Goal: Information Seeking & Learning: Learn about a topic

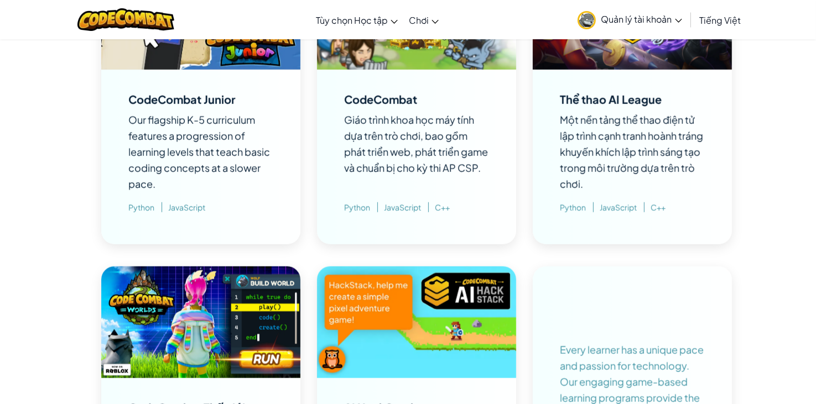
scroll to position [737, 0]
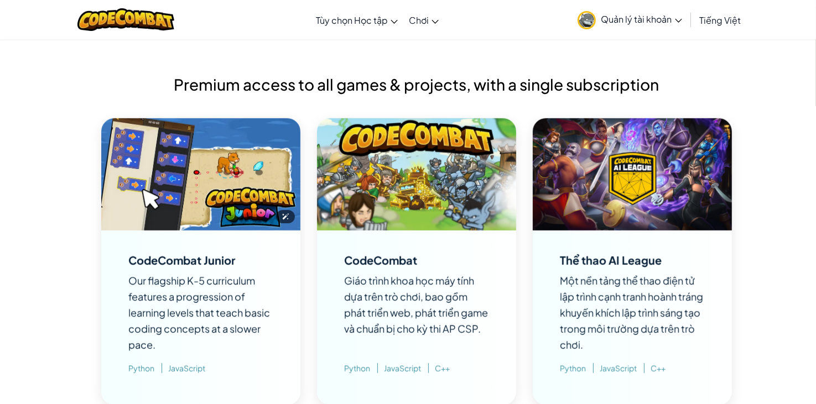
click at [181, 196] on img at bounding box center [200, 174] width 199 height 112
click at [228, 158] on img at bounding box center [200, 174] width 199 height 112
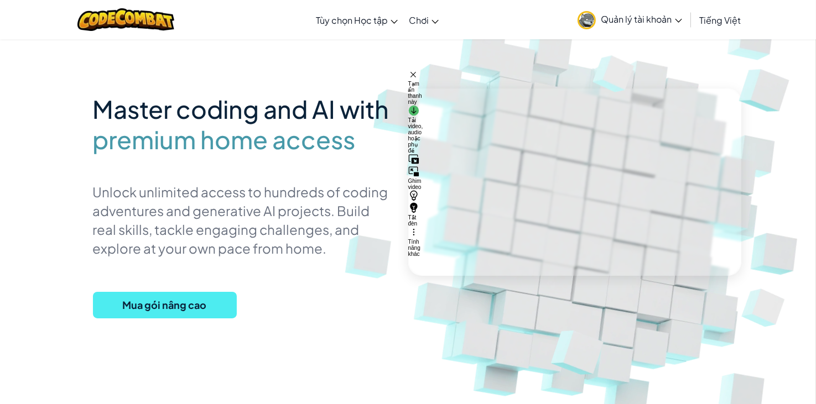
scroll to position [0, 0]
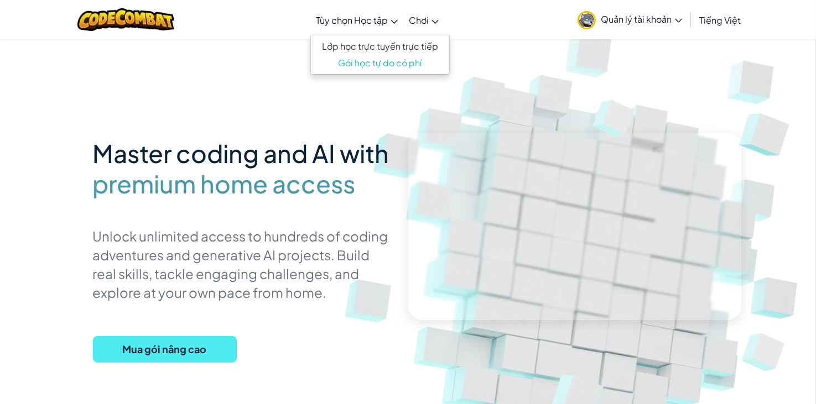
click at [347, 19] on span "Tùy chọn Học tập" at bounding box center [352, 20] width 72 height 12
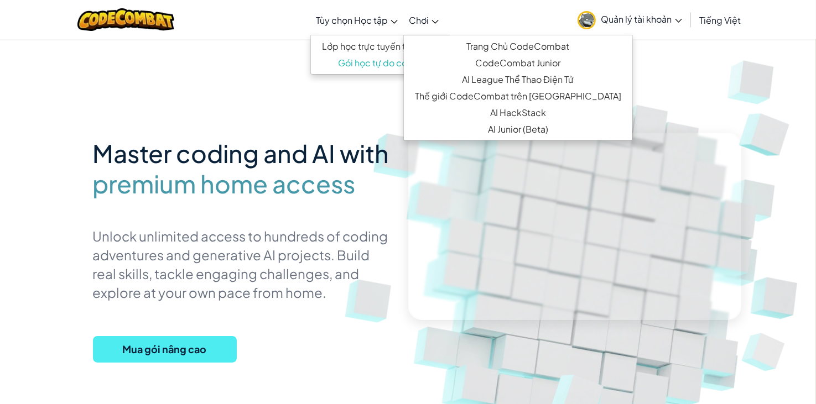
click at [444, 13] on link "Chơi" at bounding box center [423, 20] width 41 height 30
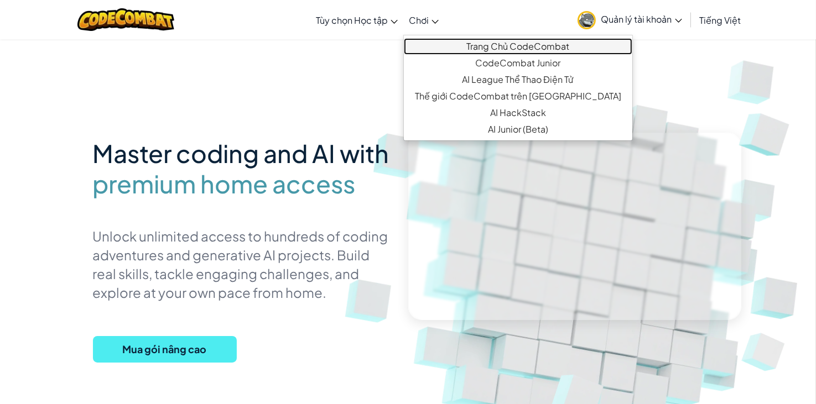
click at [460, 48] on link "Trang Chủ CodeCombat" at bounding box center [518, 46] width 228 height 17
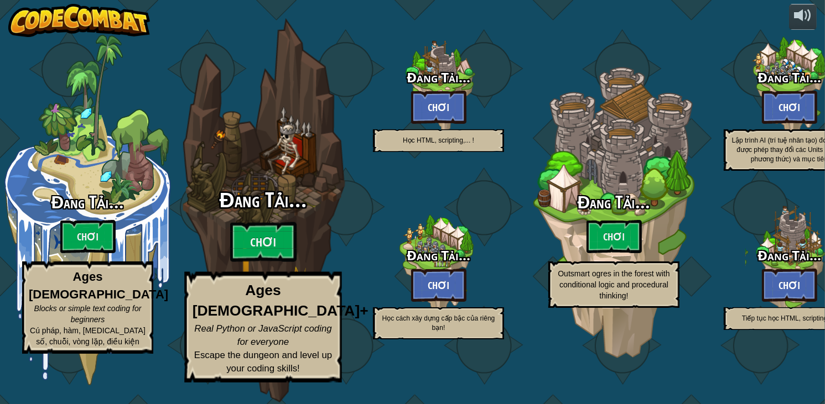
select select "vi"
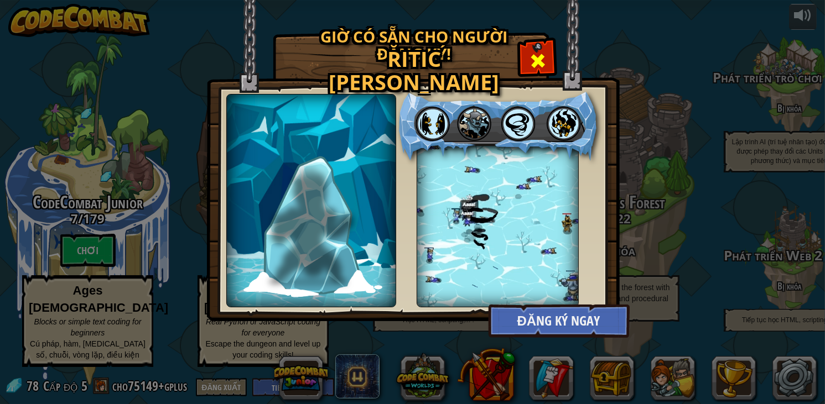
click at [547, 60] on div at bounding box center [537, 59] width 35 height 35
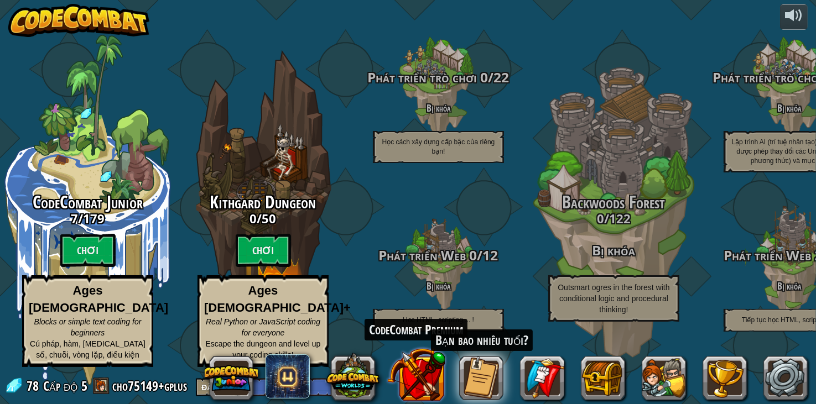
click at [400, 377] on button at bounding box center [416, 375] width 58 height 58
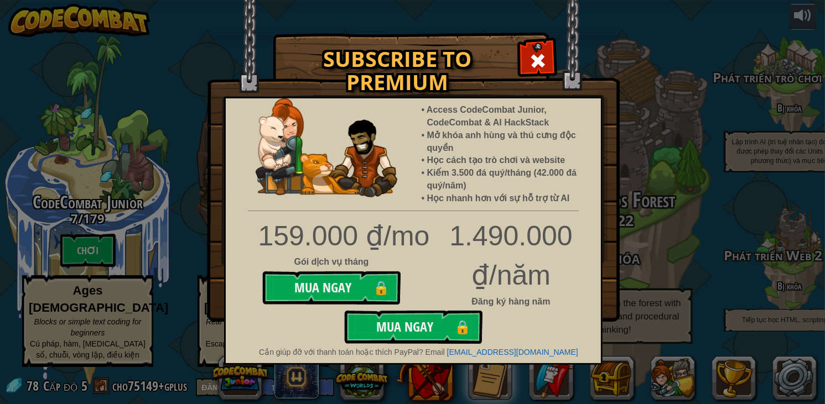
drag, startPoint x: 538, startPoint y: 55, endPoint x: 539, endPoint y: 80, distance: 24.4
click at [539, 55] on span at bounding box center [538, 61] width 18 height 18
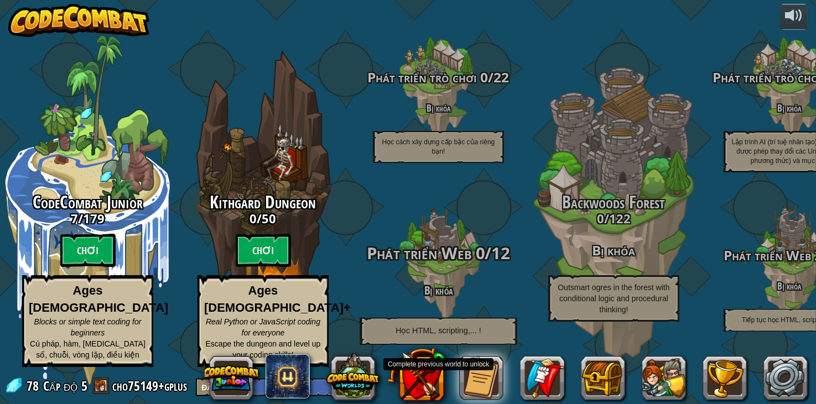
drag, startPoint x: 476, startPoint y: 333, endPoint x: 480, endPoint y: 338, distance: 5.9
click at [477, 333] on p "Học HTML, scripting,... !" at bounding box center [437, 331] width 157 height 27
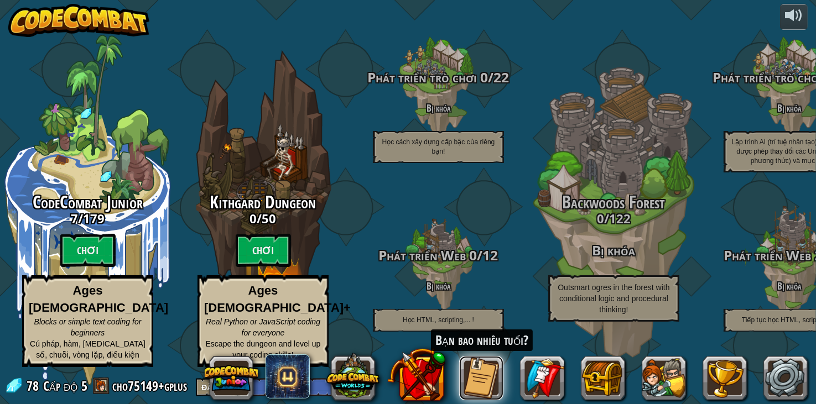
click at [482, 371] on button at bounding box center [481, 378] width 44 height 44
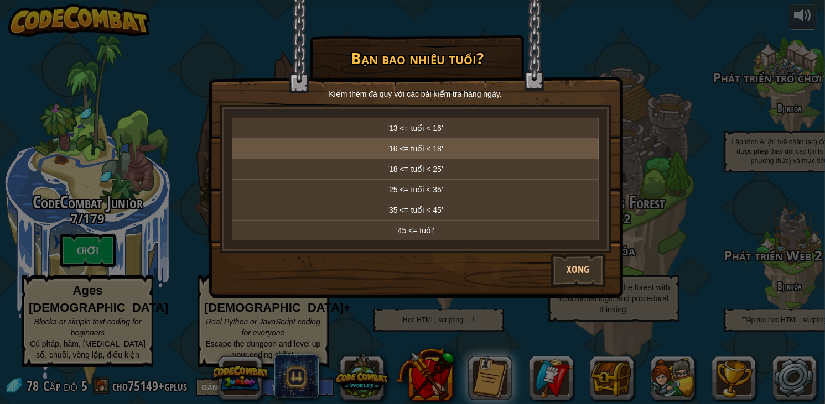
click at [427, 140] on td "'16 <= tuổi < 18'" at bounding box center [415, 149] width 366 height 20
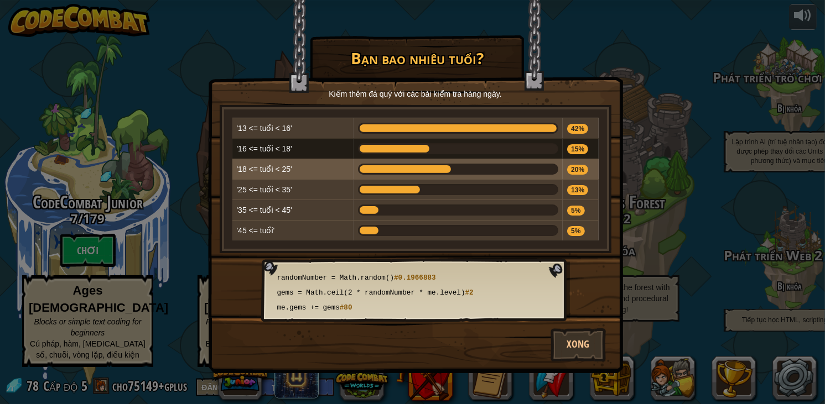
click at [460, 165] on div at bounding box center [458, 169] width 200 height 11
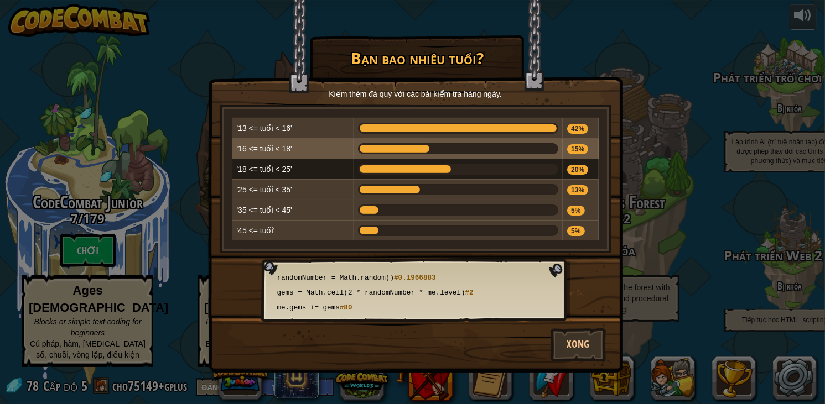
click at [458, 147] on div at bounding box center [458, 148] width 200 height 11
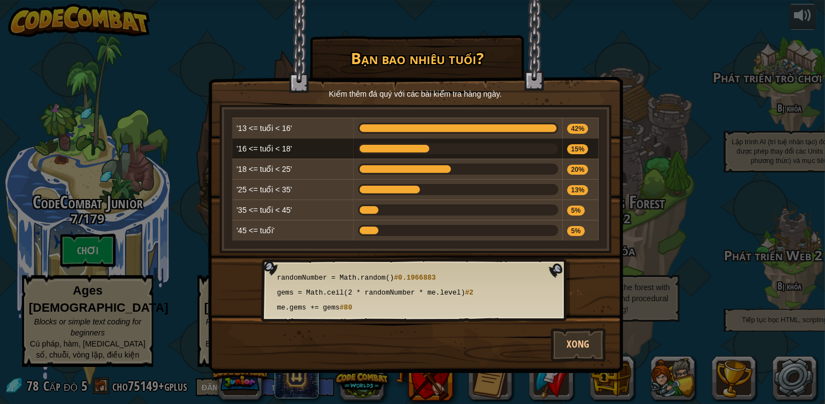
click at [458, 147] on div at bounding box center [458, 148] width 200 height 11
click at [575, 344] on button "Xong" at bounding box center [577, 345] width 55 height 33
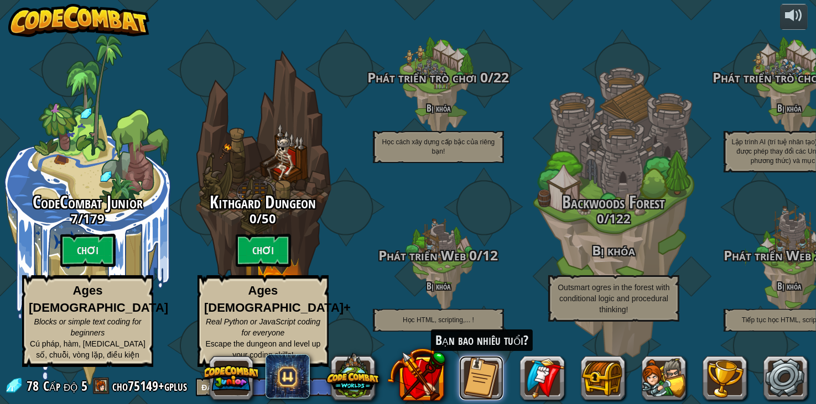
click at [479, 382] on button at bounding box center [481, 378] width 44 height 44
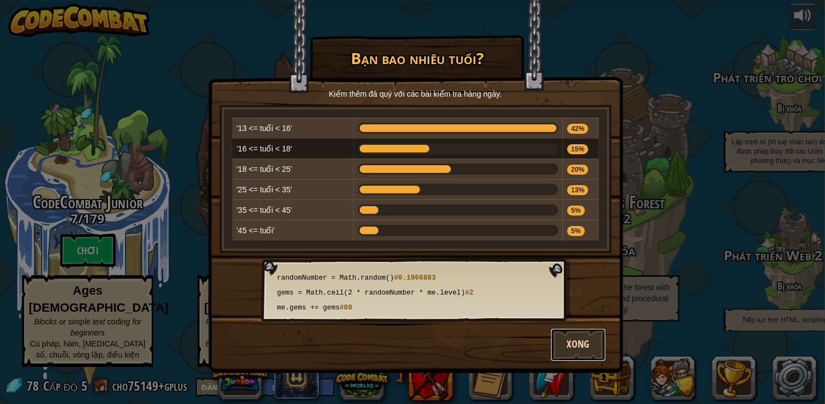
click at [583, 342] on button "Xong" at bounding box center [577, 345] width 55 height 33
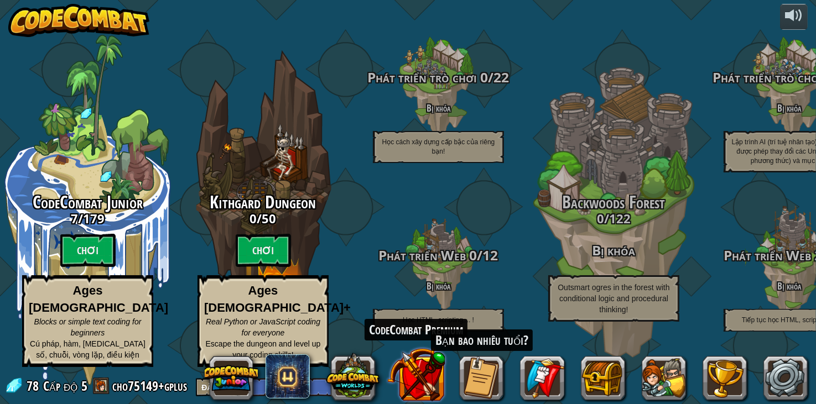
click at [408, 374] on button at bounding box center [416, 375] width 58 height 58
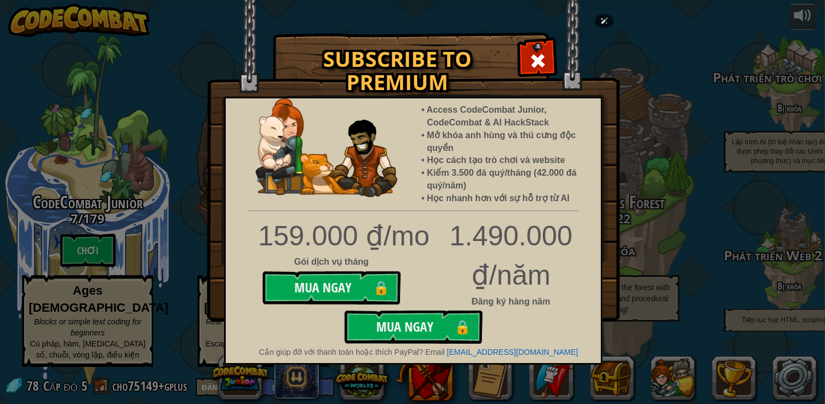
click at [561, 57] on img at bounding box center [413, 161] width 413 height 322
click at [544, 57] on span at bounding box center [538, 61] width 18 height 18
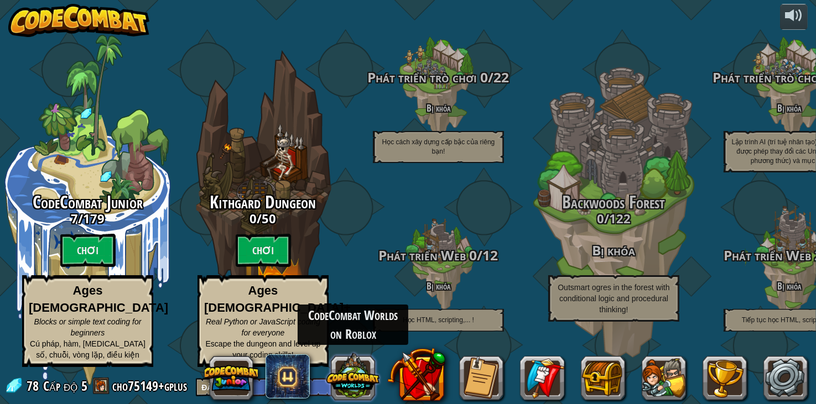
click at [354, 382] on button at bounding box center [352, 376] width 53 height 53
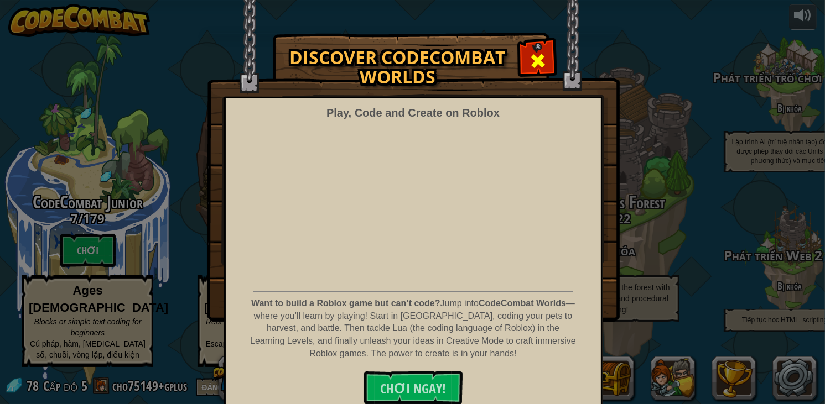
click at [543, 50] on div at bounding box center [537, 59] width 35 height 35
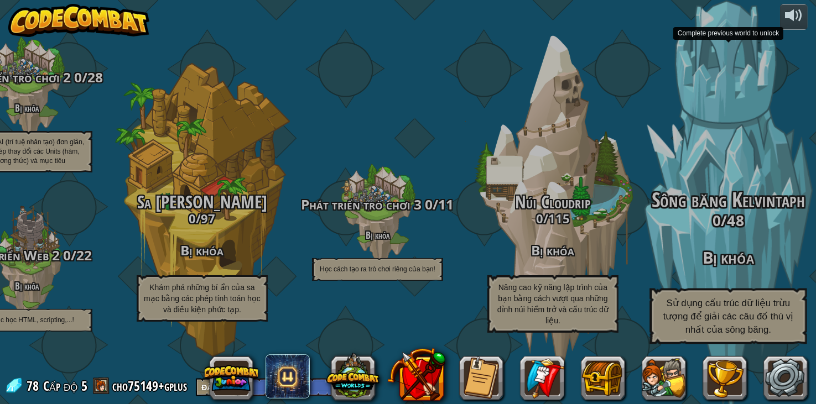
click at [652, 228] on h3 "0 / 48" at bounding box center [728, 220] width 210 height 16
click at [701, 226] on h3 "0 / 48" at bounding box center [728, 220] width 210 height 16
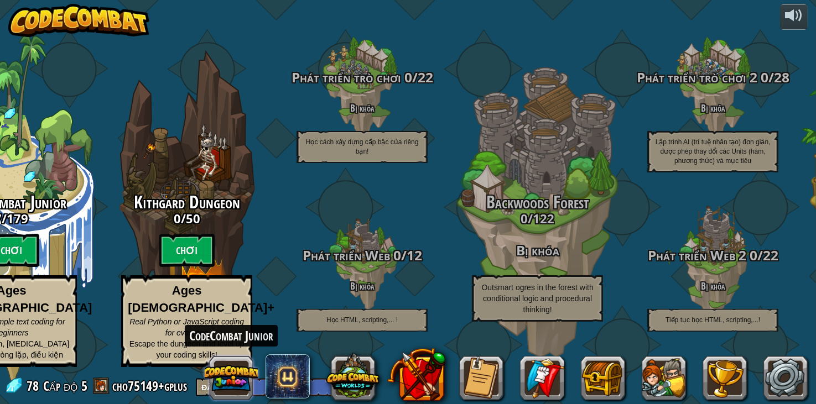
click at [219, 384] on button at bounding box center [231, 378] width 53 height 53
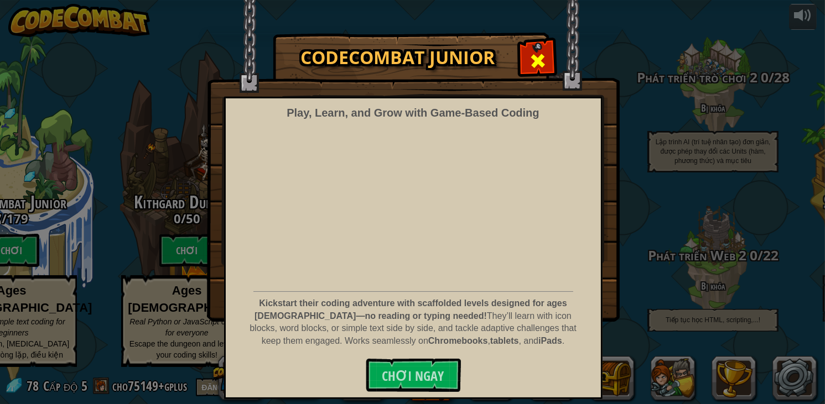
click at [538, 59] on span at bounding box center [538, 61] width 18 height 18
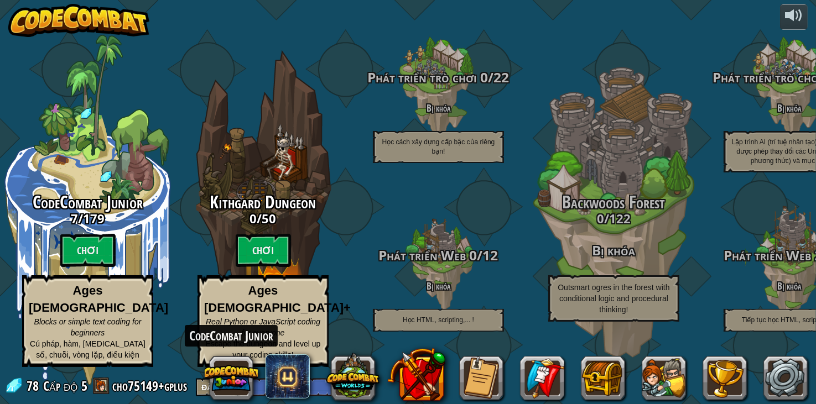
click at [32, 388] on span "78" at bounding box center [34, 386] width 15 height 18
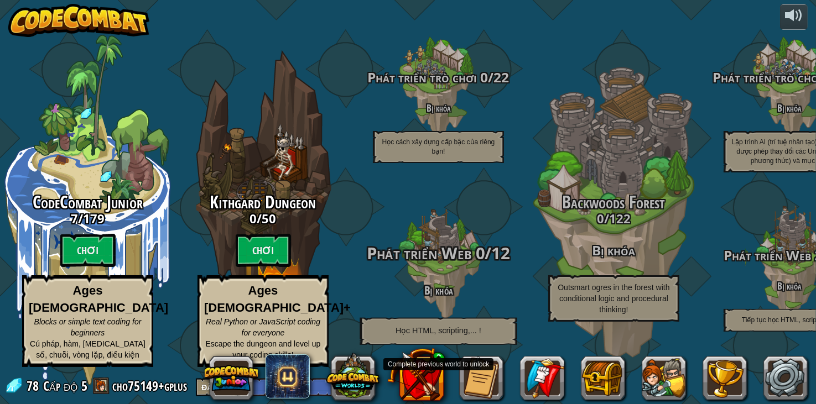
drag, startPoint x: 524, startPoint y: 270, endPoint x: 387, endPoint y: 274, distance: 136.6
click at [385, 275] on div "Phát triển Web 0 / 12 Bị khóa Học HTML, scripting,... !" at bounding box center [438, 294] width 210 height 101
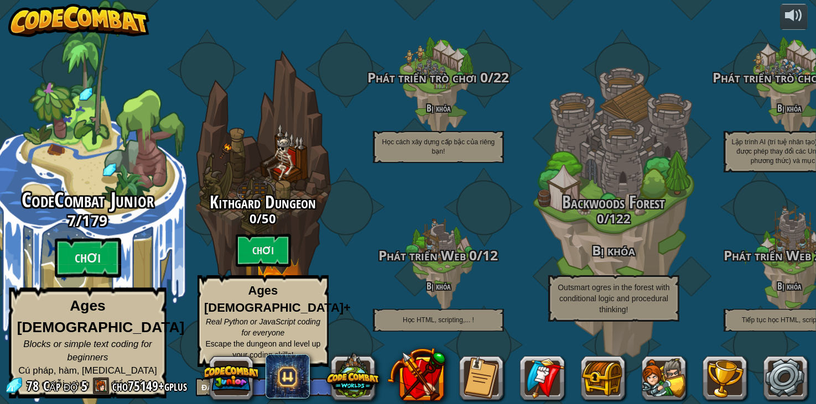
click at [89, 288] on div "CodeCombat Junior 7 / 179 Chơi Ages [DEMOGRAPHIC_DATA] Blocks or simple text co…" at bounding box center [87, 294] width 210 height 210
select select "vi"
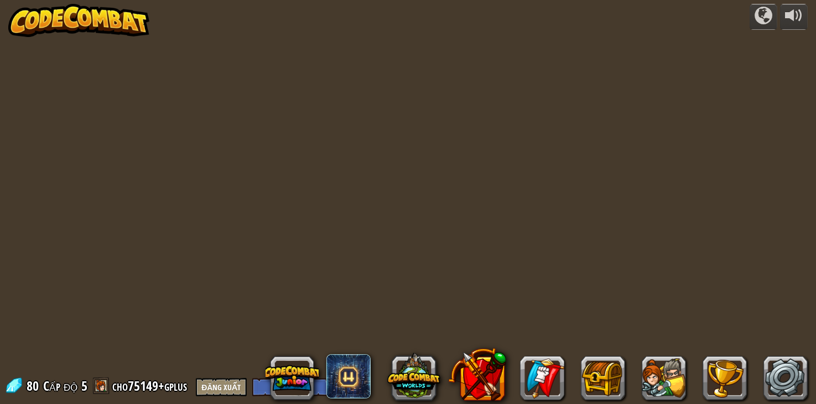
select select "vi"
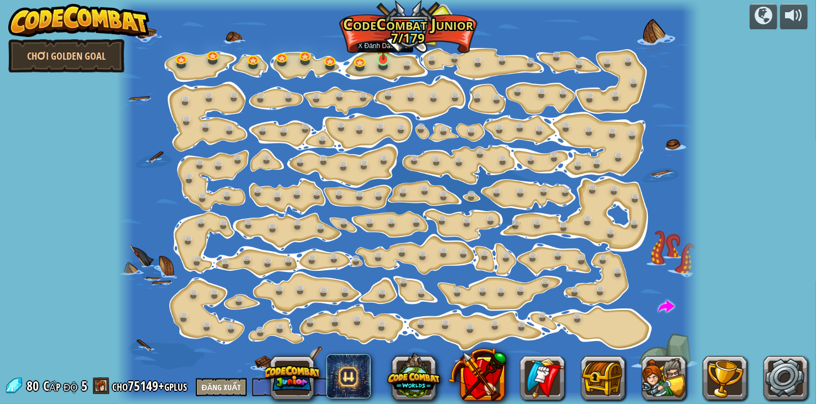
click at [381, 55] on img at bounding box center [383, 44] width 14 height 33
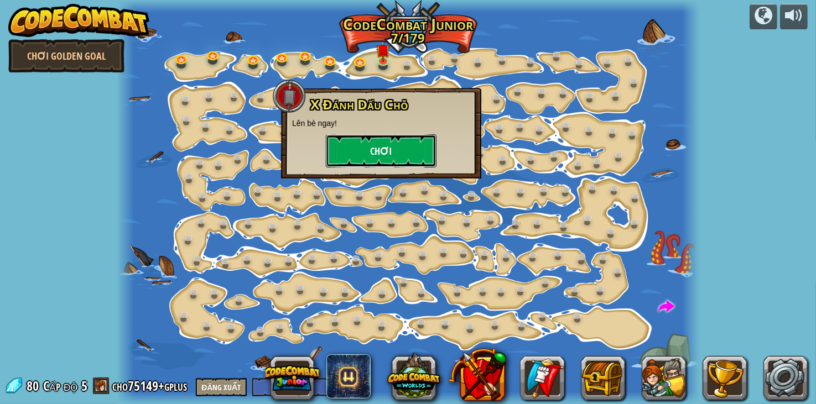
click at [401, 152] on button "Chơi" at bounding box center [381, 150] width 111 height 33
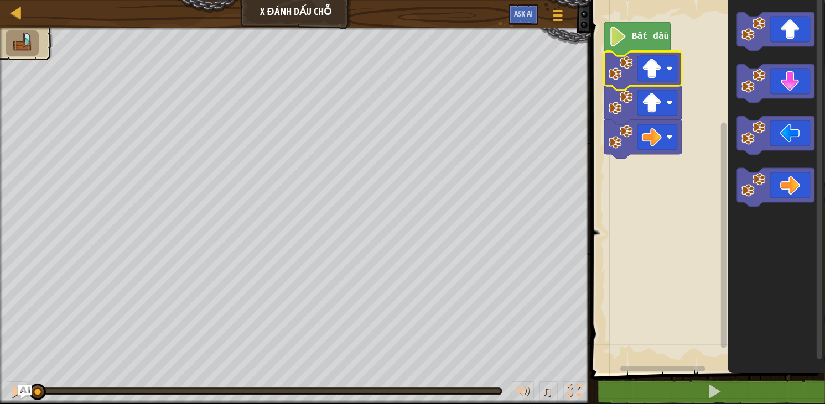
click at [658, 69] on image "Không gian làm việc Blockly" at bounding box center [652, 69] width 20 height 20
click at [530, 13] on span "Ask AI" at bounding box center [523, 13] width 19 height 11
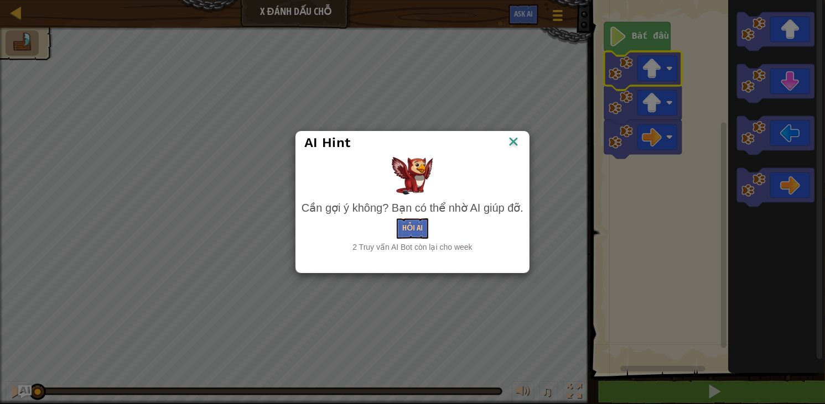
click at [504, 142] on div "AI Hint" at bounding box center [412, 142] width 216 height 17
click at [508, 142] on img at bounding box center [513, 142] width 14 height 17
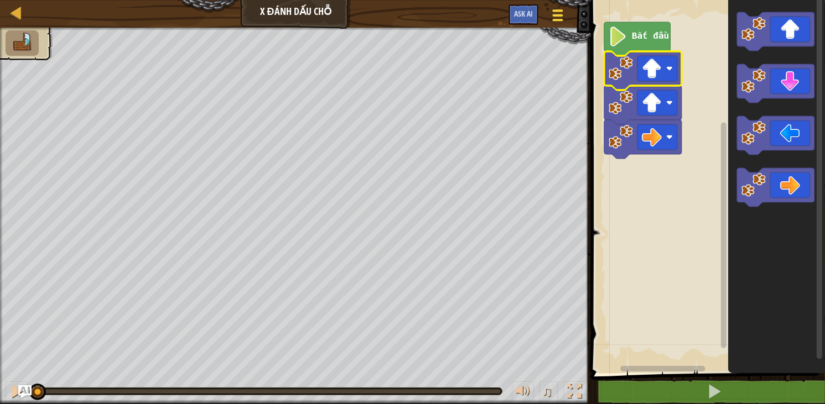
click at [559, 21] on span at bounding box center [558, 20] width 11 height 2
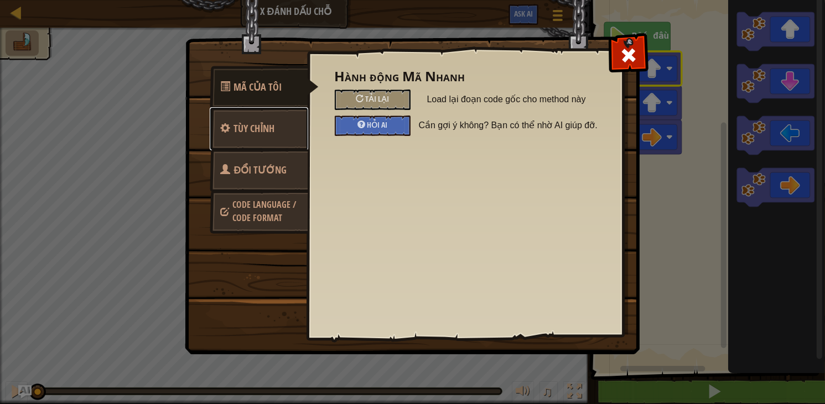
click at [267, 126] on span "Tùy chỉnh" at bounding box center [254, 129] width 41 height 14
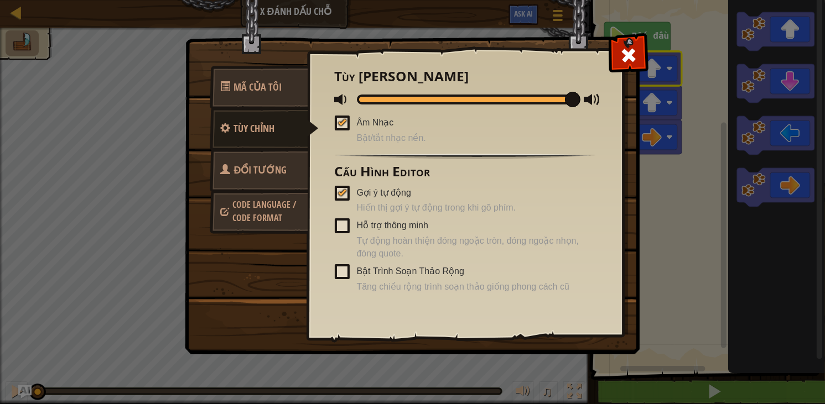
click at [343, 187] on span at bounding box center [342, 193] width 15 height 15
click at [0, 0] on input "Gợi ý tự động" at bounding box center [0, 0] width 0 height 0
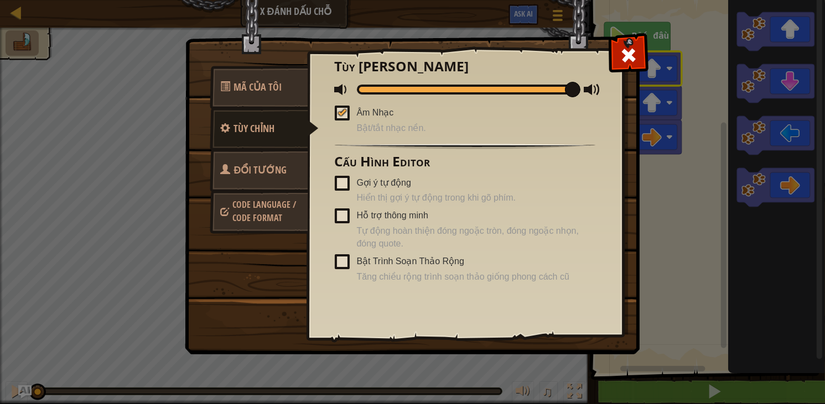
scroll to position [14, 0]
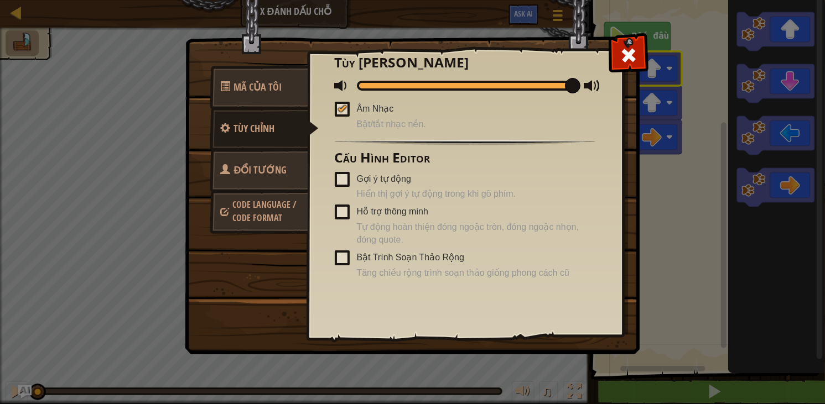
click at [339, 212] on span at bounding box center [342, 212] width 15 height 15
click at [0, 0] on input "Hỗ trợ thông minh" at bounding box center [0, 0] width 0 height 0
click at [350, 181] on div "Gợi ý tự động Hiển thị gợi ý tự động trong khi gõ phím." at bounding box center [465, 186] width 260 height 30
click at [345, 179] on span at bounding box center [342, 179] width 15 height 15
click at [0, 0] on input "Gợi ý tự động" at bounding box center [0, 0] width 0 height 0
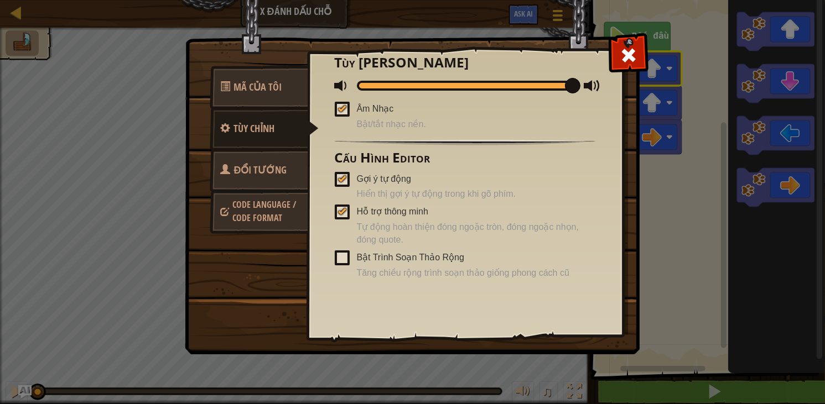
scroll to position [0, 0]
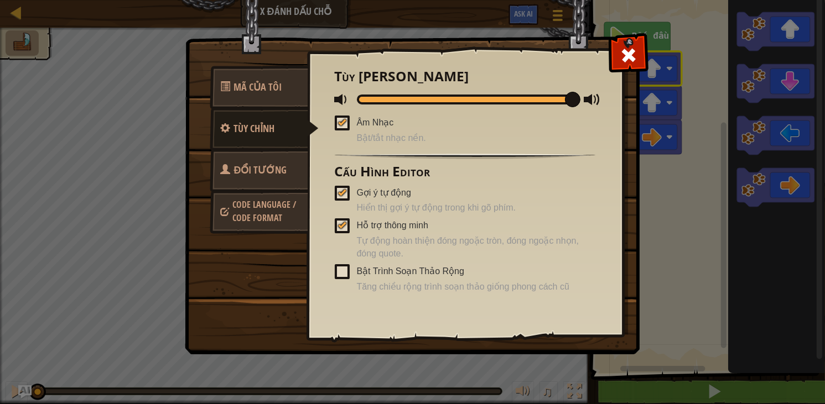
click at [482, 103] on div at bounding box center [465, 100] width 216 height 10
click at [270, 166] on span "Đổi Tướng" at bounding box center [260, 170] width 53 height 14
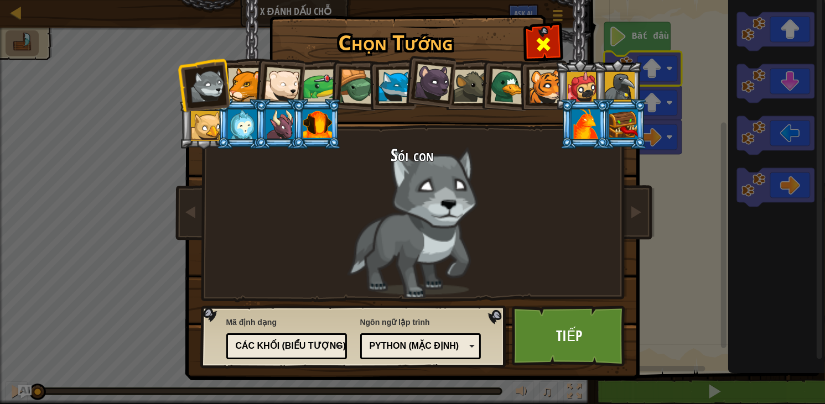
click at [525, 18] on div "Chọn Tướng 80 Sói con Báo sư tử Gấu Bắc Cực Con Ếch Rùa Cáo Xanh Gấu con báo đe…" at bounding box center [413, 17] width 454 height 1
click at [529, 44] on div at bounding box center [542, 42] width 35 height 35
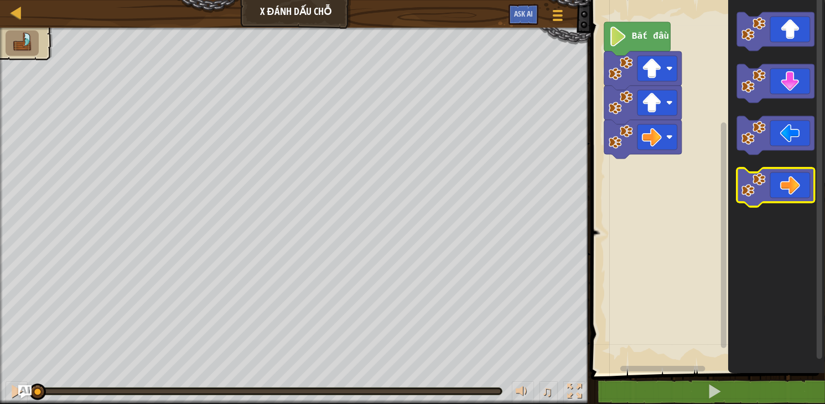
click at [792, 192] on icon "Không gian làm việc Blockly" at bounding box center [775, 187] width 77 height 39
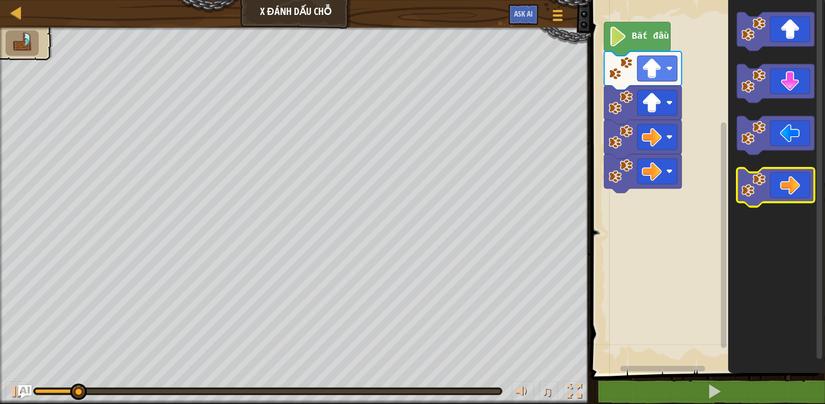
click at [792, 192] on icon "Không gian làm việc Blockly" at bounding box center [775, 187] width 77 height 39
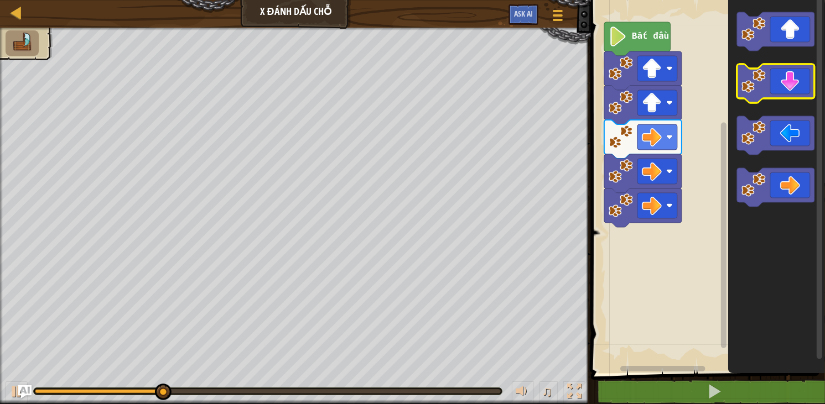
click at [785, 90] on icon "Không gian làm việc Blockly" at bounding box center [775, 83] width 77 height 39
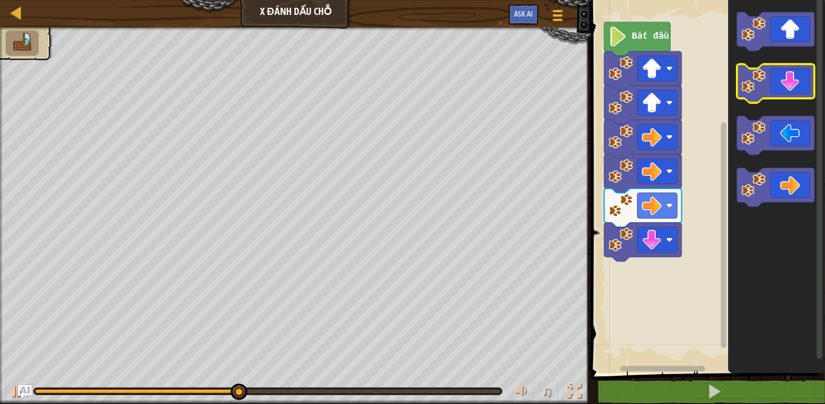
click at [778, 87] on icon "Không gian làm việc Blockly" at bounding box center [775, 83] width 77 height 39
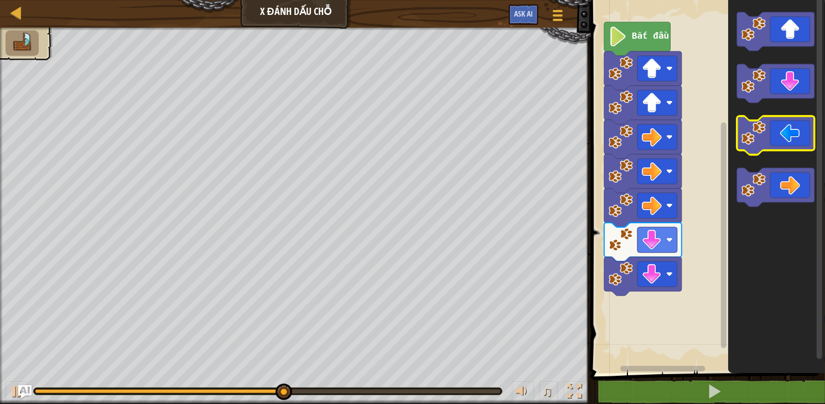
click at [787, 147] on icon "Không gian làm việc Blockly" at bounding box center [775, 135] width 77 height 39
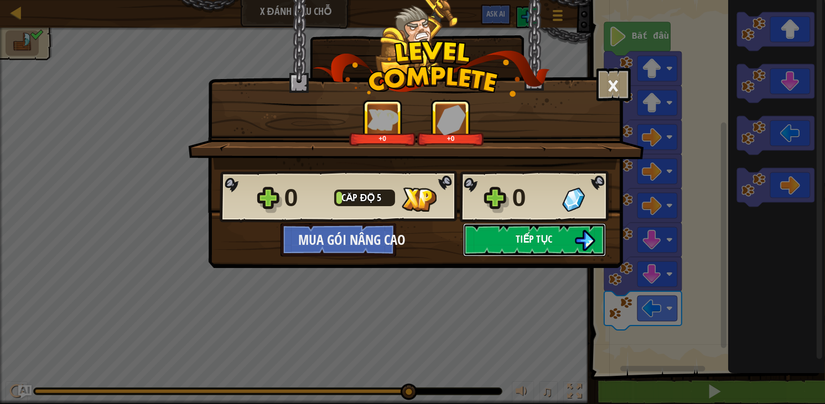
click at [508, 245] on button "Tiếp tục" at bounding box center [534, 239] width 143 height 33
select select "vi"
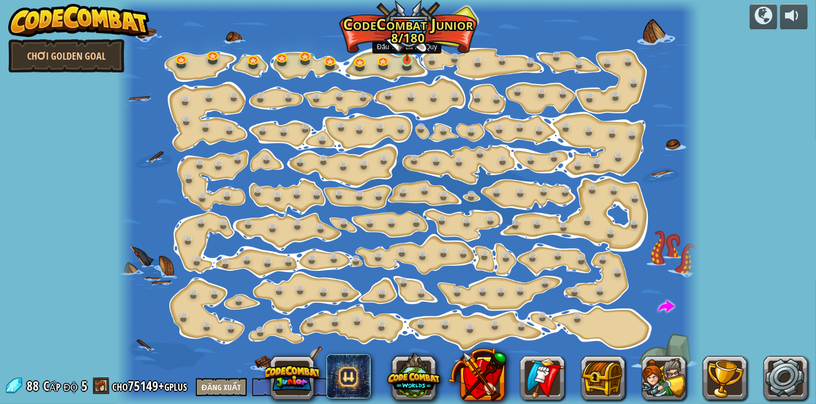
click at [409, 55] on img at bounding box center [407, 45] width 14 height 33
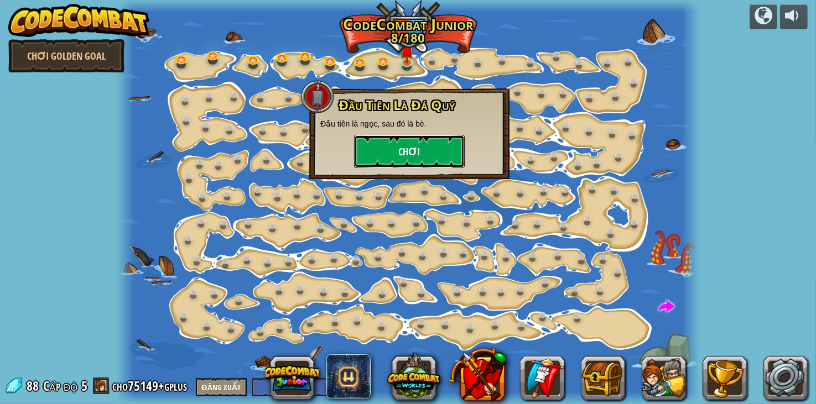
click at [416, 145] on button "Chơi" at bounding box center [409, 151] width 111 height 33
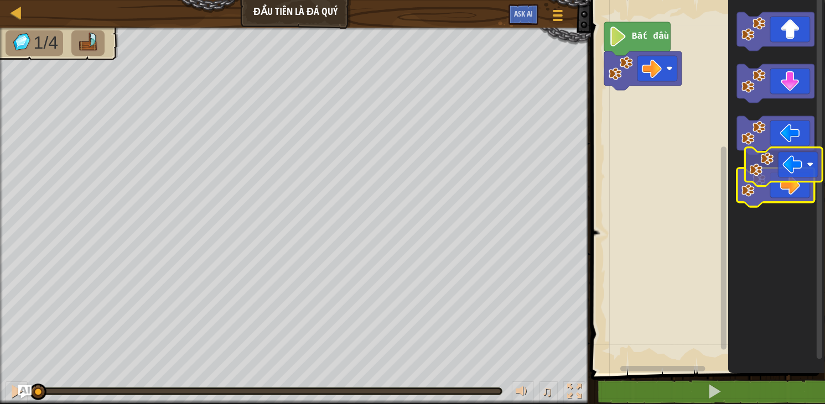
click at [800, 185] on g "Không gian làm việc Blockly" at bounding box center [775, 109] width 77 height 195
click at [800, 185] on icon "Không gian làm việc Blockly" at bounding box center [775, 187] width 77 height 39
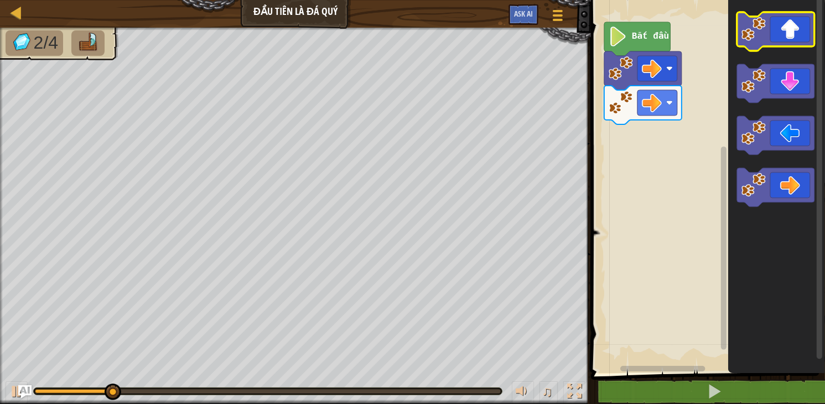
click at [792, 32] on icon "Không gian làm việc Blockly" at bounding box center [775, 31] width 77 height 39
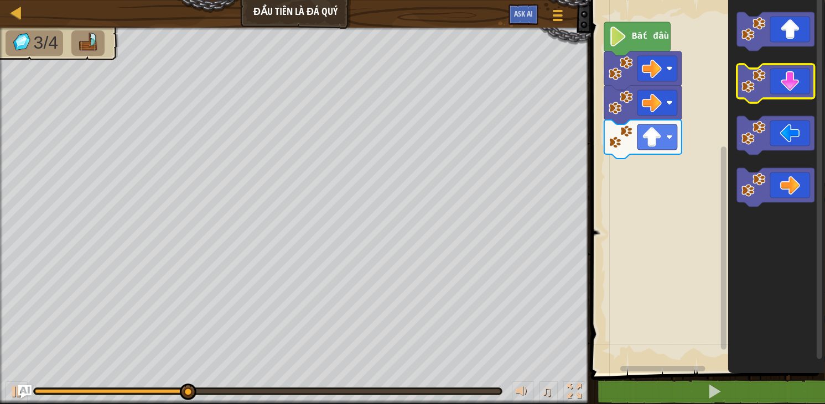
click at [780, 87] on icon "Không gian làm việc Blockly" at bounding box center [775, 83] width 77 height 39
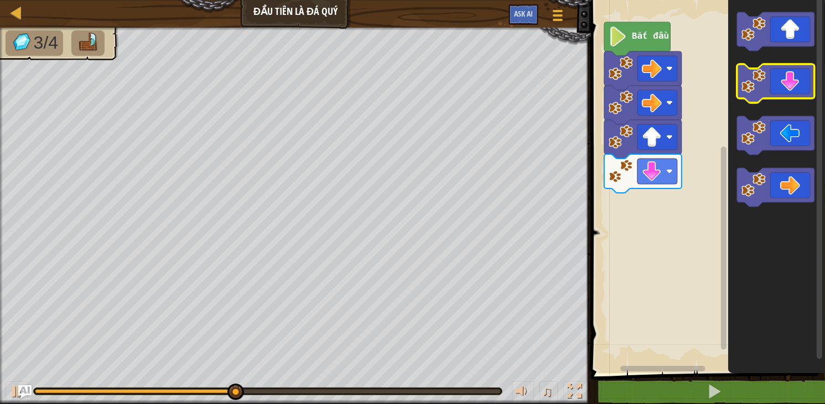
click at [780, 80] on icon "Không gian làm việc Blockly" at bounding box center [775, 83] width 77 height 39
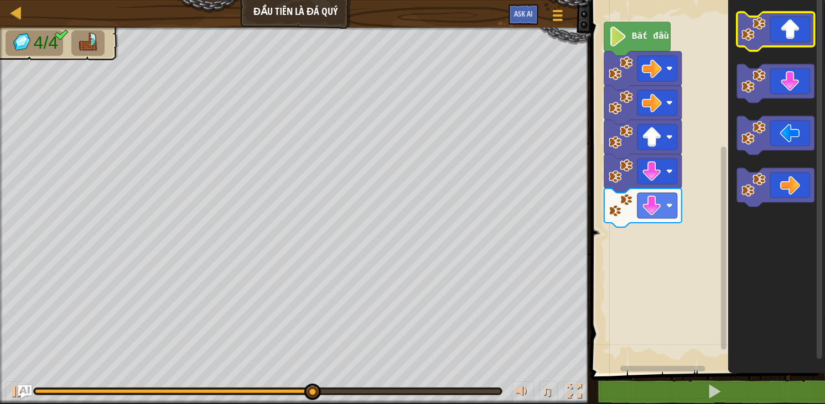
click at [779, 40] on icon "Không gian làm việc Blockly" at bounding box center [775, 31] width 77 height 39
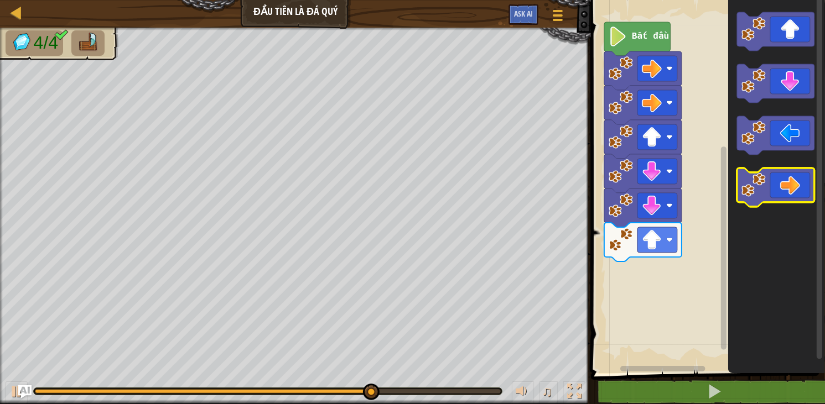
click at [788, 196] on icon "Không gian làm việc Blockly" at bounding box center [775, 187] width 77 height 39
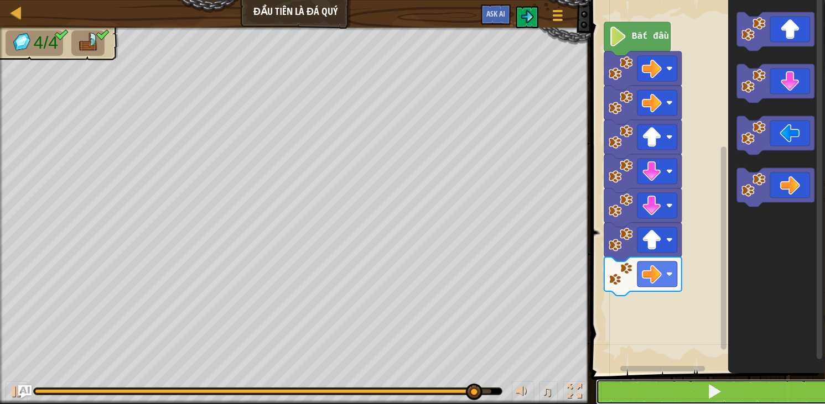
click at [684, 394] on button at bounding box center [714, 391] width 237 height 25
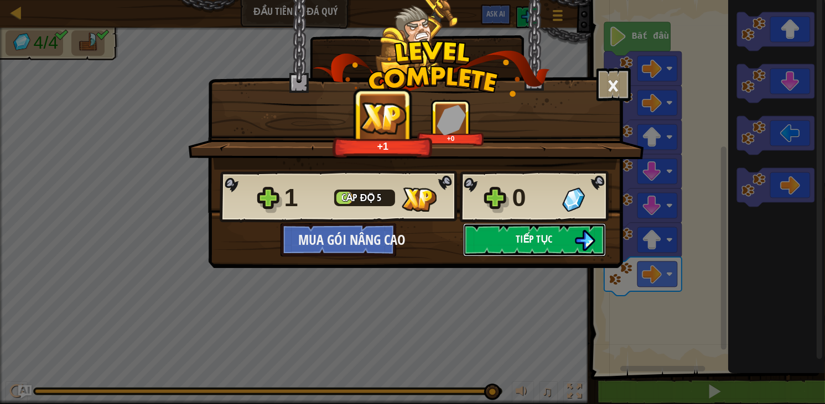
click at [543, 240] on span "Tiếp tục" at bounding box center [534, 239] width 37 height 14
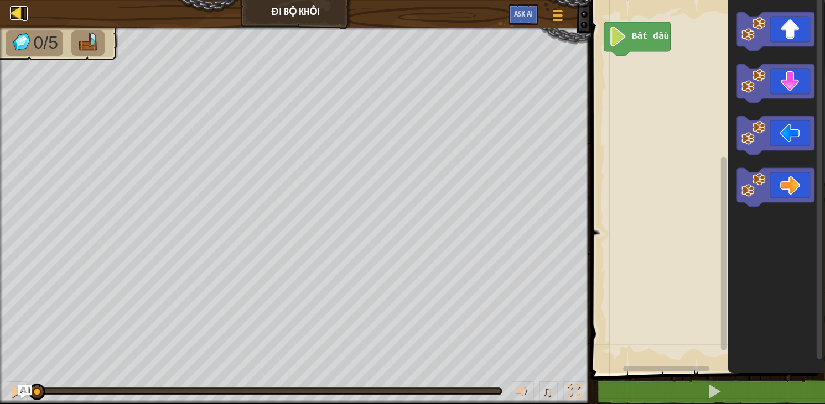
click at [22, 10] on div at bounding box center [17, 13] width 14 height 14
select select "vi"
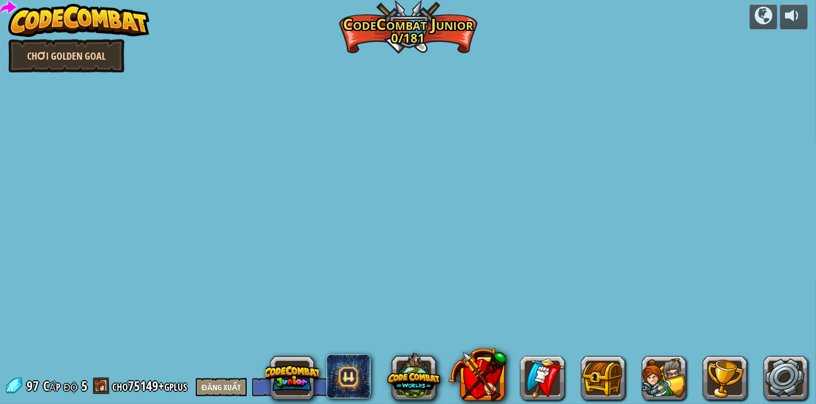
select select "vi"
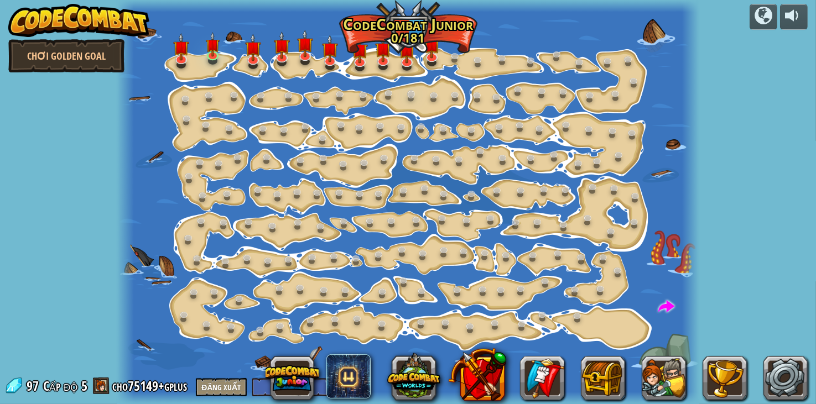
select select "vi"
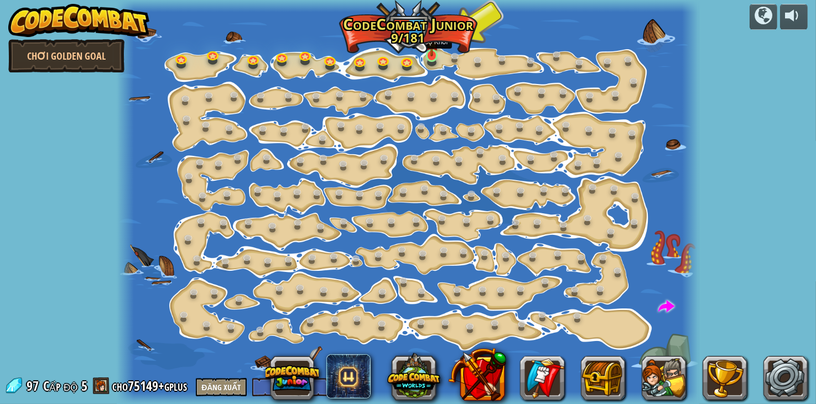
click at [432, 52] on img at bounding box center [432, 40] width 14 height 33
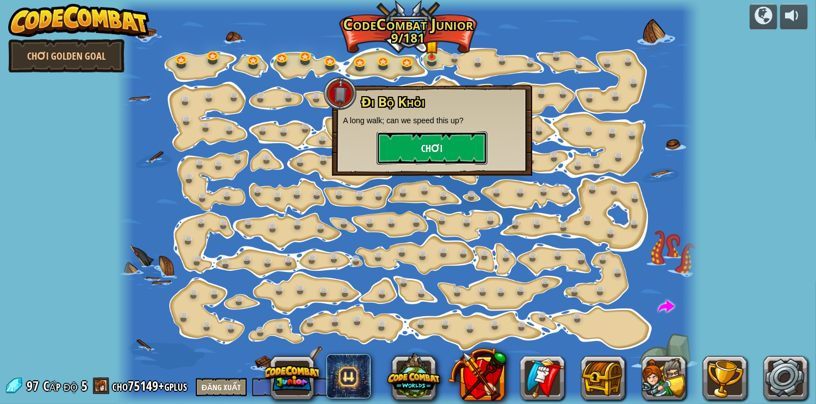
click at [456, 138] on button "Chơi" at bounding box center [432, 148] width 111 height 33
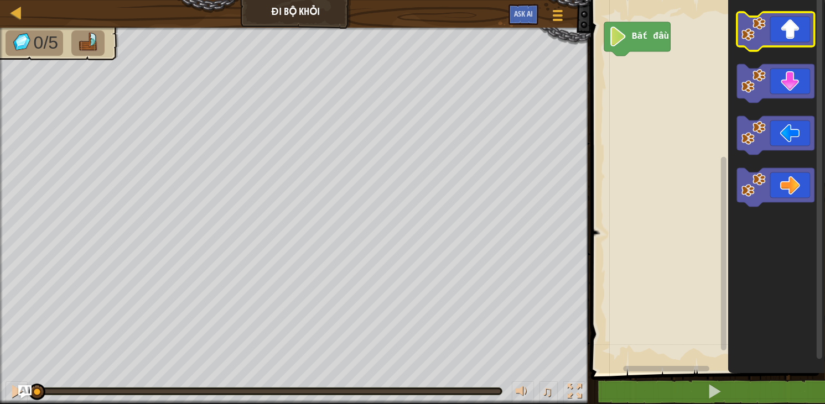
click at [804, 27] on icon "Không gian làm việc Blockly" at bounding box center [775, 31] width 77 height 39
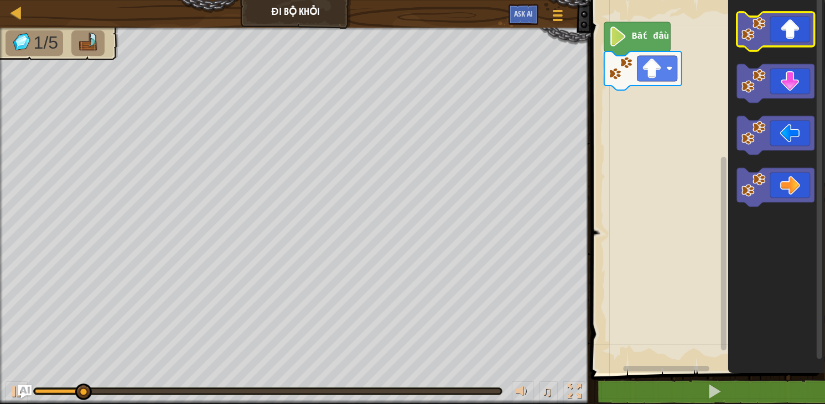
click at [794, 34] on icon "Không gian làm việc Blockly" at bounding box center [775, 31] width 77 height 39
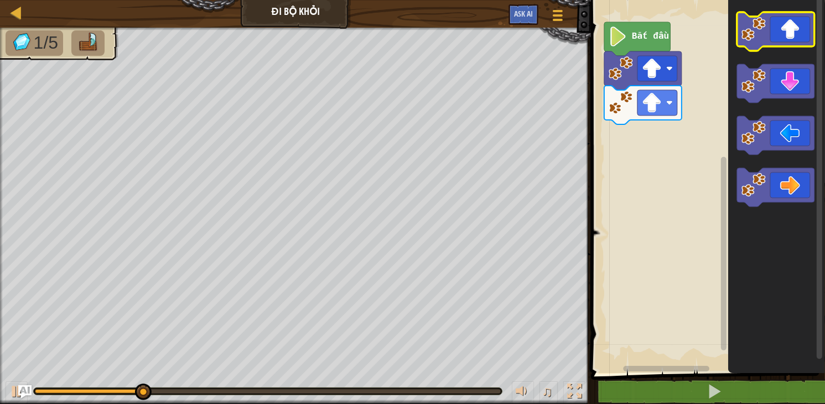
click at [789, 40] on icon "Không gian làm việc Blockly" at bounding box center [775, 31] width 77 height 39
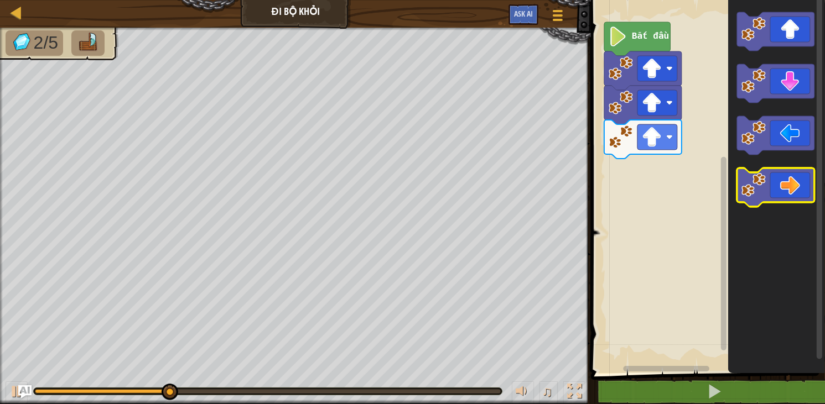
click at [804, 197] on icon "Không gian làm việc Blockly" at bounding box center [775, 187] width 77 height 39
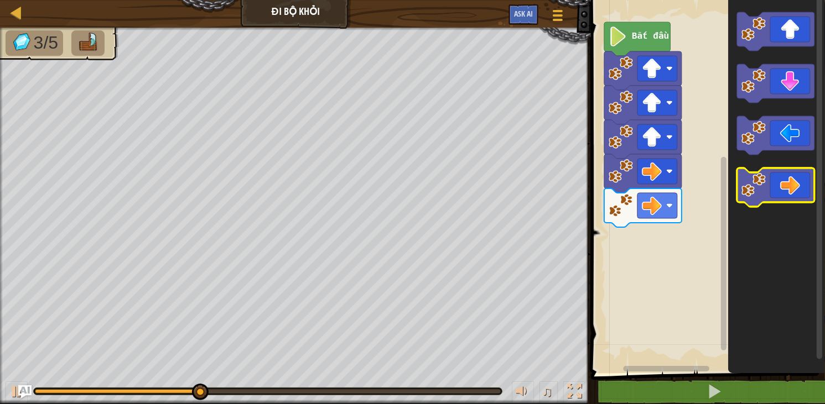
click at [800, 196] on icon "Không gian làm việc Blockly" at bounding box center [775, 187] width 77 height 39
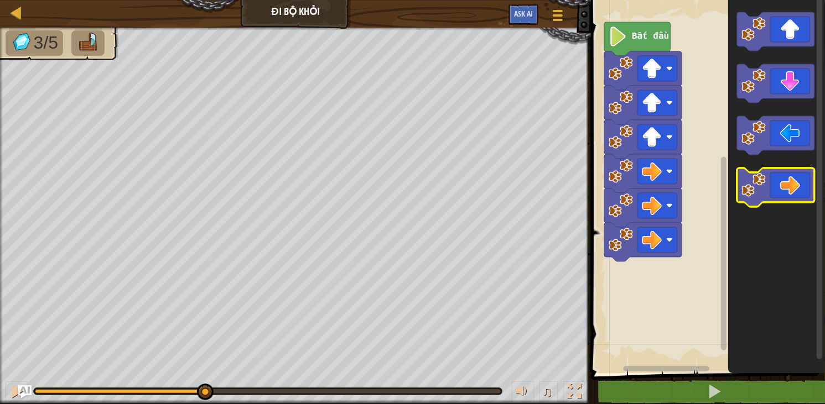
click at [800, 196] on icon "Không gian làm việc Blockly" at bounding box center [775, 187] width 77 height 39
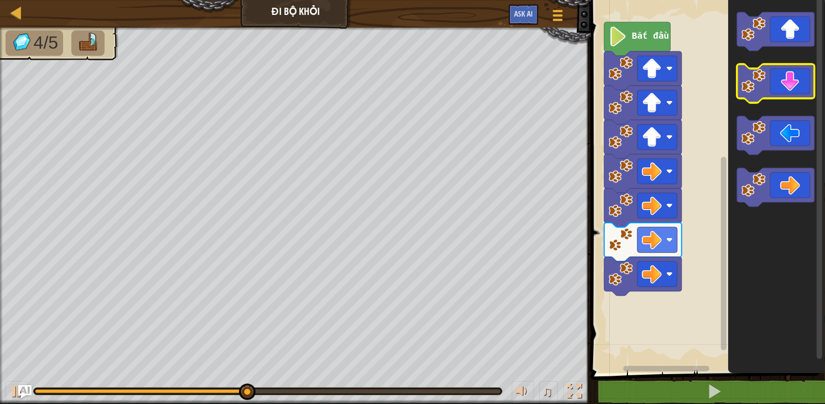
click at [784, 81] on icon "Không gian làm việc Blockly" at bounding box center [775, 83] width 77 height 39
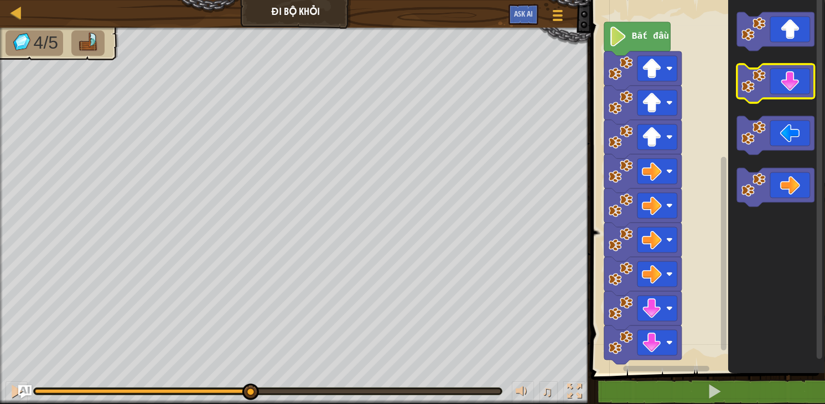
click at [784, 81] on icon "Không gian làm việc Blockly" at bounding box center [775, 83] width 77 height 39
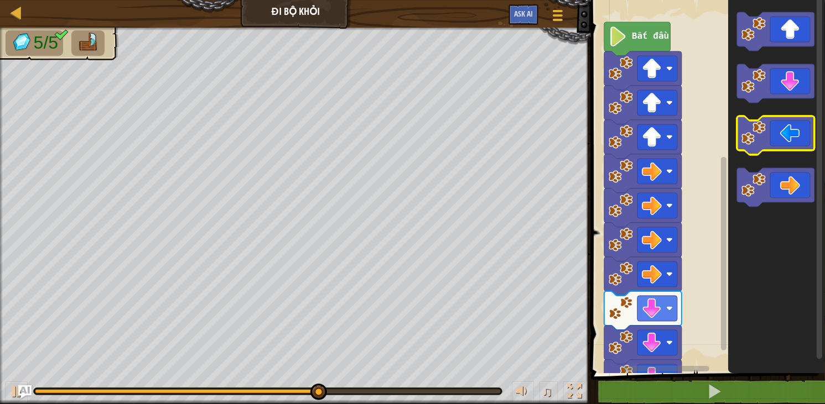
click at [778, 133] on icon "Không gian làm việc Blockly" at bounding box center [775, 135] width 77 height 39
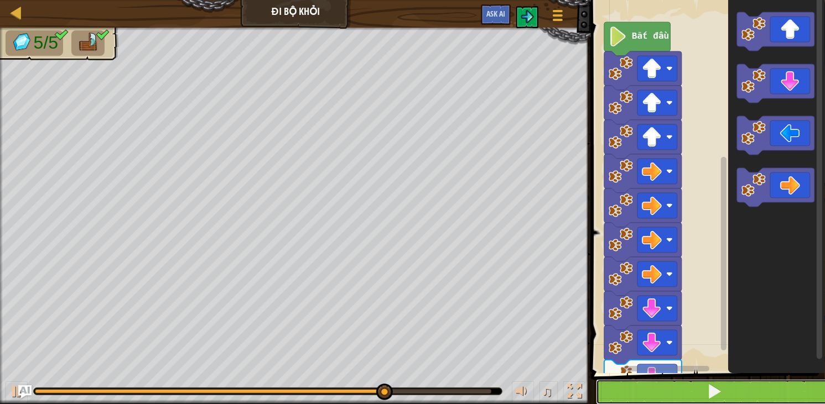
click at [720, 397] on span at bounding box center [714, 391] width 15 height 15
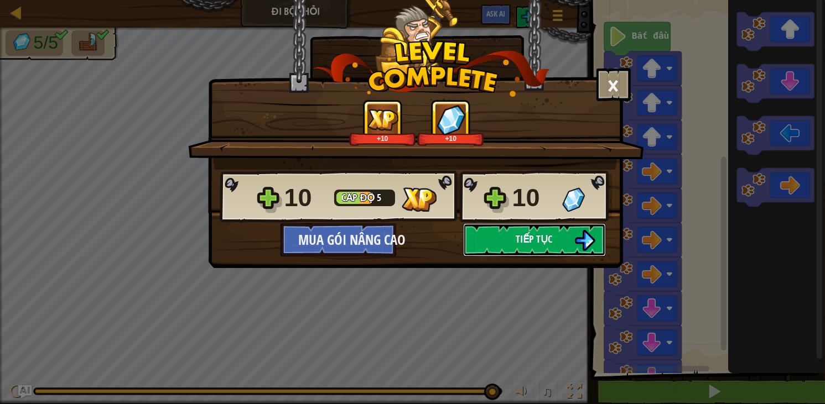
click at [500, 240] on button "Tiếp tục" at bounding box center [534, 239] width 143 height 33
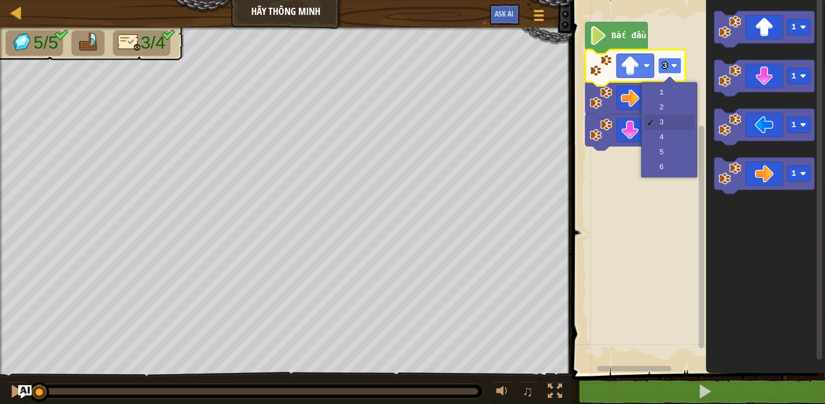
click at [677, 69] on rect "Không gian làm việc Blockly" at bounding box center [669, 66] width 23 height 16
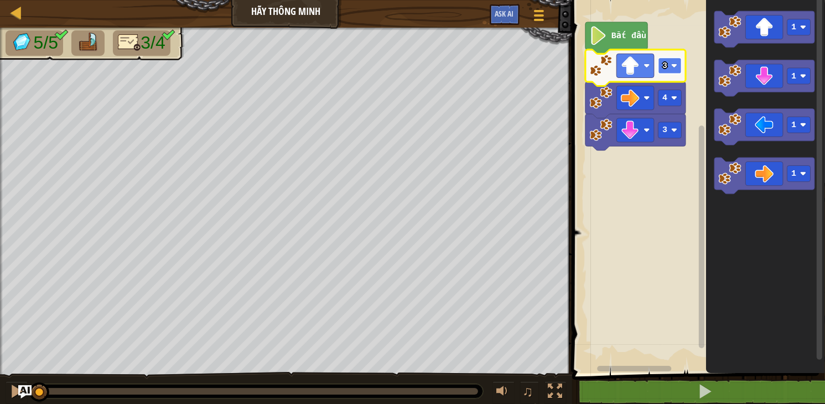
click at [677, 69] on rect "Không gian làm việc Blockly" at bounding box center [669, 66] width 23 height 16
click at [692, 180] on rect "Không gian làm việc Blockly" at bounding box center [697, 183] width 256 height 379
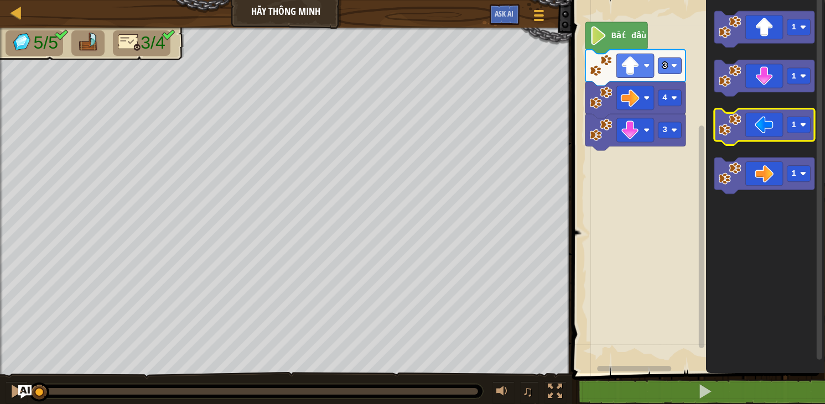
click at [755, 128] on icon "Không gian làm việc Blockly" at bounding box center [764, 127] width 100 height 37
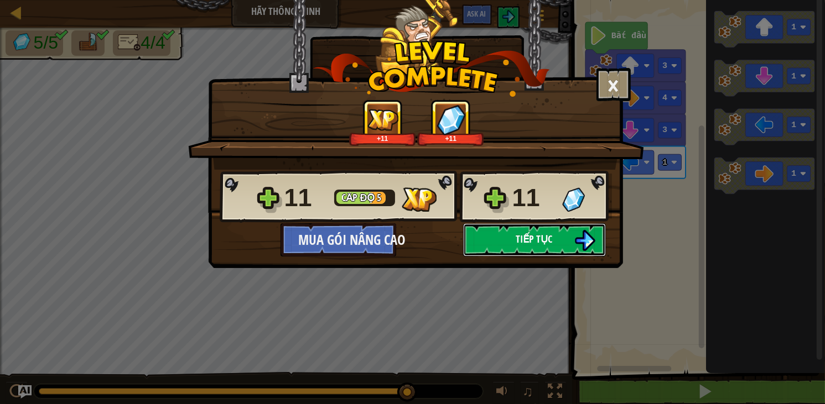
click at [541, 241] on span "Tiếp tục" at bounding box center [534, 239] width 37 height 14
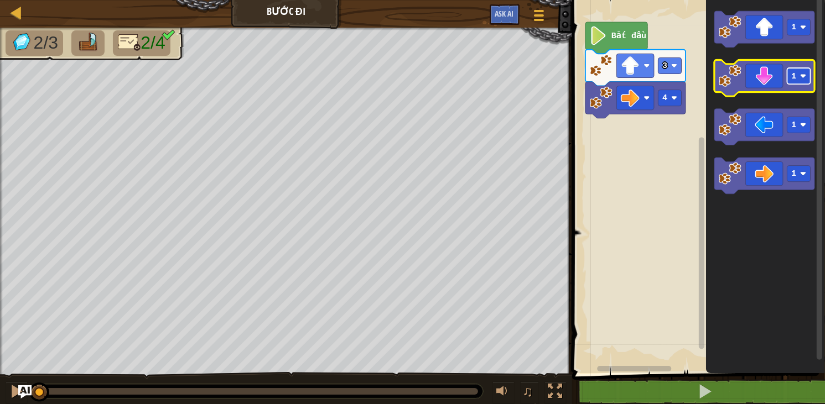
click at [799, 80] on rect "Không gian làm việc Blockly" at bounding box center [797, 76] width 23 height 16
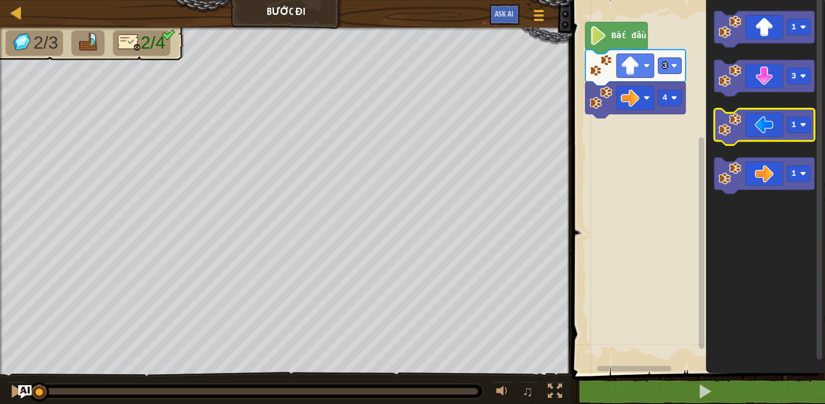
click at [763, 133] on icon "Không gian làm việc Blockly" at bounding box center [764, 127] width 100 height 37
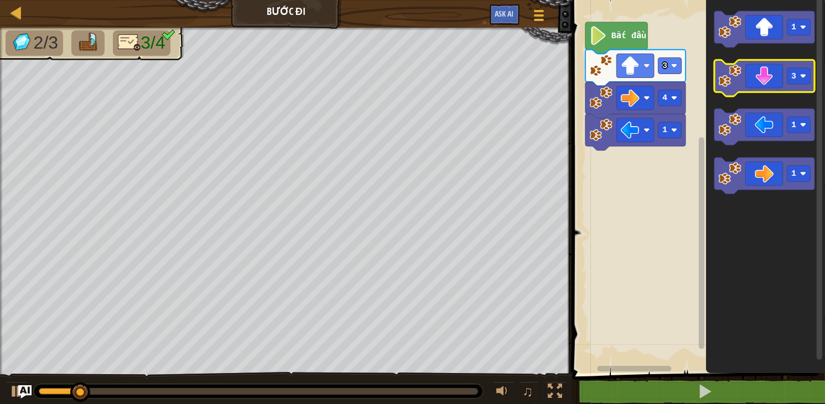
click at [776, 72] on icon "Không gian làm việc Blockly" at bounding box center [764, 78] width 100 height 37
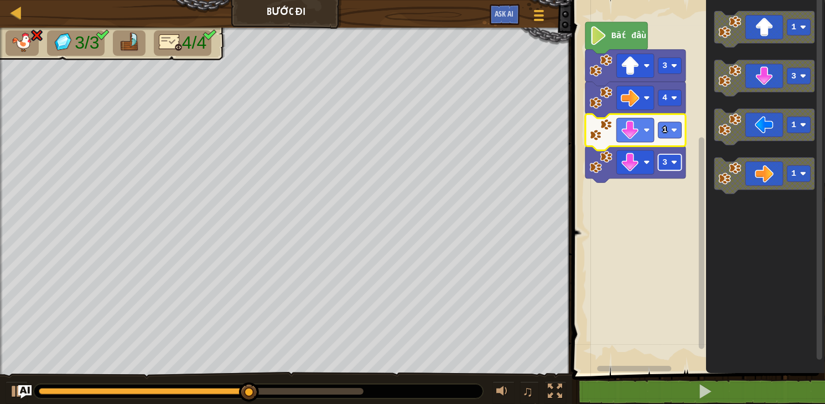
click at [676, 165] on rect "Không gian làm việc Blockly" at bounding box center [669, 162] width 23 height 16
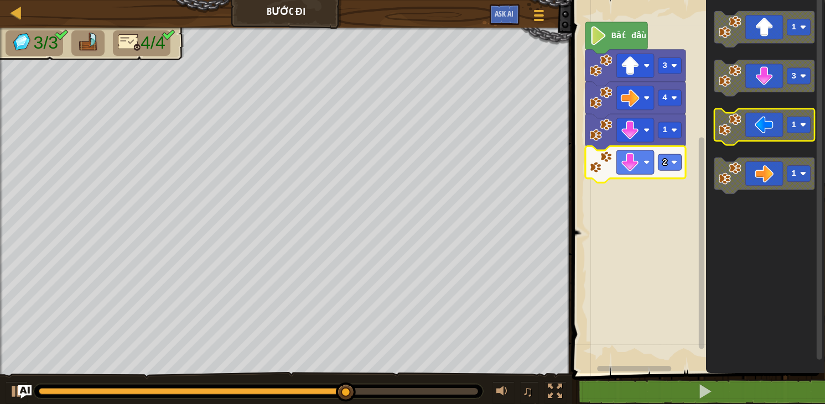
click at [799, 135] on icon "Không gian làm việc Blockly" at bounding box center [764, 127] width 100 height 37
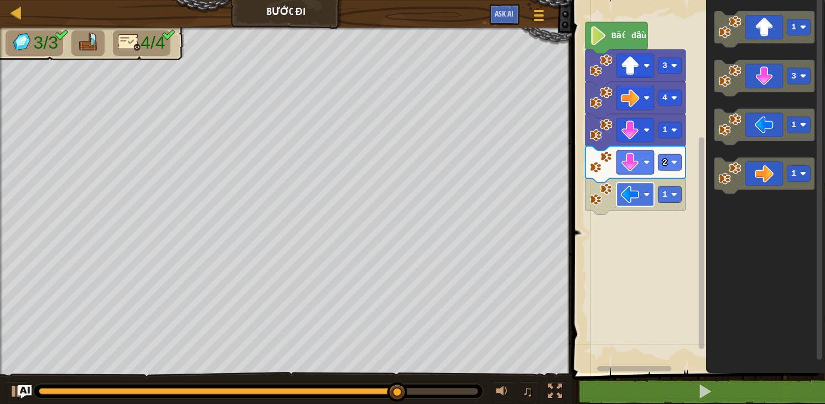
click at [644, 197] on image "Không gian làm việc Blockly" at bounding box center [646, 194] width 6 height 6
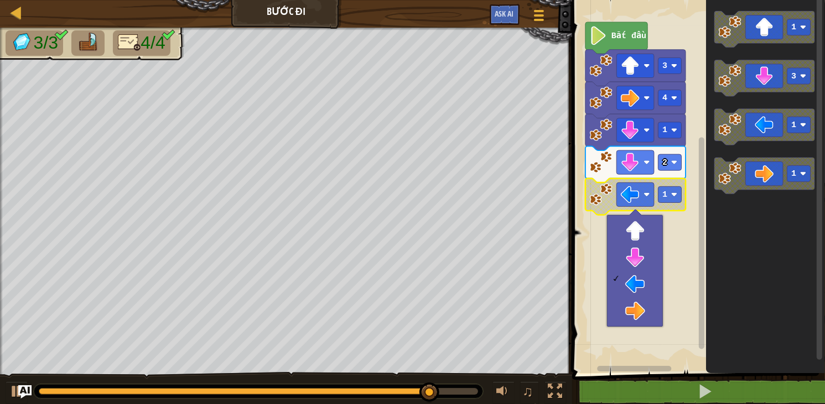
click at [688, 216] on rect "Không gian làm việc Blockly" at bounding box center [697, 183] width 256 height 379
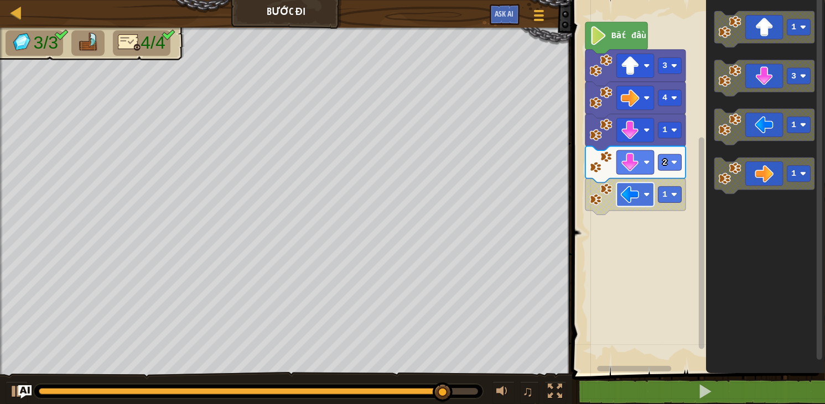
click at [635, 198] on image "Không gian làm việc Blockly" at bounding box center [629, 194] width 19 height 19
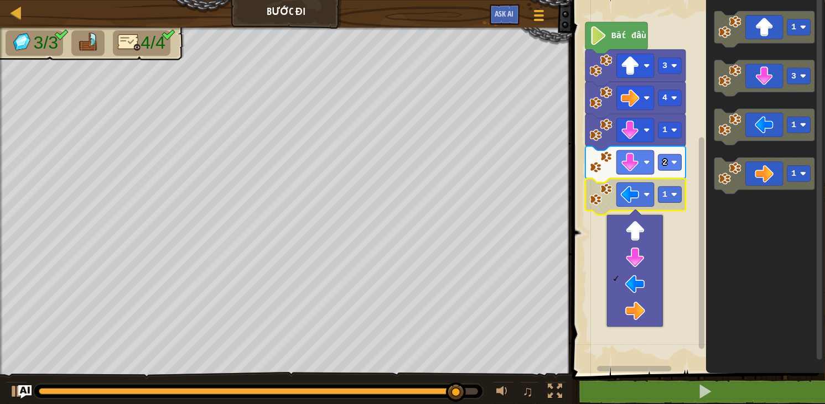
click at [681, 249] on rect "Không gian làm việc Blockly" at bounding box center [697, 183] width 256 height 379
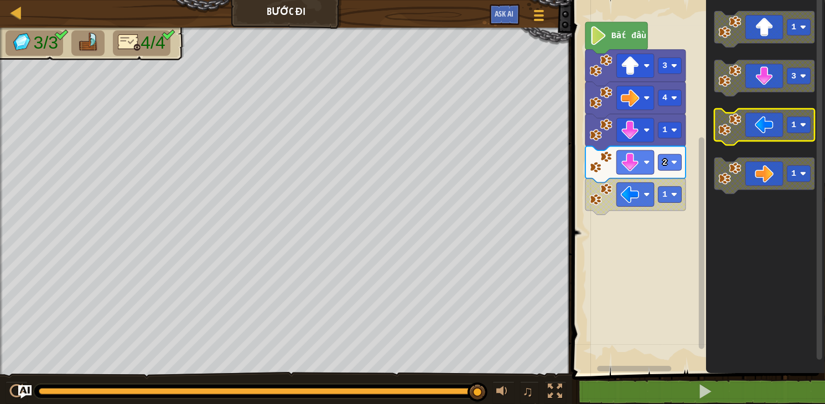
click at [766, 132] on icon "Không gian làm việc Blockly" at bounding box center [764, 127] width 100 height 37
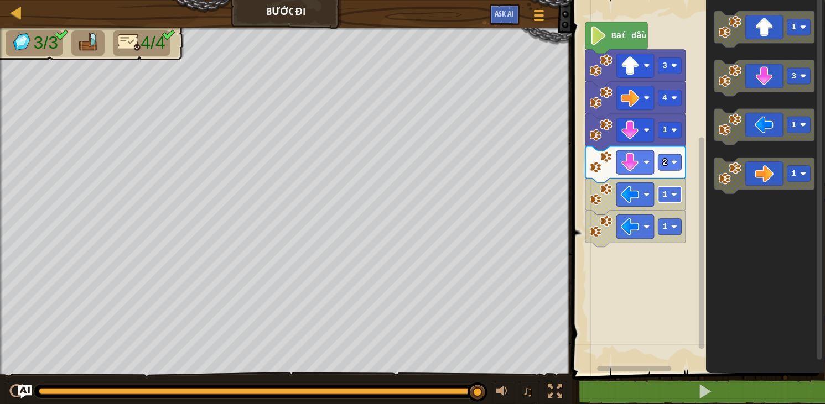
click at [674, 197] on image "Không gian làm việc Blockly" at bounding box center [673, 194] width 6 height 6
click at [645, 222] on rect "Không gian làm việc Blockly" at bounding box center [635, 227] width 38 height 24
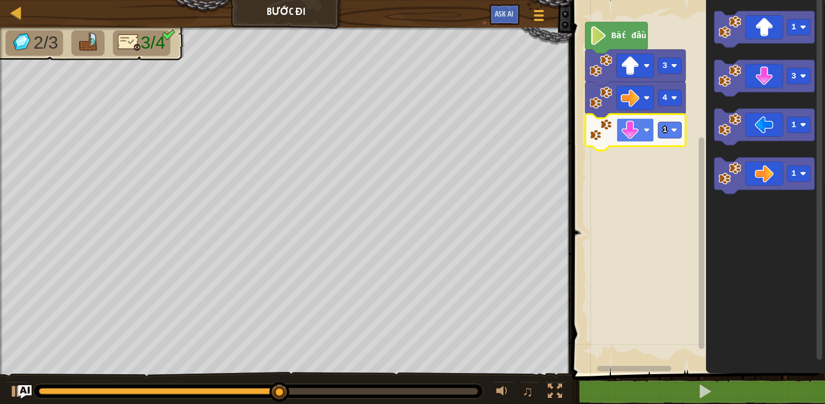
click at [641, 129] on rect "Không gian làm việc Blockly" at bounding box center [635, 130] width 38 height 24
click at [673, 131] on image "Không gian làm việc Blockly" at bounding box center [673, 130] width 6 height 6
click at [670, 121] on icon "Không gian làm việc Blockly" at bounding box center [635, 132] width 100 height 37
click at [672, 128] on image "Không gian làm việc Blockly" at bounding box center [673, 130] width 6 height 6
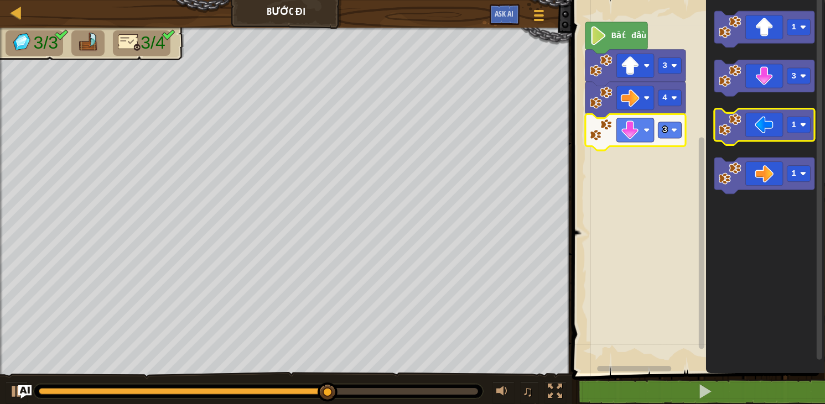
click at [758, 123] on icon "Không gian làm việc Blockly" at bounding box center [764, 127] width 100 height 37
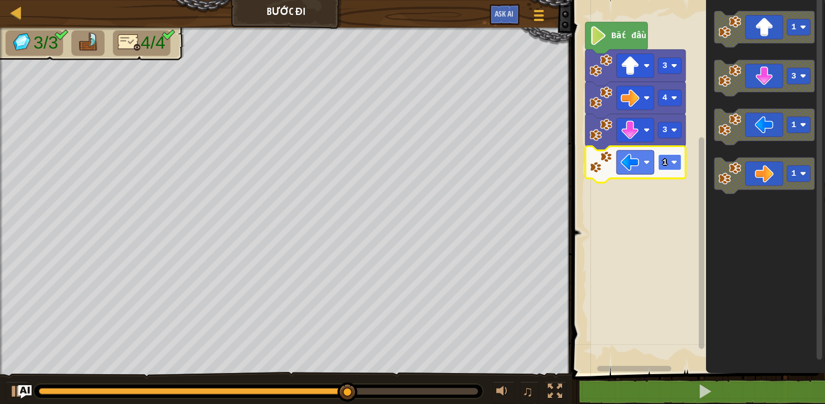
click at [680, 156] on rect "Không gian làm việc Blockly" at bounding box center [669, 162] width 23 height 16
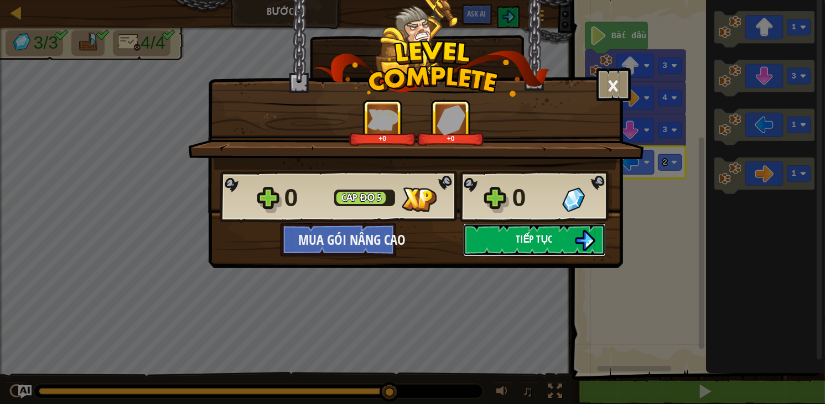
click at [505, 249] on button "Tiếp tục" at bounding box center [534, 239] width 143 height 33
select select "vi"
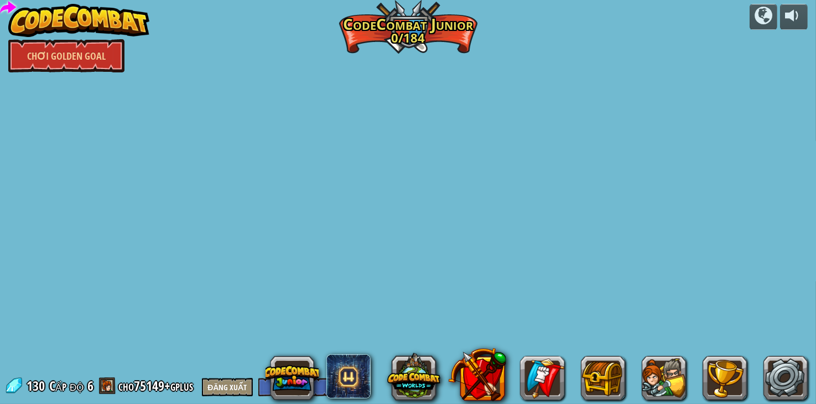
select select "vi"
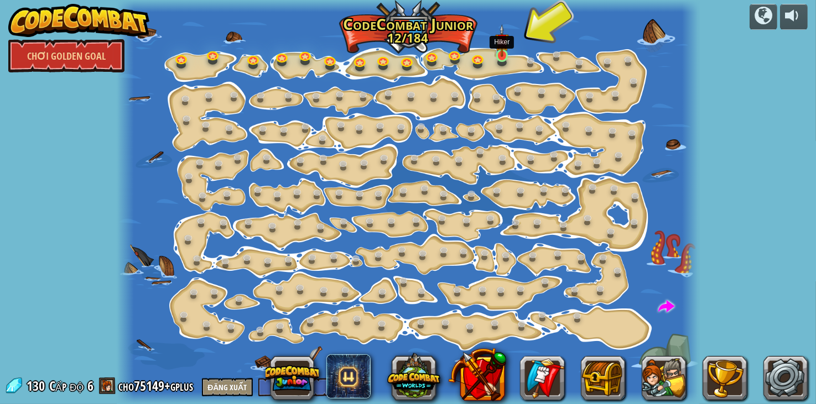
click at [501, 52] on img at bounding box center [502, 40] width 14 height 33
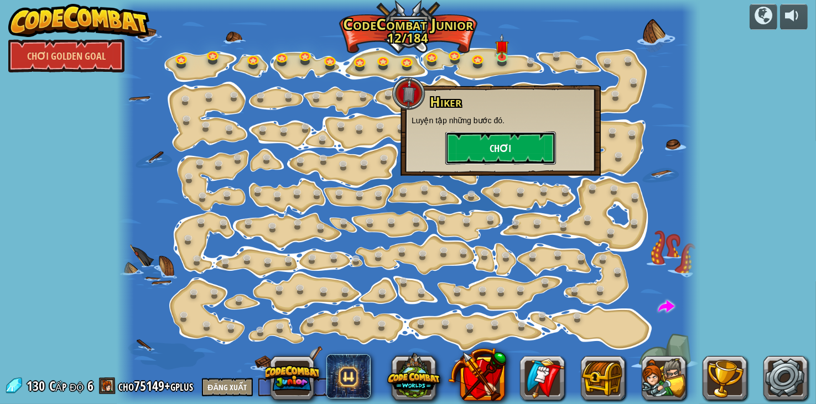
click at [508, 139] on button "Chơi" at bounding box center [500, 148] width 111 height 33
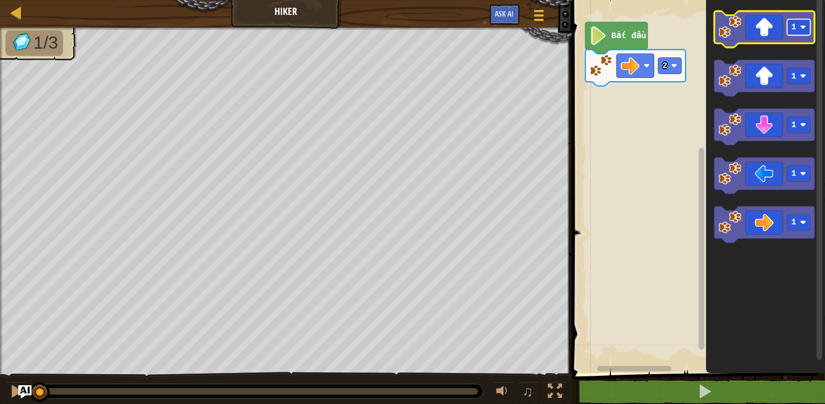
click at [802, 28] on image "Không gian làm việc Blockly" at bounding box center [802, 27] width 6 height 6
click at [765, 29] on icon "Không gian làm việc Blockly" at bounding box center [764, 29] width 100 height 37
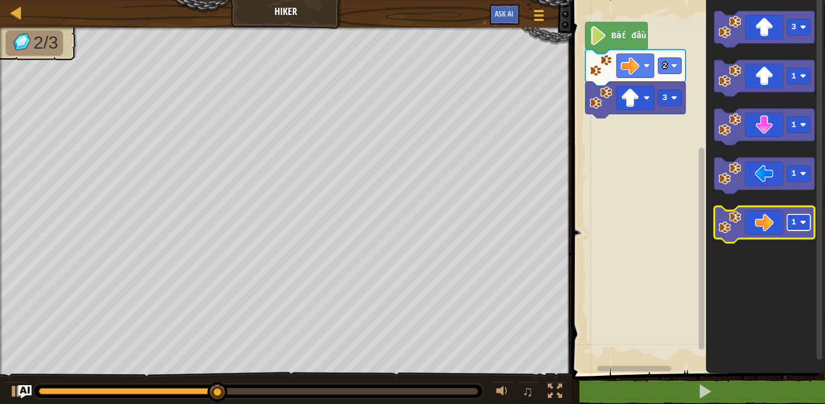
click at [805, 230] on rect "Không gian làm việc Blockly" at bounding box center [797, 223] width 23 height 16
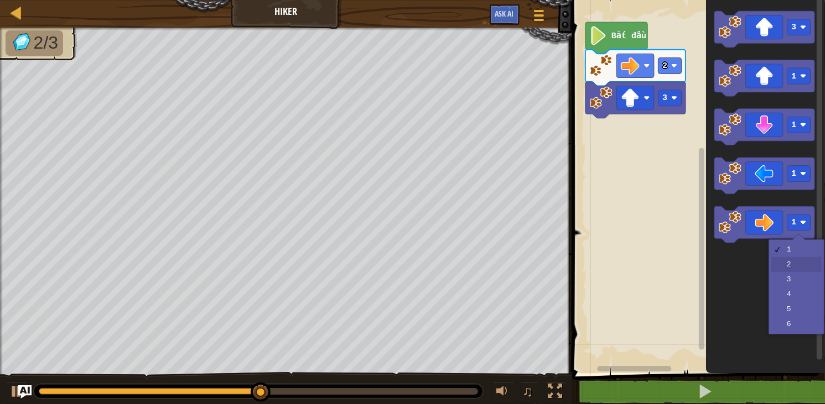
drag, startPoint x: 795, startPoint y: 260, endPoint x: 790, endPoint y: 256, distance: 7.1
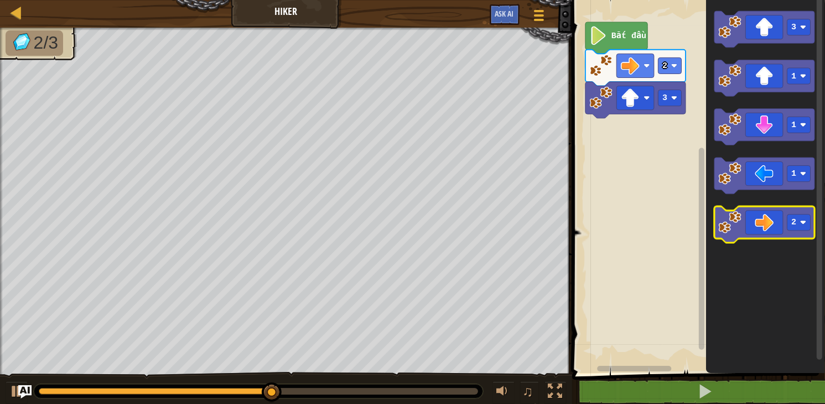
click at [768, 216] on icon "Không gian làm việc Blockly" at bounding box center [764, 224] width 100 height 37
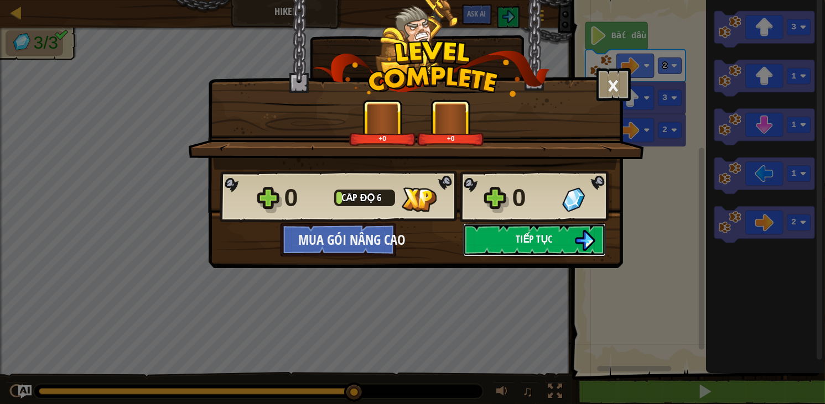
click at [508, 238] on button "Tiếp tục" at bounding box center [534, 239] width 143 height 33
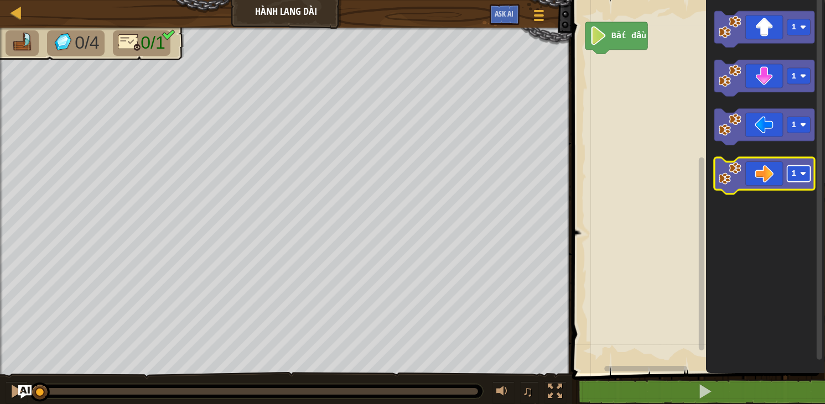
click at [793, 181] on rect "Không gian làm việc Blockly" at bounding box center [797, 174] width 23 height 16
click at [771, 171] on icon "Không gian làm việc Blockly" at bounding box center [764, 176] width 100 height 37
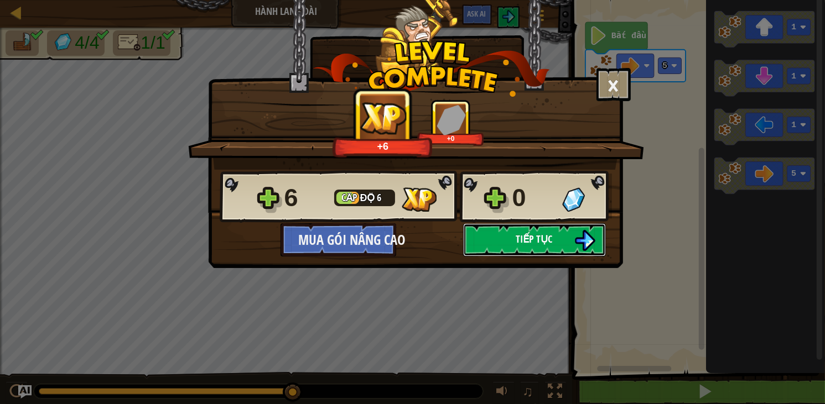
click at [520, 244] on span "Tiếp tục" at bounding box center [534, 239] width 37 height 14
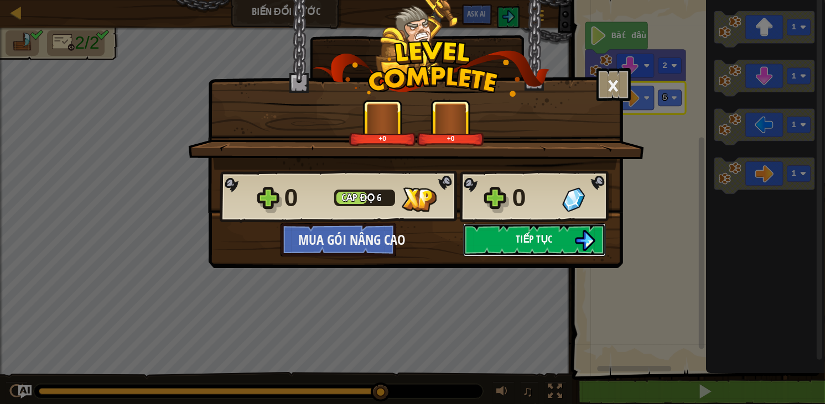
click at [481, 240] on button "Tiếp tục" at bounding box center [534, 239] width 143 height 33
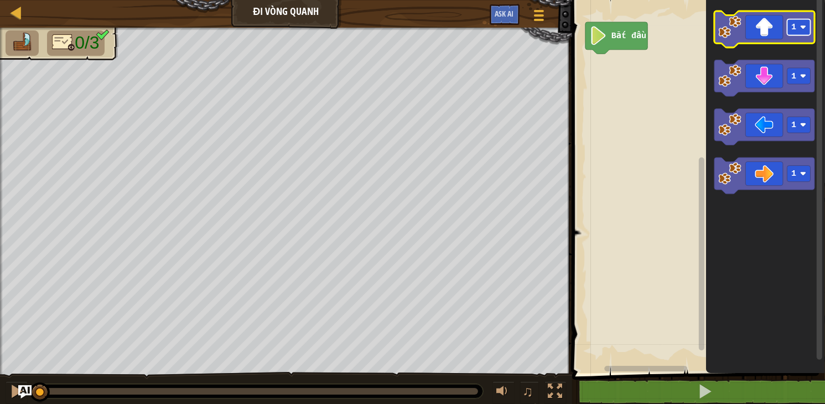
click at [798, 30] on rect "Không gian làm việc Blockly" at bounding box center [797, 27] width 23 height 16
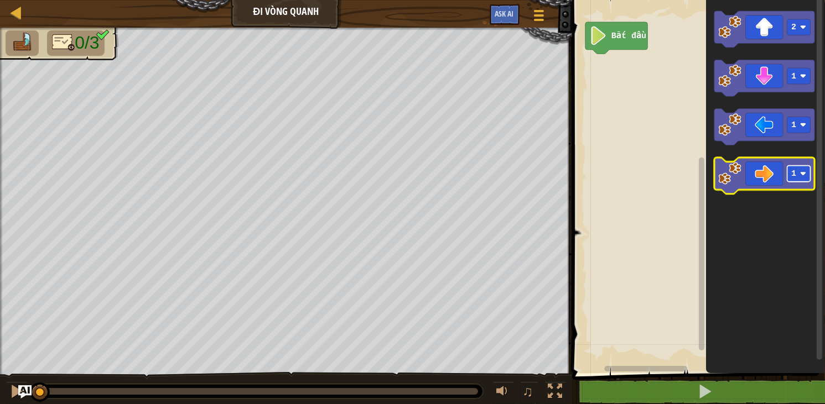
click at [802, 174] on image "Không gian làm việc Blockly" at bounding box center [802, 174] width 6 height 6
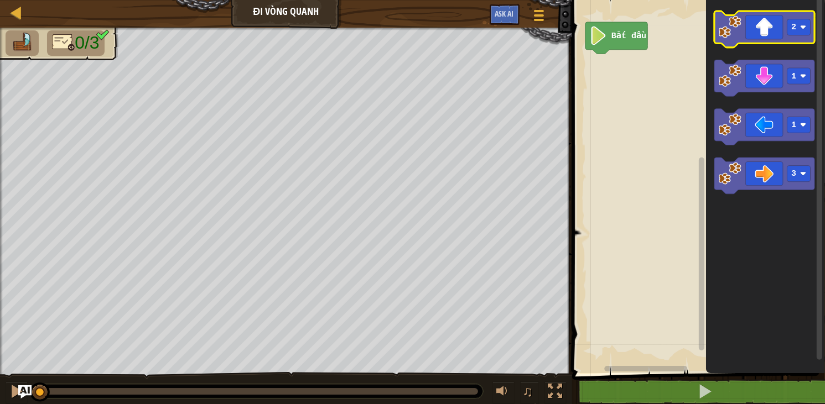
click at [764, 33] on icon "Không gian làm việc Blockly" at bounding box center [764, 29] width 100 height 37
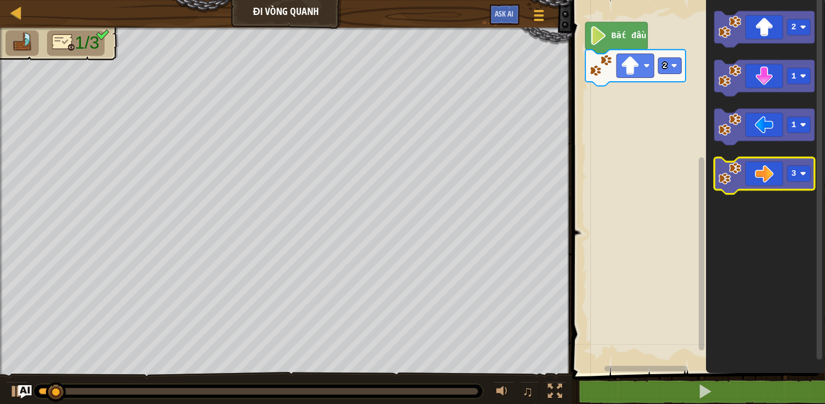
click at [764, 176] on icon "Không gian làm việc Blockly" at bounding box center [764, 176] width 100 height 37
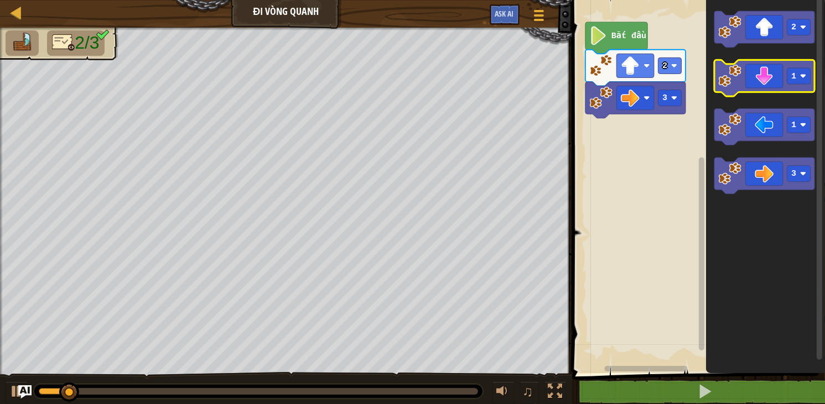
click at [770, 80] on icon "Không gian làm việc Blockly" at bounding box center [764, 78] width 100 height 37
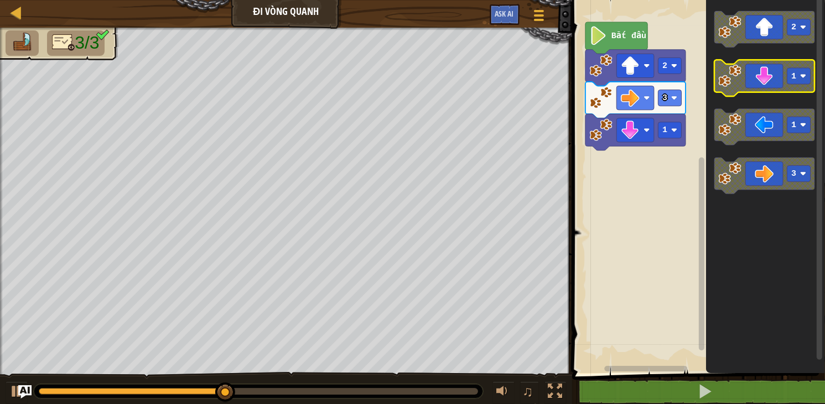
click at [799, 77] on rect "Không gian làm việc Blockly" at bounding box center [797, 76] width 23 height 16
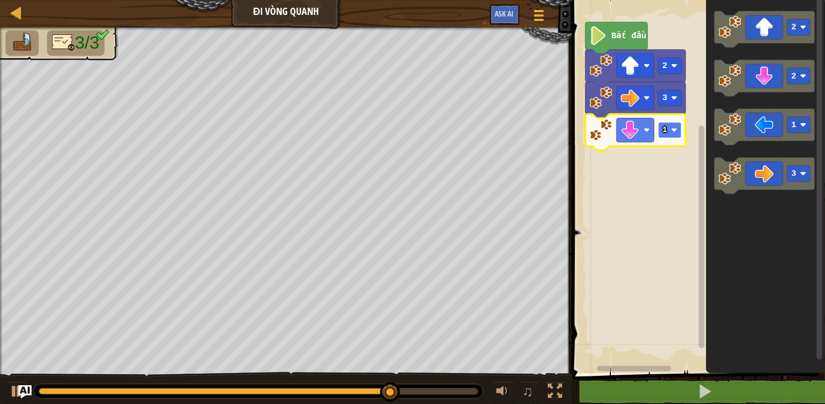
click at [663, 133] on text "1" at bounding box center [664, 130] width 5 height 10
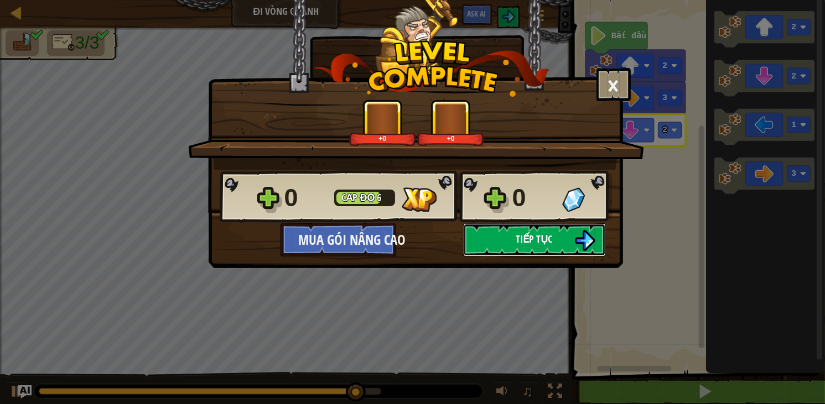
click at [499, 249] on button "Tiếp tục" at bounding box center [534, 239] width 143 height 33
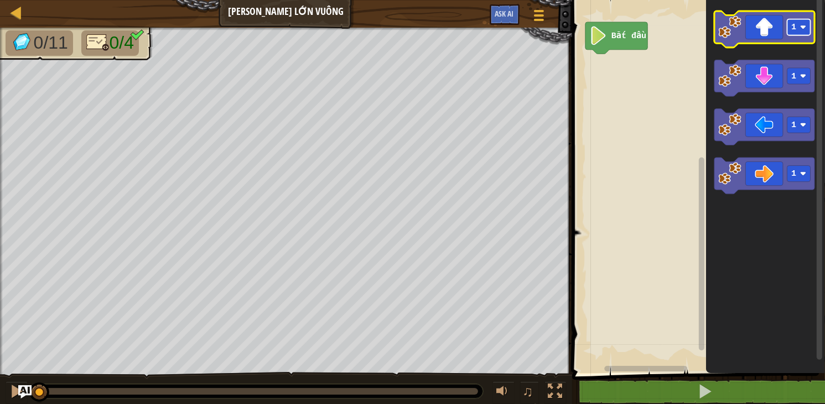
click at [796, 31] on rect "Không gian làm việc Blockly" at bounding box center [797, 27] width 23 height 16
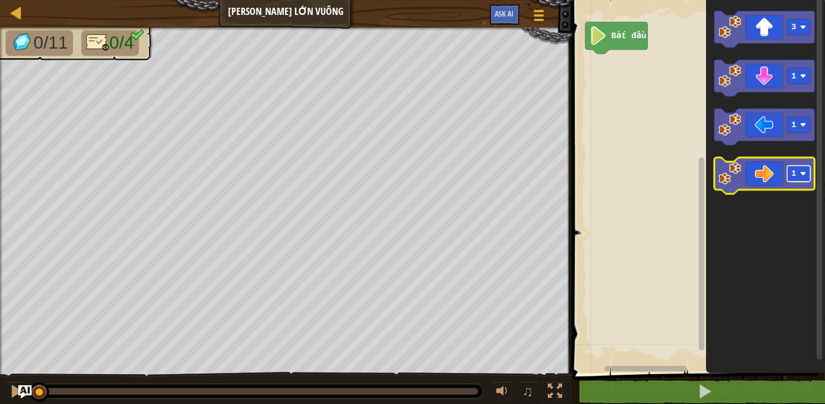
click at [805, 176] on image "Không gian làm việc Blockly" at bounding box center [802, 174] width 6 height 6
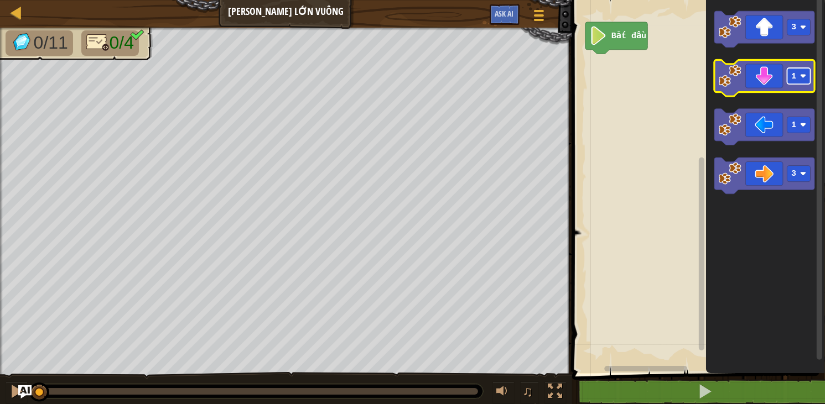
click at [805, 75] on image "Không gian làm việc Blockly" at bounding box center [802, 76] width 6 height 6
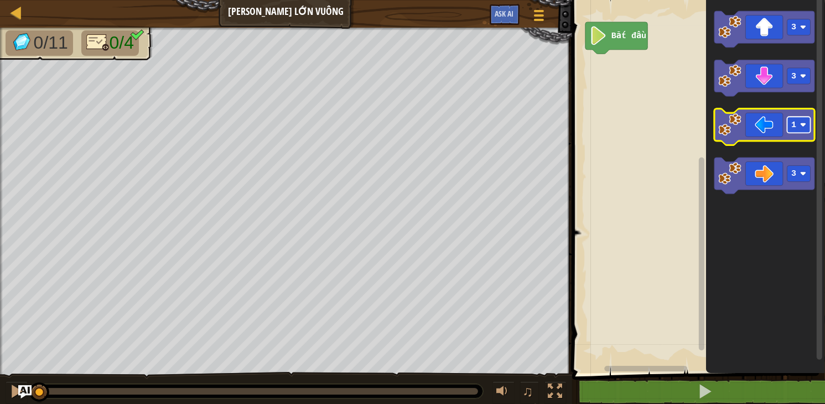
click at [801, 123] on image "Không gian làm việc Blockly" at bounding box center [802, 125] width 6 height 6
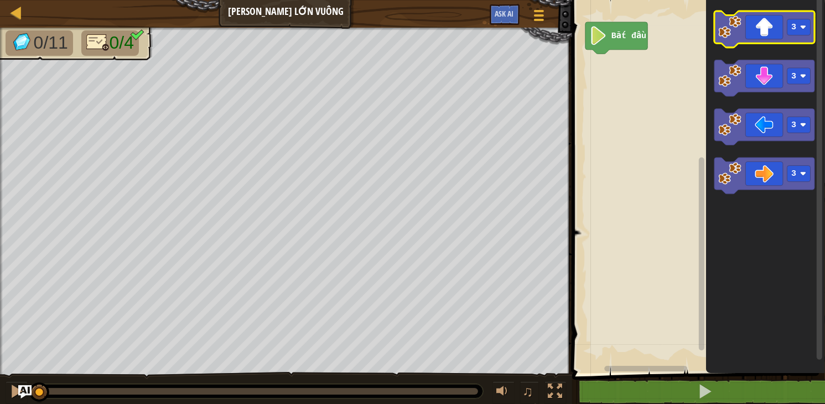
click at [775, 35] on icon "Không gian làm việc Blockly" at bounding box center [764, 29] width 100 height 37
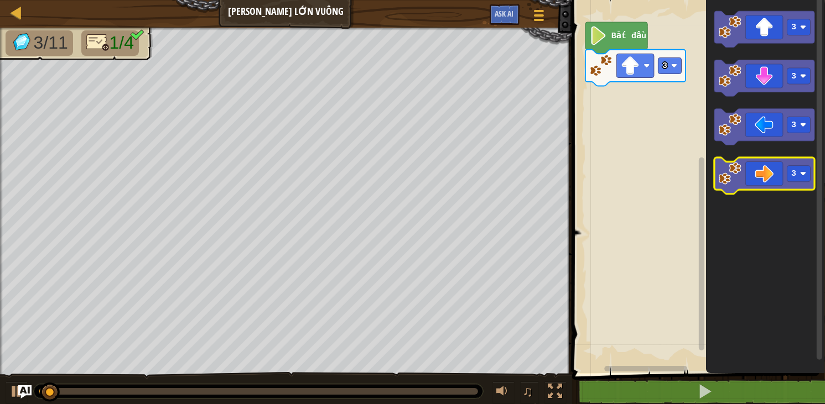
click at [770, 183] on icon "Không gian làm việc Blockly" at bounding box center [764, 176] width 100 height 37
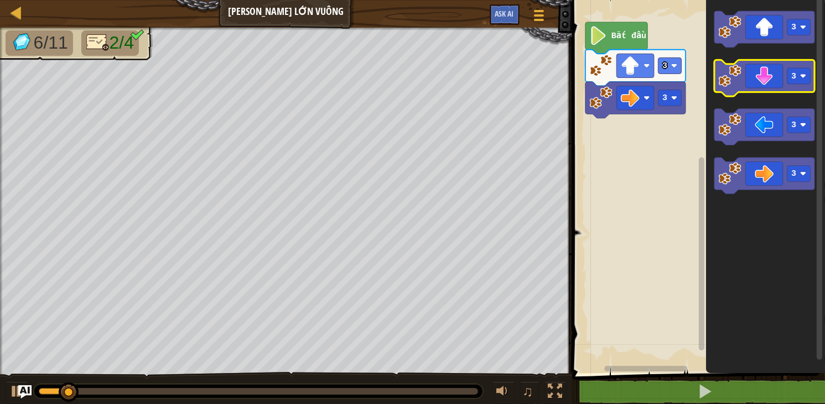
click at [770, 89] on icon "Không gian làm việc Blockly" at bounding box center [764, 78] width 100 height 37
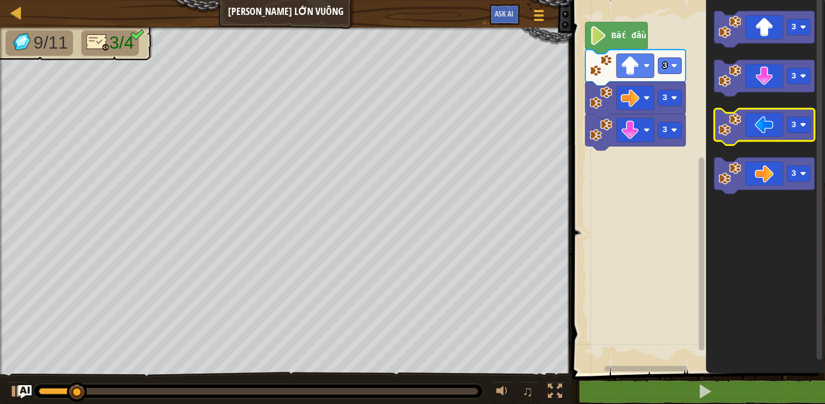
click at [768, 126] on icon "Không gian làm việc Blockly" at bounding box center [764, 127] width 100 height 37
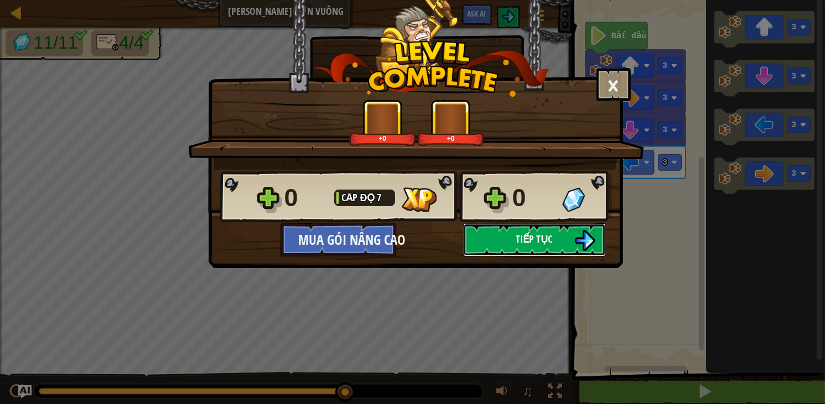
click at [519, 233] on span "Tiếp tục" at bounding box center [534, 239] width 37 height 14
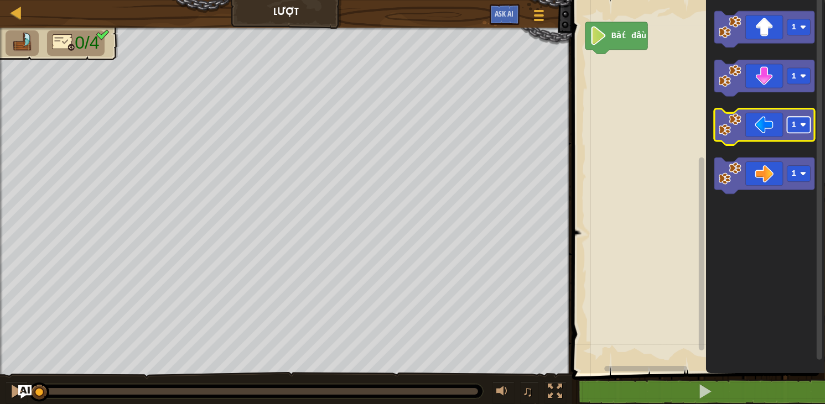
click at [797, 129] on rect "Không gian làm việc Blockly" at bounding box center [797, 125] width 23 height 16
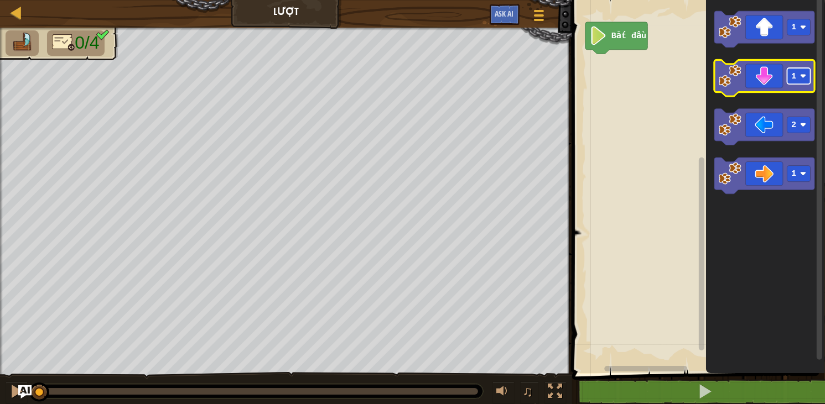
click at [796, 78] on rect "Không gian làm việc Blockly" at bounding box center [797, 76] width 23 height 16
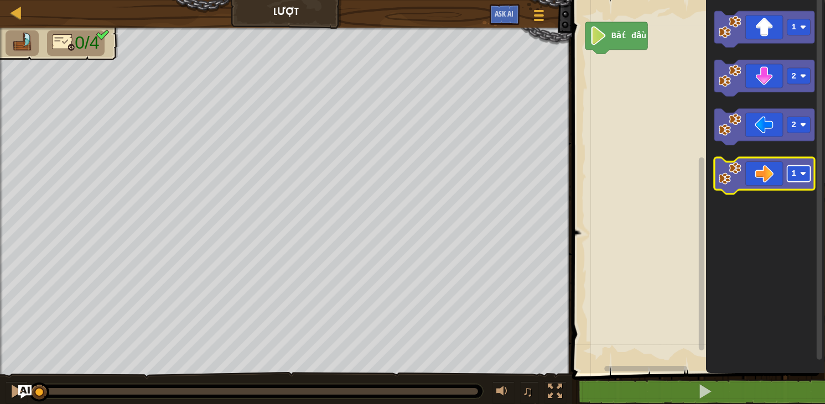
click at [800, 180] on rect "Không gian làm việc Blockly" at bounding box center [797, 174] width 23 height 16
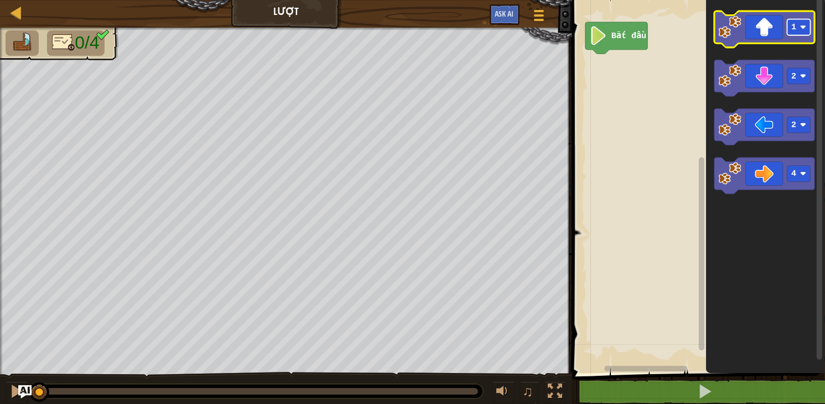
click at [791, 32] on rect "Không gian làm việc Blockly" at bounding box center [797, 27] width 23 height 16
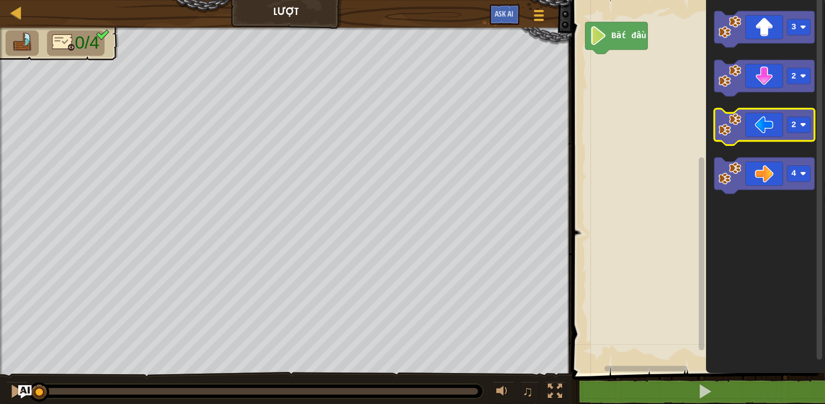
click at [770, 131] on icon "Không gian làm việc Blockly" at bounding box center [764, 127] width 100 height 37
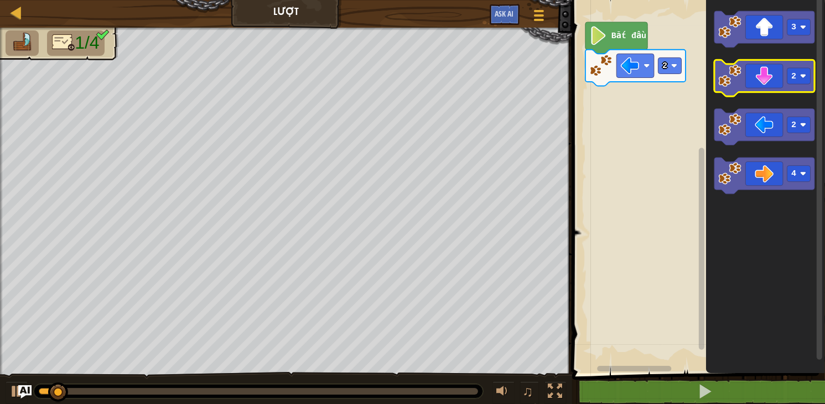
click at [765, 84] on icon "Không gian làm việc Blockly" at bounding box center [764, 78] width 100 height 37
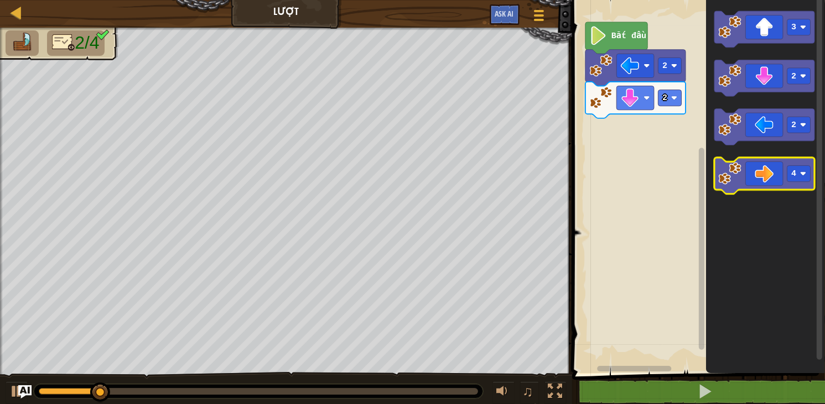
click at [778, 181] on icon "Không gian làm việc Blockly" at bounding box center [764, 176] width 100 height 37
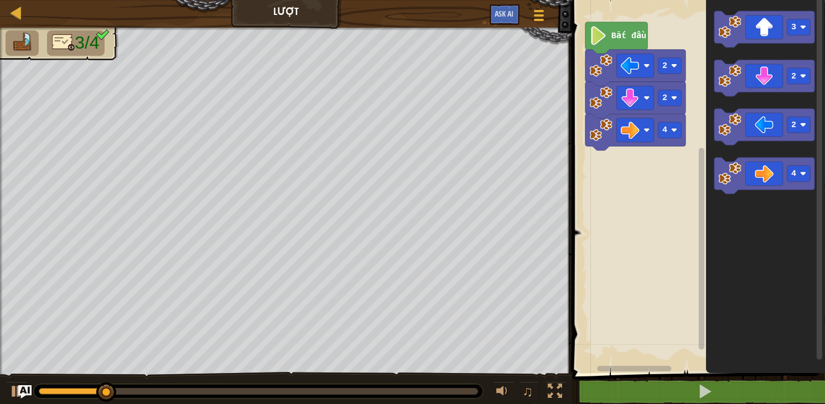
click at [762, 33] on icon "Không gian làm việc Blockly" at bounding box center [764, 29] width 100 height 37
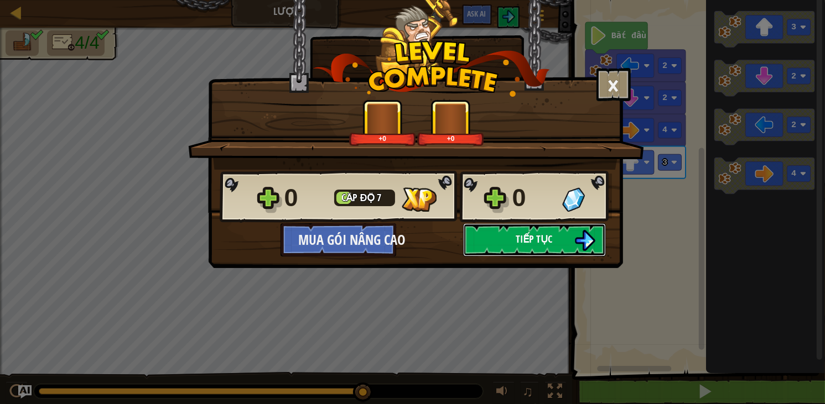
click at [473, 243] on button "Tiếp tục" at bounding box center [534, 239] width 143 height 33
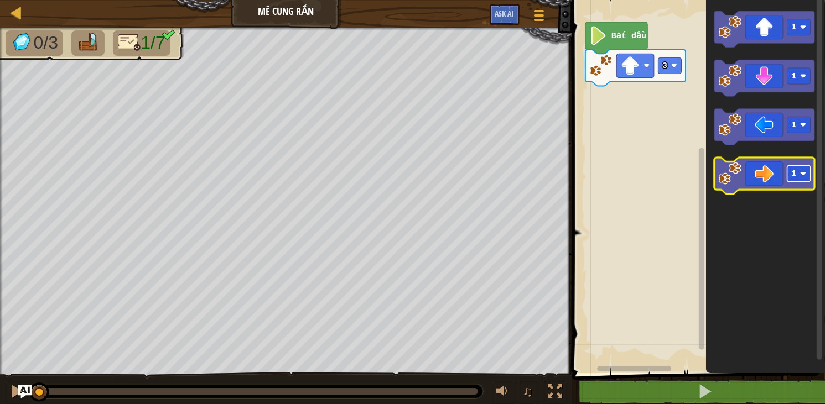
click at [798, 172] on rect "Không gian làm việc Blockly" at bounding box center [797, 174] width 23 height 16
click at [767, 179] on icon "Không gian làm việc Blockly" at bounding box center [764, 176] width 100 height 37
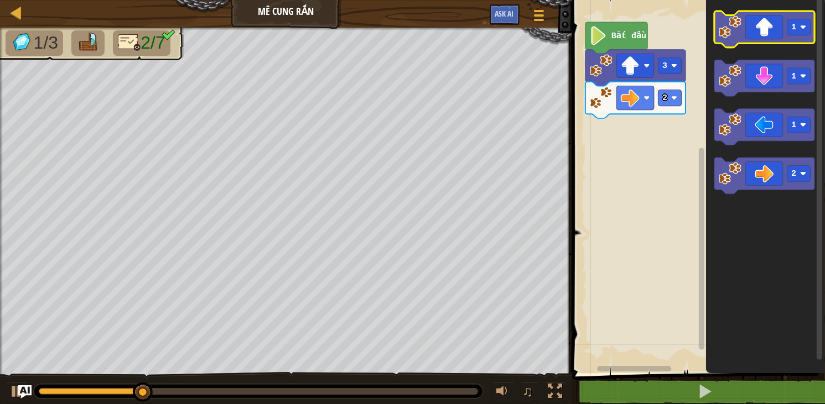
click at [781, 34] on icon "Không gian làm việc Blockly" at bounding box center [764, 29] width 100 height 37
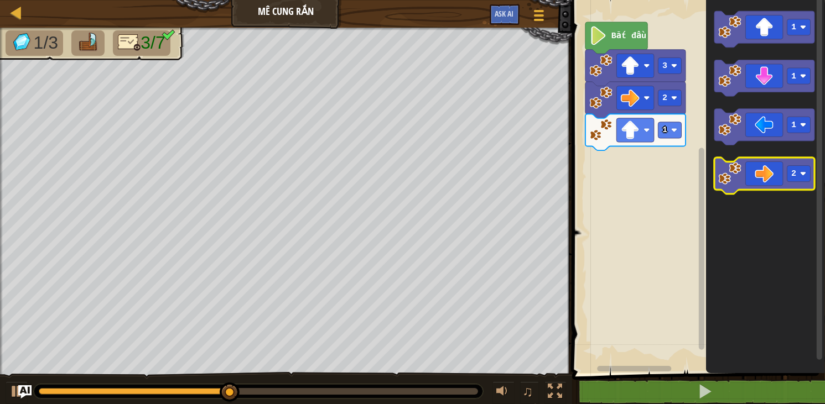
click at [772, 172] on icon "Không gian làm việc Blockly" at bounding box center [764, 176] width 100 height 37
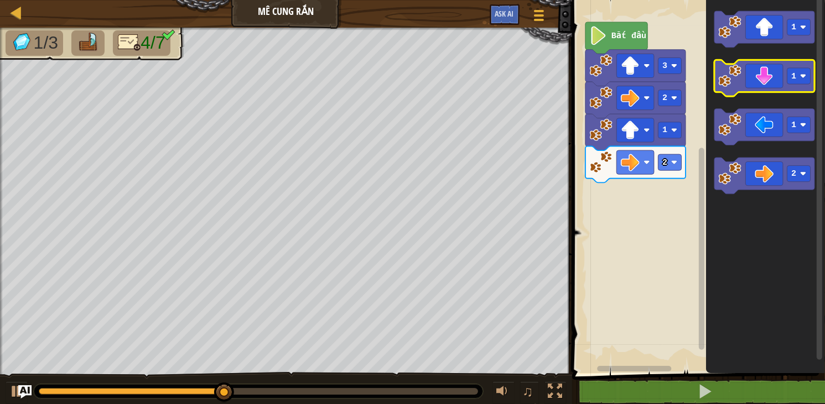
click at [794, 86] on icon "Không gian làm việc Blockly" at bounding box center [764, 78] width 100 height 37
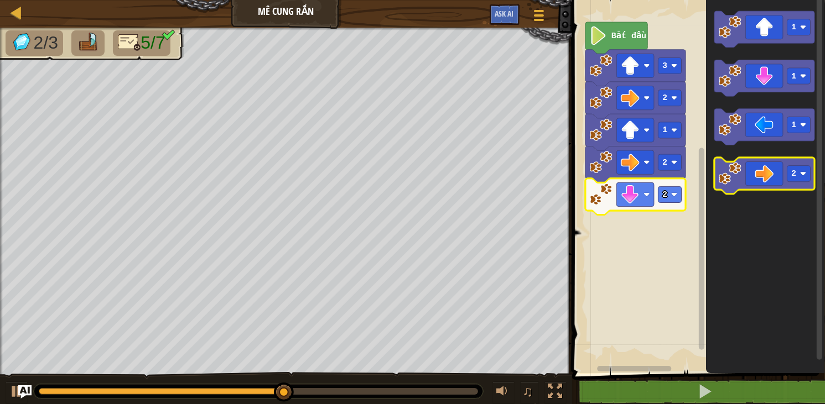
click at [764, 183] on icon "Không gian làm việc Blockly" at bounding box center [764, 176] width 100 height 37
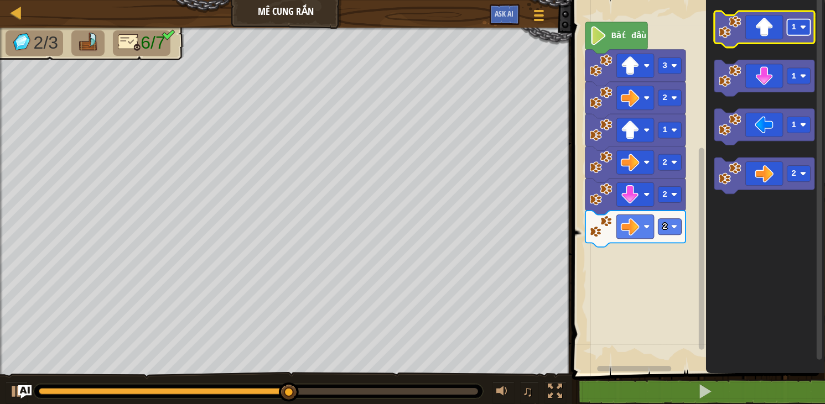
click at [799, 33] on rect "Không gian làm việc Blockly" at bounding box center [797, 27] width 23 height 16
click at [765, 27] on icon "Không gian làm việc Blockly" at bounding box center [764, 29] width 100 height 37
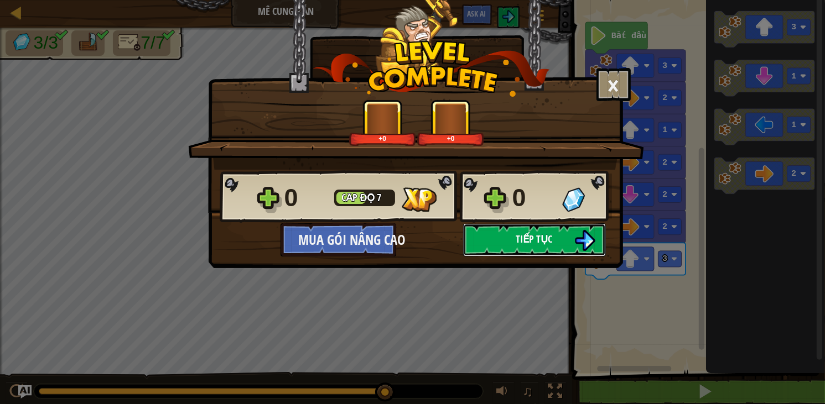
click at [491, 247] on button "Tiếp tục" at bounding box center [534, 239] width 143 height 33
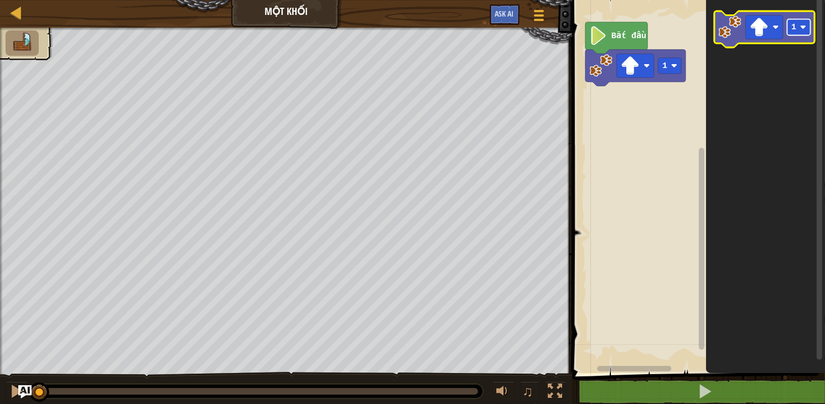
click at [789, 31] on rect "Không gian làm việc Blockly" at bounding box center [797, 27] width 23 height 16
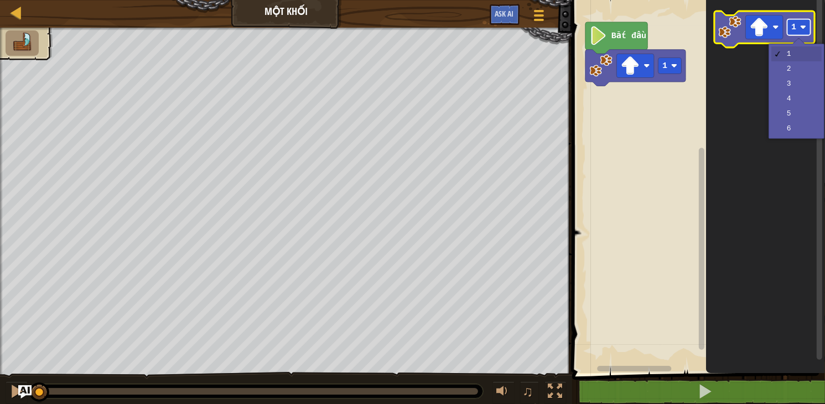
click at [789, 31] on rect "Không gian làm việc Blockly" at bounding box center [797, 27] width 23 height 16
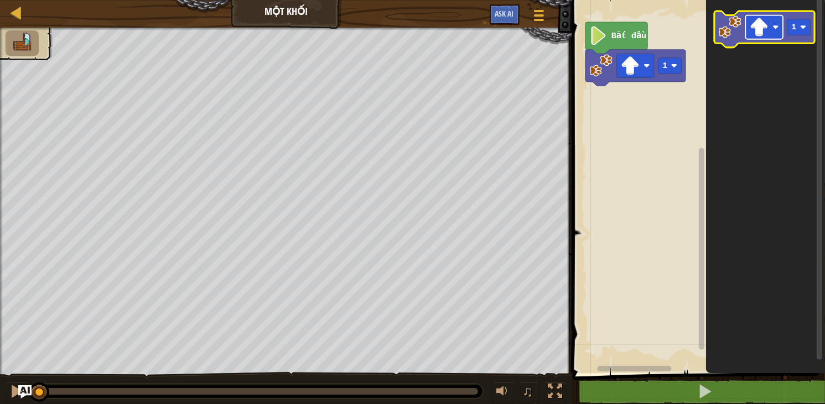
click at [768, 19] on rect "Không gian làm việc Blockly" at bounding box center [764, 27] width 38 height 24
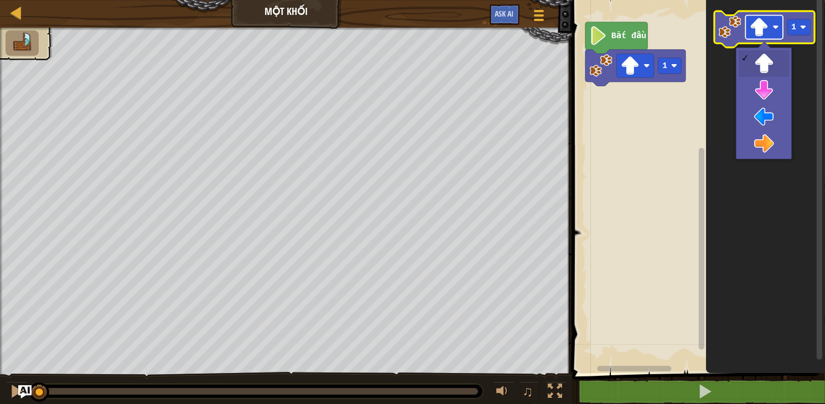
click at [768, 27] on rect "Không gian làm việc Blockly" at bounding box center [764, 27] width 38 height 24
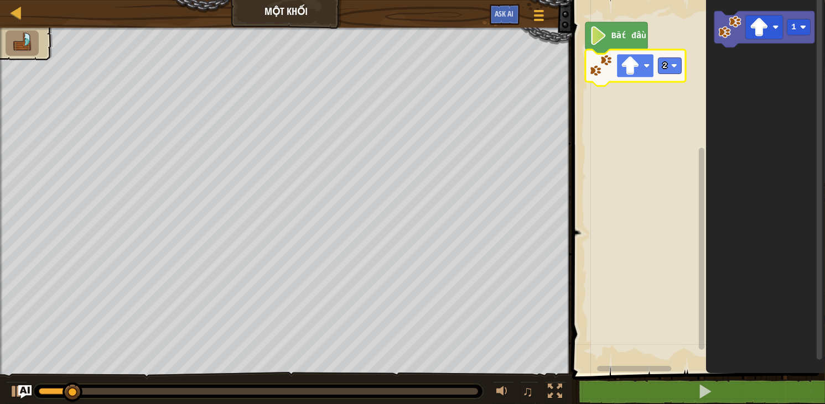
click at [640, 63] on rect "Không gian làm việc Blockly" at bounding box center [635, 66] width 38 height 24
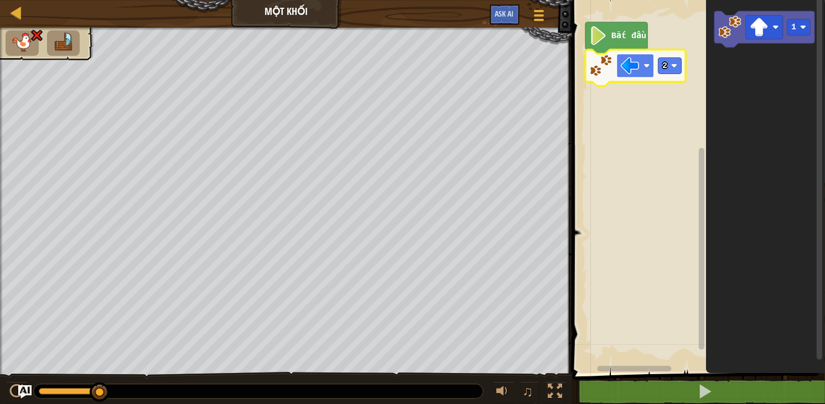
click at [642, 70] on rect "Không gian làm việc Blockly" at bounding box center [635, 66] width 38 height 24
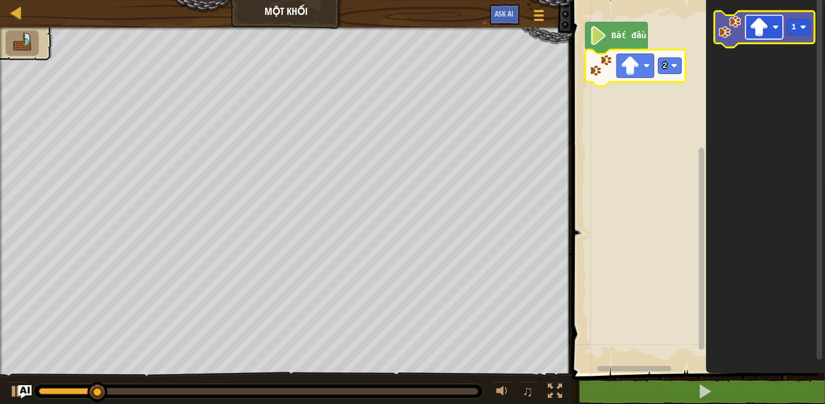
click at [774, 27] on image "Không gian làm việc Blockly" at bounding box center [775, 27] width 6 height 6
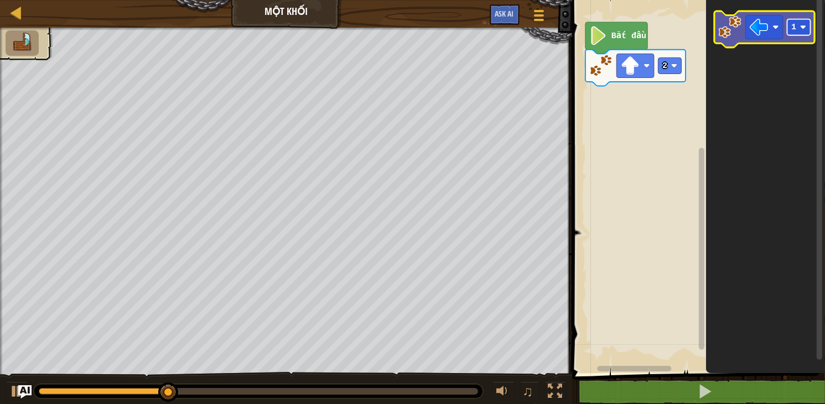
click at [803, 22] on rect "Không gian làm việc Blockly" at bounding box center [797, 27] width 23 height 16
click at [755, 35] on image "Không gian làm việc Blockly" at bounding box center [758, 27] width 19 height 19
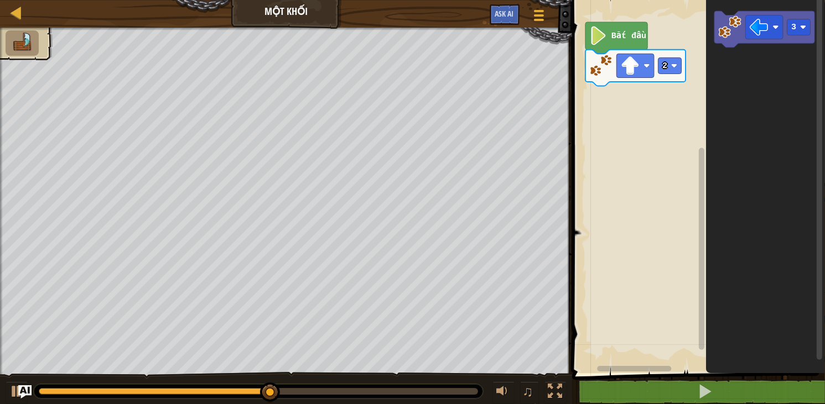
click at [721, 91] on icon "Không gian làm việc Blockly" at bounding box center [765, 183] width 119 height 379
click at [719, 31] on image "Không gian làm việc Blockly" at bounding box center [729, 26] width 23 height 23
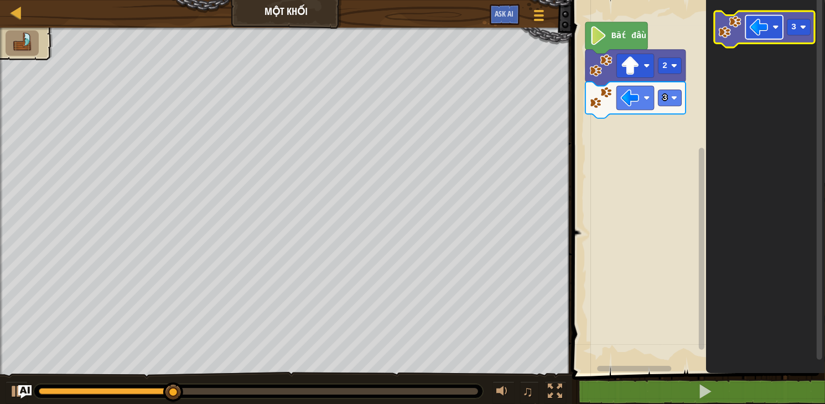
click at [768, 30] on image "Không gian làm việc Blockly" at bounding box center [758, 27] width 19 height 19
click at [801, 28] on image "Không gian làm việc Blockly" at bounding box center [802, 27] width 6 height 6
click at [755, 35] on image "Không gian làm việc Blockly" at bounding box center [758, 27] width 19 height 19
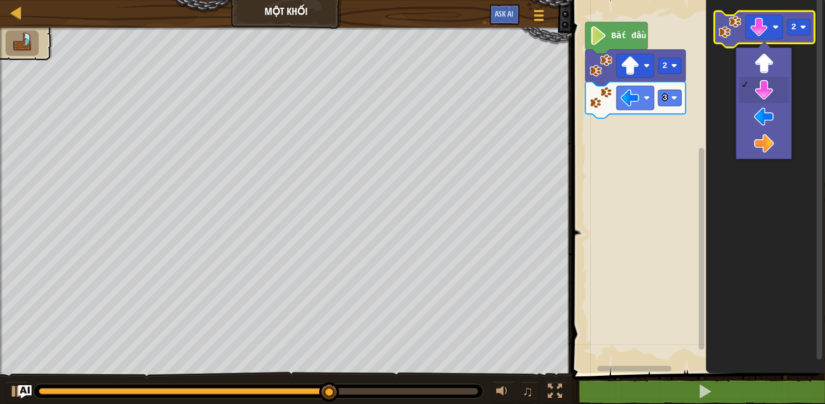
click at [719, 31] on image "Không gian làm việc Blockly" at bounding box center [729, 26] width 23 height 23
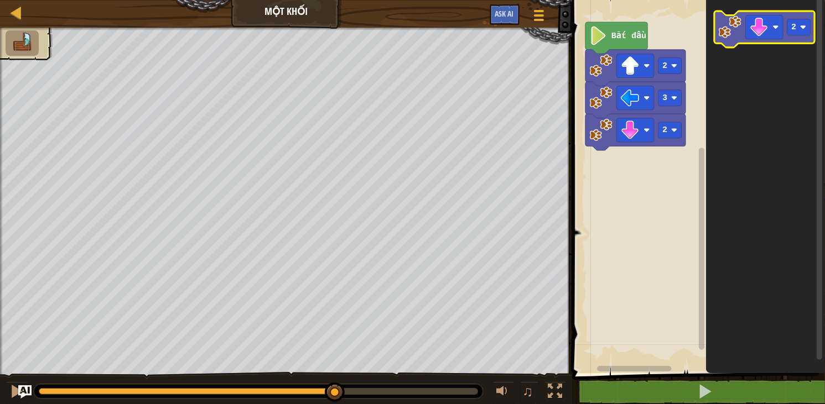
click at [732, 26] on image "Không gian làm việc Blockly" at bounding box center [729, 26] width 23 height 23
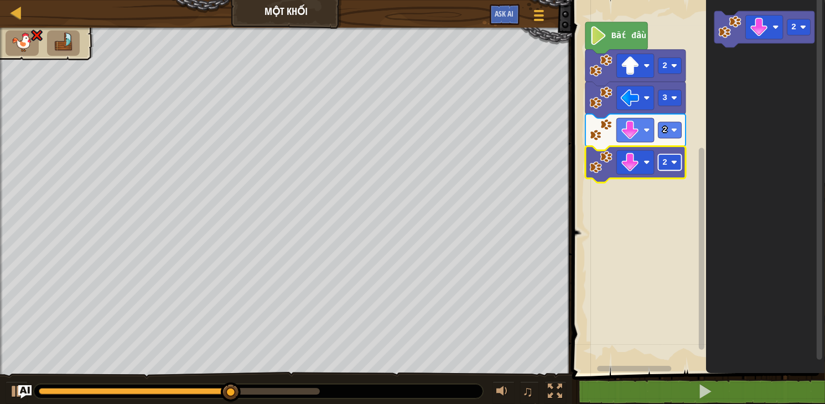
click at [660, 166] on rect "Không gian làm việc Blockly" at bounding box center [669, 162] width 23 height 16
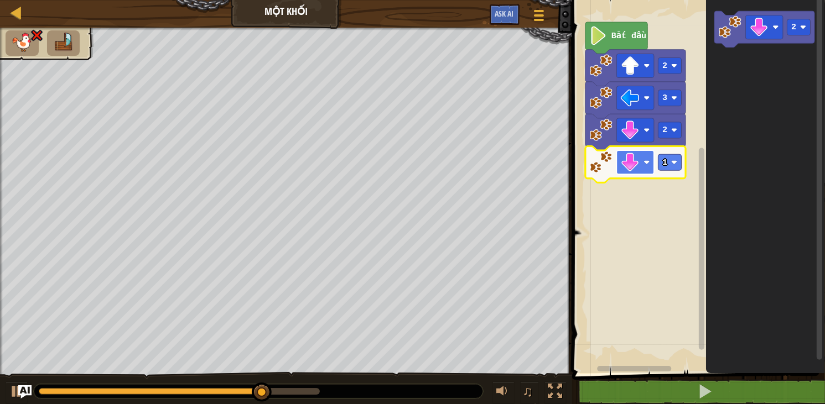
click at [645, 164] on image "Không gian làm việc Blockly" at bounding box center [646, 162] width 6 height 6
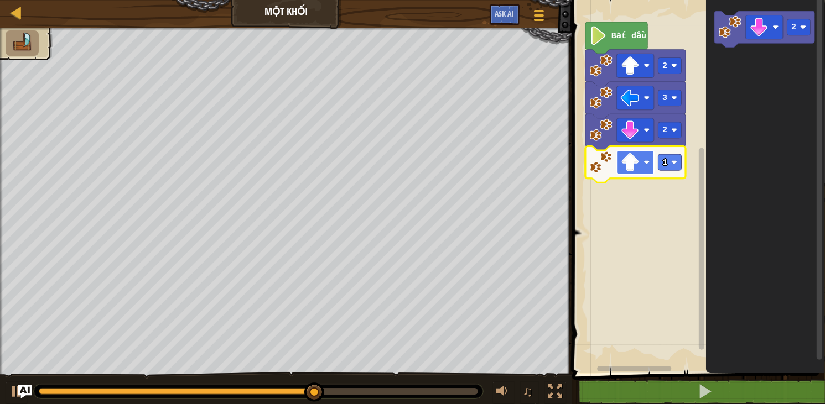
click at [641, 163] on rect "Không gian làm việc Blockly" at bounding box center [635, 162] width 38 height 24
click at [638, 158] on image "Không gian làm việc Blockly" at bounding box center [629, 162] width 19 height 19
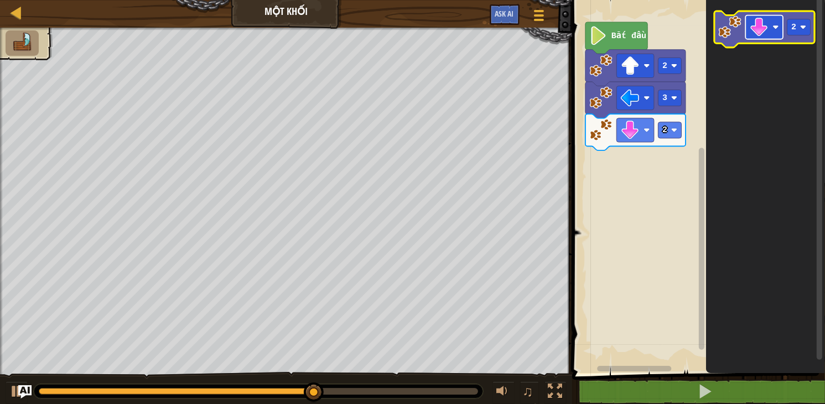
click at [774, 31] on rect "Không gian làm việc Blockly" at bounding box center [764, 27] width 38 height 24
click at [794, 30] on text "2" at bounding box center [793, 27] width 5 height 10
click at [745, 45] on rect "Không gian làm việc Blockly" at bounding box center [764, 29] width 100 height 37
click at [748, 41] on icon "Không gian làm việc Blockly" at bounding box center [764, 29] width 100 height 37
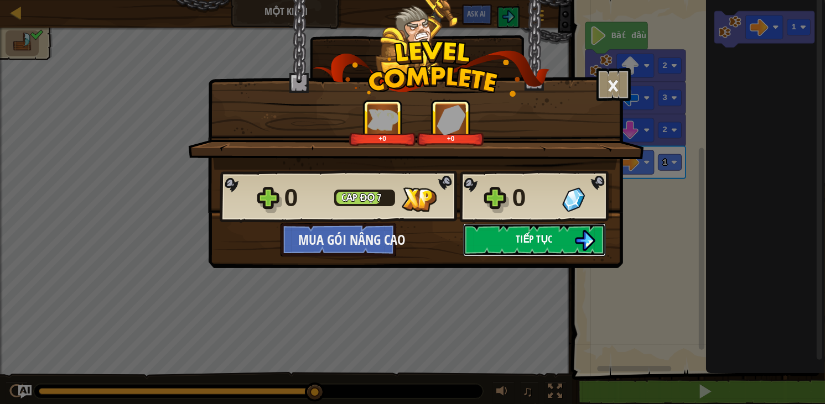
click at [550, 252] on button "Tiếp tục" at bounding box center [534, 239] width 143 height 33
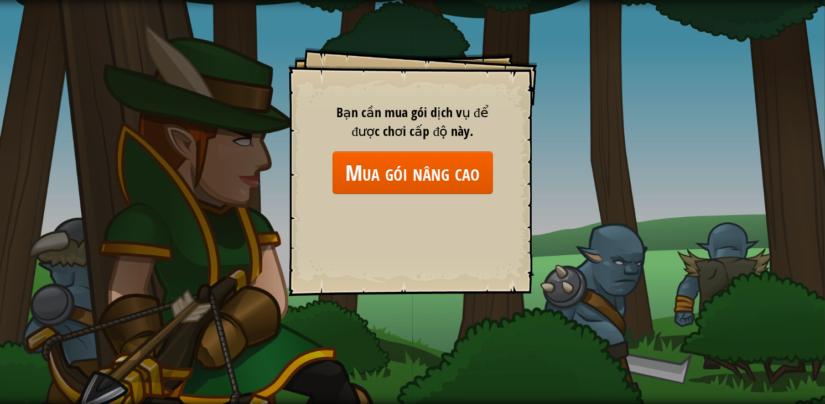
click at [436, 148] on div "Bạn cần mua gói dịch vụ để được chơi cấp độ này. Mua gói nâng cao" at bounding box center [412, 149] width 160 height 92
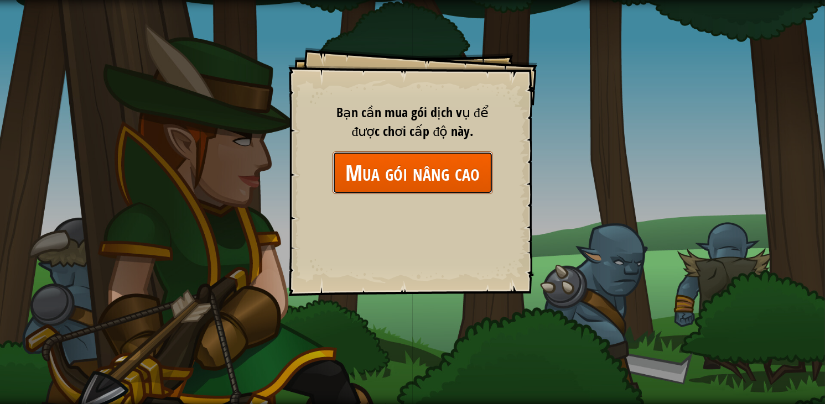
click at [434, 173] on button "Mua gói nâng cao" at bounding box center [412, 173] width 160 height 43
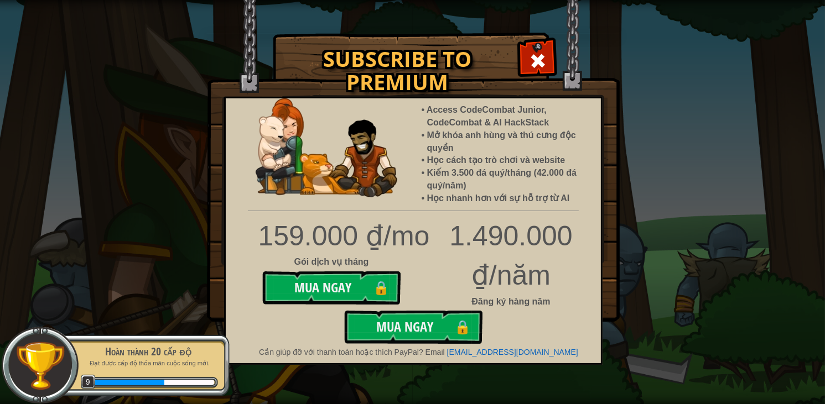
click at [546, 54] on div at bounding box center [537, 59] width 35 height 35
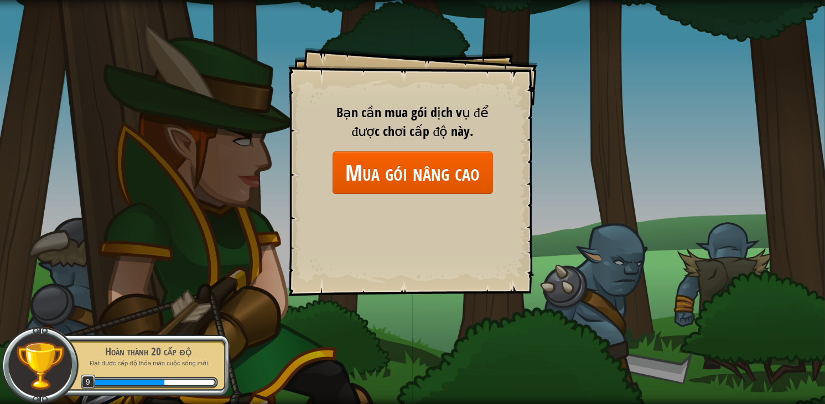
click at [31, 361] on img at bounding box center [40, 366] width 50 height 50
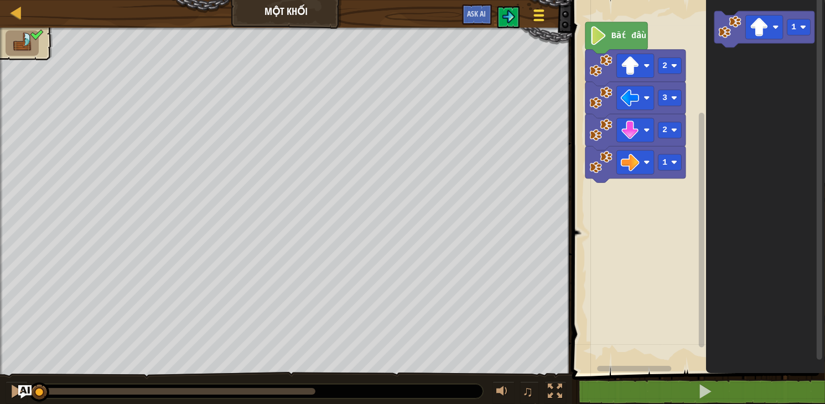
click at [531, 20] on div at bounding box center [538, 15] width 15 height 16
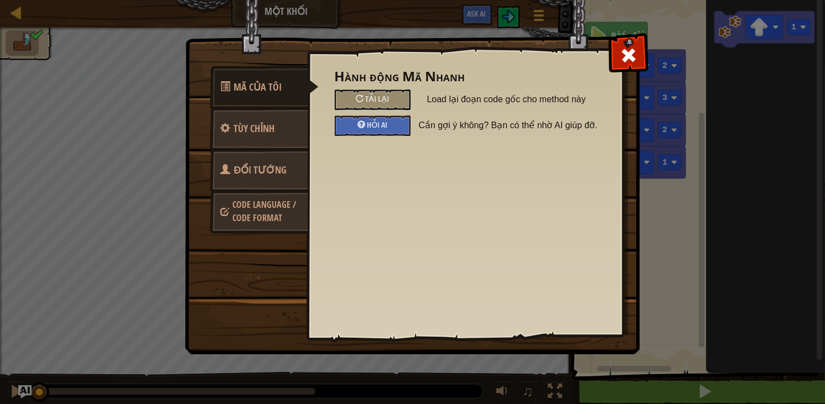
click at [290, 207] on span "Code Language / Code Format" at bounding box center [265, 211] width 64 height 25
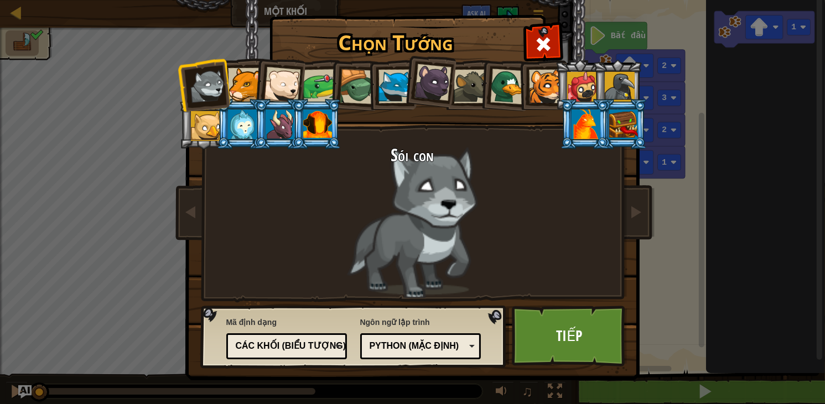
click at [405, 347] on div "Python (Mặc định)" at bounding box center [417, 346] width 96 height 13
click at [717, 257] on div "Chọn Tướng 362 Sói con Báo sư tử Gấu Bắc Cực Con Ếch Rùa Cáo Xanh Gấu con báo đ…" at bounding box center [412, 202] width 825 height 404
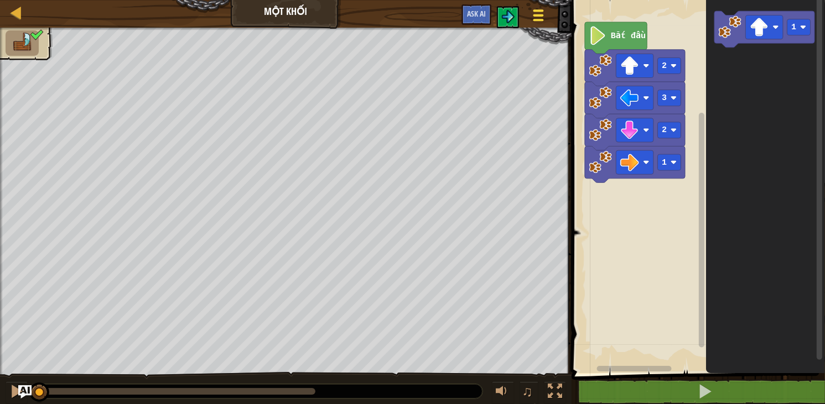
click at [531, 13] on button "Tuỳ chọn" at bounding box center [538, 17] width 29 height 27
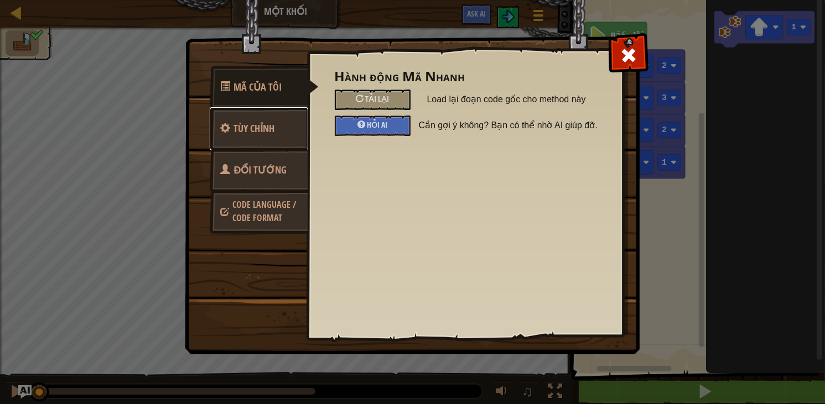
click at [237, 138] on link "Tùy chỉnh" at bounding box center [259, 128] width 98 height 43
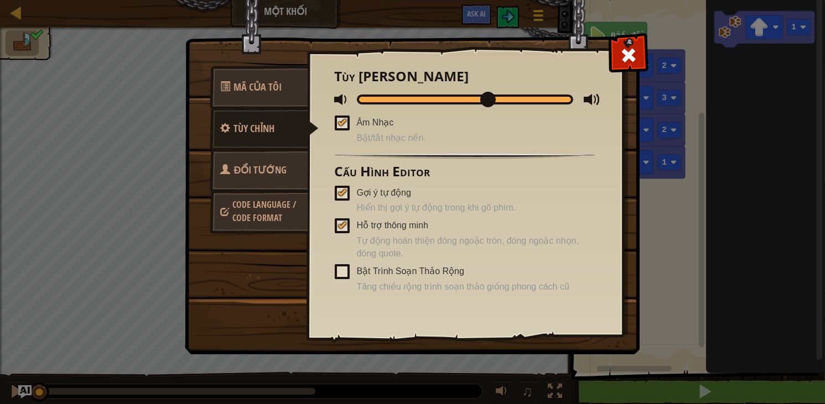
click at [145, 138] on div "Mã Của Tôi Tùy chỉnh Đổi Tướng Code Language / Code Format Hành động Mã Nhanh T…" at bounding box center [412, 202] width 825 height 404
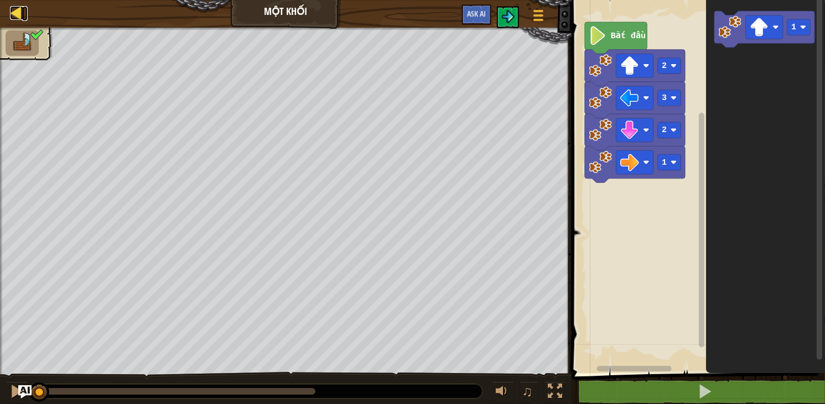
click at [12, 9] on div at bounding box center [17, 13] width 14 height 14
select select "vi"
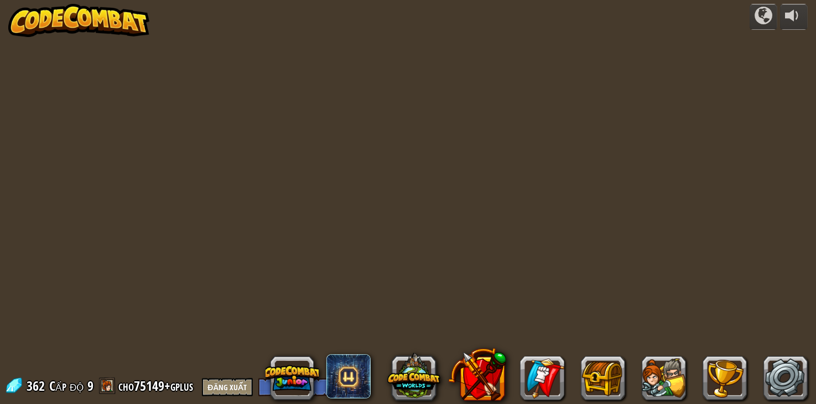
select select "vi"
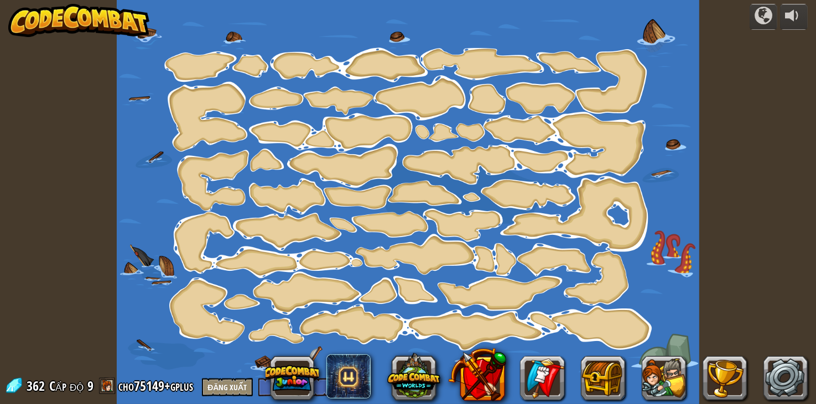
select select "vi"
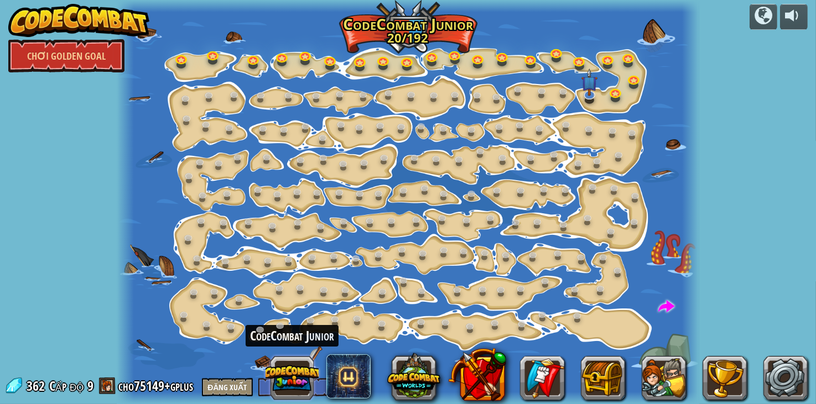
click at [273, 382] on button at bounding box center [291, 378] width 53 height 53
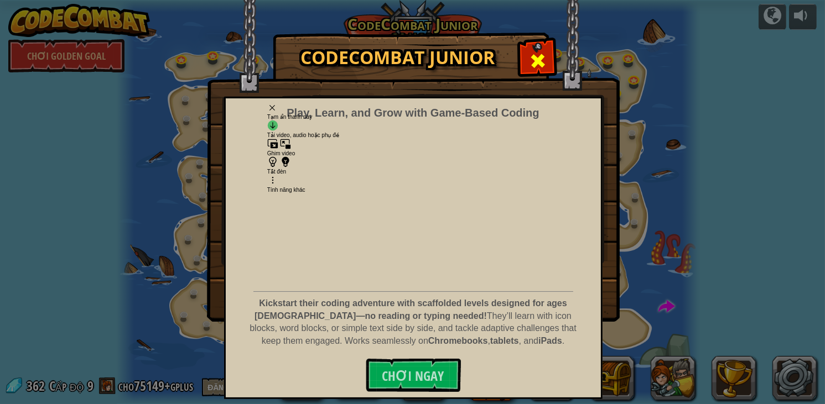
click at [534, 62] on span at bounding box center [538, 61] width 18 height 18
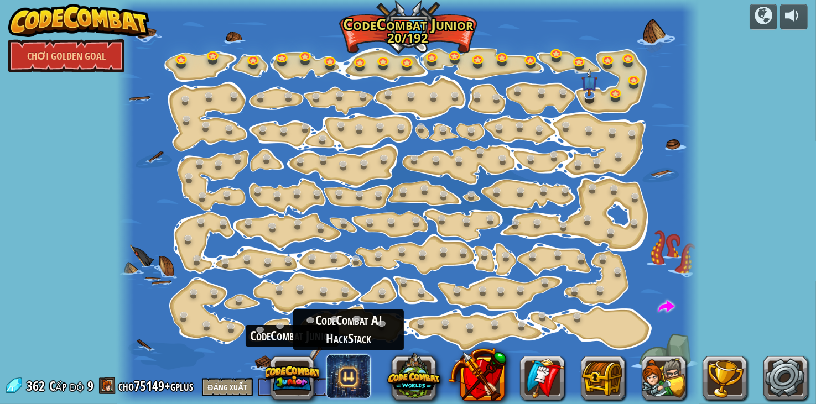
click at [335, 380] on span at bounding box center [348, 377] width 44 height 44
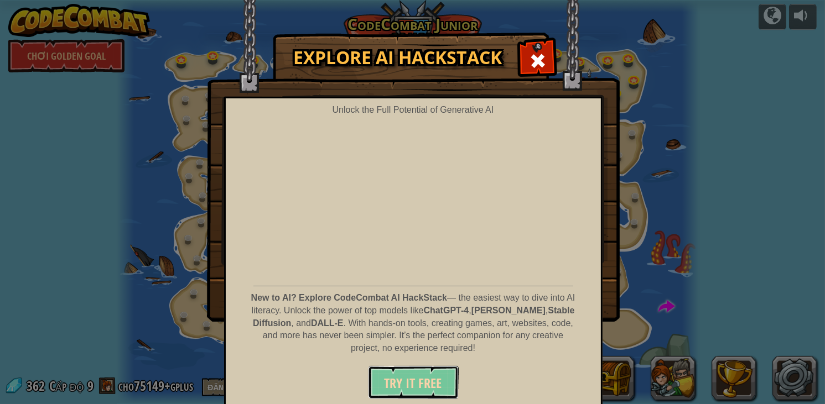
click at [419, 378] on span "Try It Free" at bounding box center [413, 383] width 58 height 18
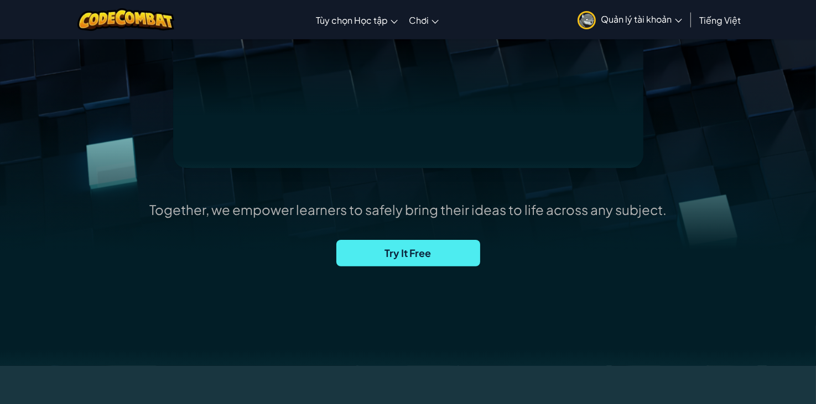
scroll to position [221, 0]
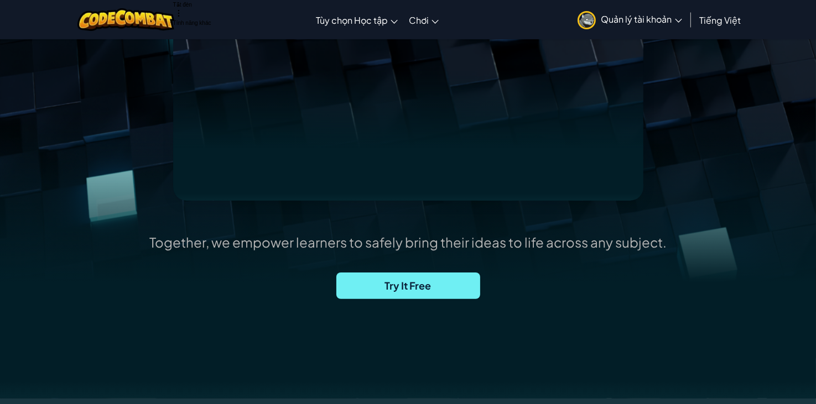
click at [429, 291] on span "Try It Free" at bounding box center [408, 286] width 144 height 27
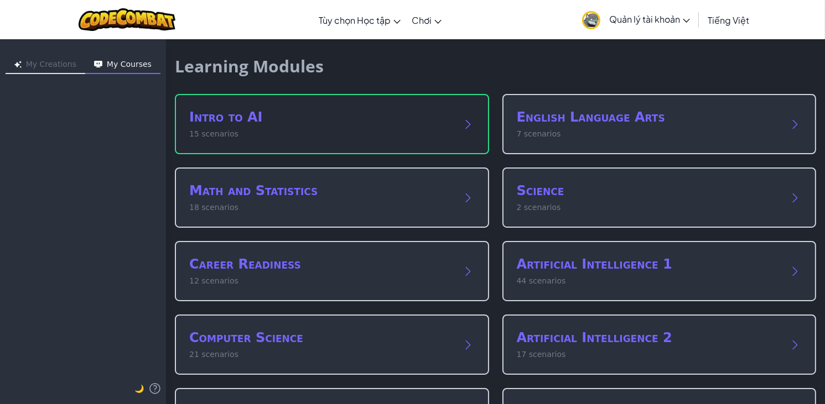
click at [311, 98] on div "Intro to AI 15 scenarios" at bounding box center [332, 124] width 314 height 60
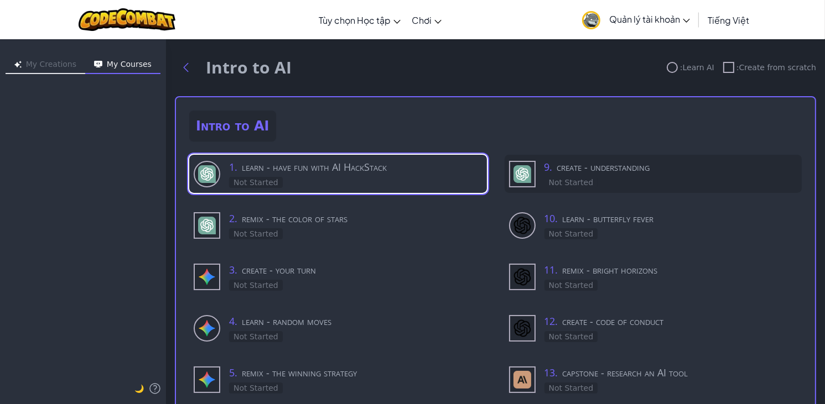
click at [509, 181] on div at bounding box center [522, 174] width 27 height 27
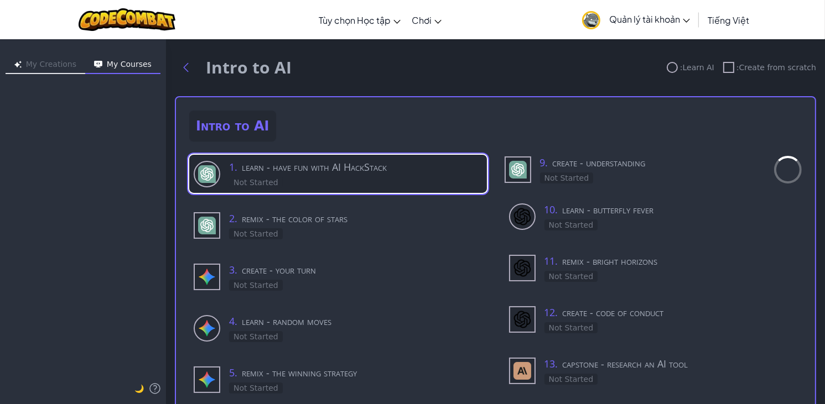
click at [310, 168] on h3 "1 . learn - have fun with AI HackStack" at bounding box center [355, 166] width 253 height 15
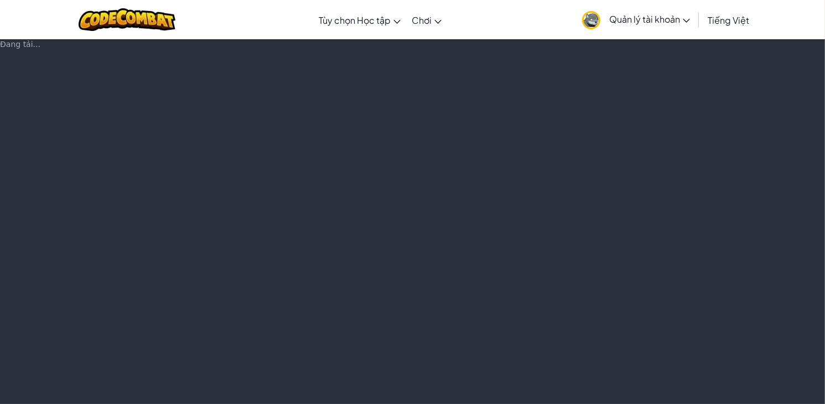
click at [323, 169] on div "Đang tải..." at bounding box center [412, 222] width 825 height 366
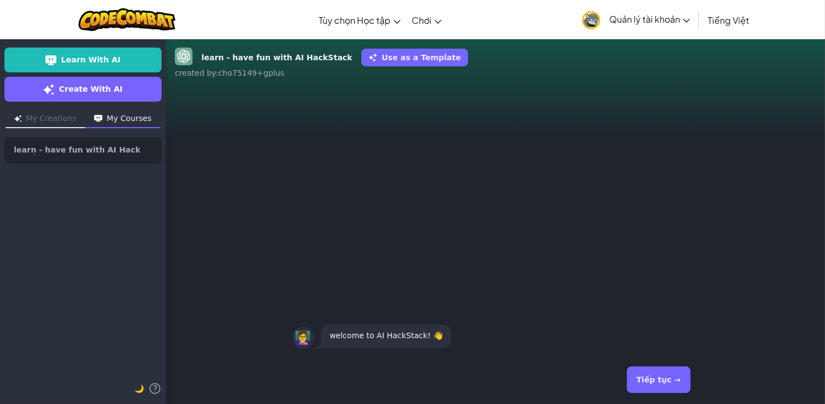
click at [390, 340] on p "welcome to AI HackStack! 👋" at bounding box center [386, 335] width 113 height 13
click at [680, 387] on button "Tiếp tục →" at bounding box center [658, 380] width 63 height 27
click at [654, 384] on button "Tiếp tục →" at bounding box center [658, 380] width 63 height 27
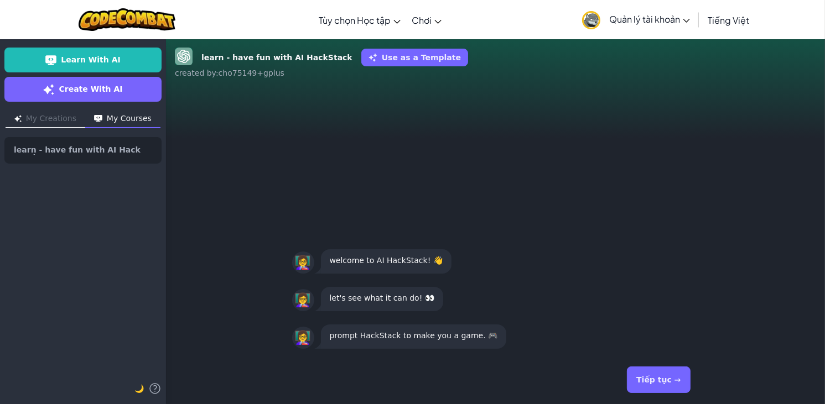
click at [652, 383] on button "Tiếp tục →" at bounding box center [658, 380] width 63 height 27
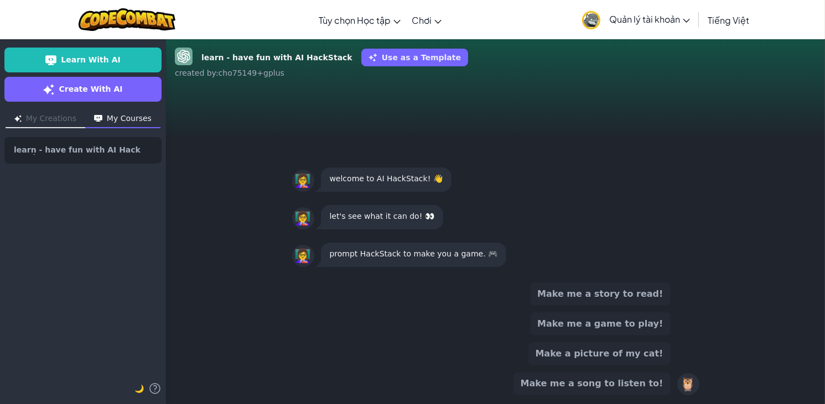
click at [623, 325] on button "Make me a game to play!" at bounding box center [600, 323] width 140 height 23
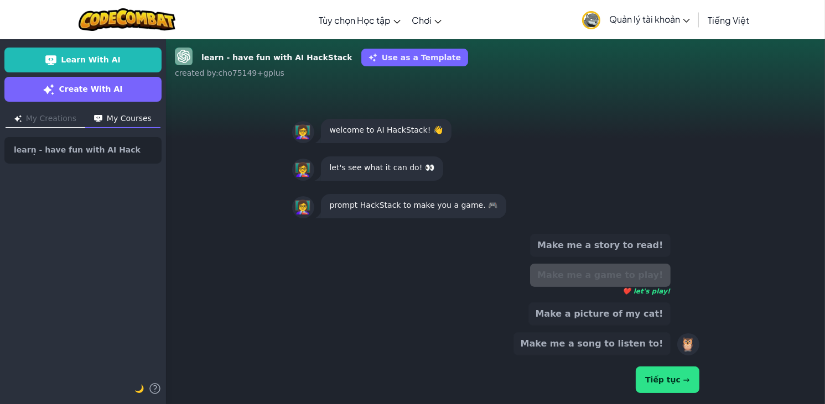
click at [644, 379] on div "Tiếp tục →" at bounding box center [495, 379] width 407 height 31
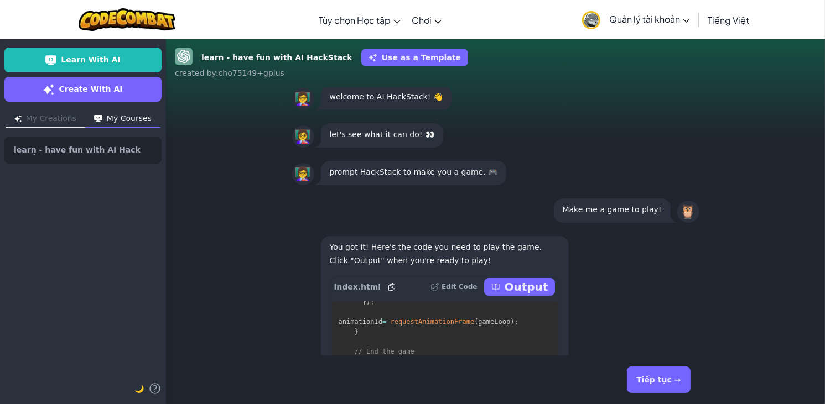
scroll to position [4867, 0]
click at [389, 285] on icon at bounding box center [392, 287] width 6 height 7
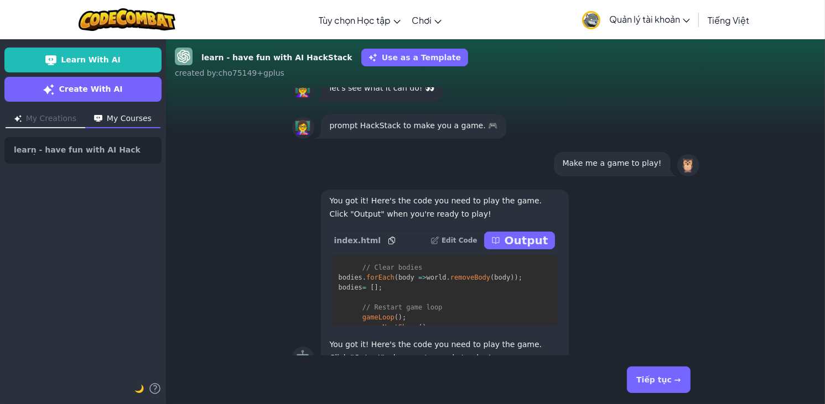
scroll to position [0, 0]
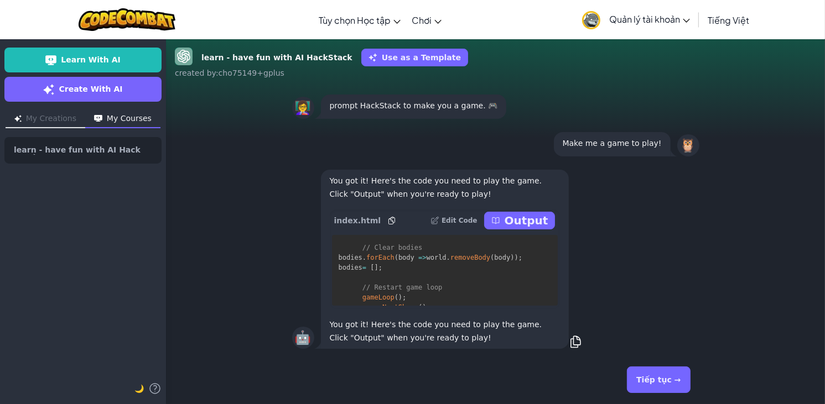
click at [657, 381] on button "Tiếp tục →" at bounding box center [658, 380] width 63 height 27
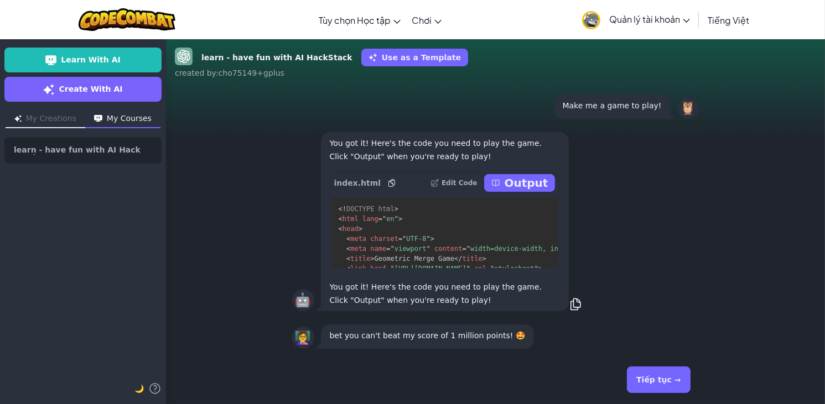
click at [658, 376] on button "Tiếp tục →" at bounding box center [658, 380] width 63 height 27
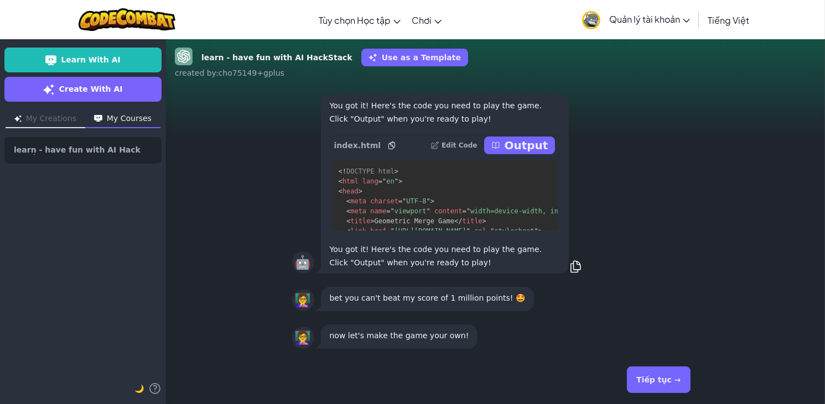
click at [661, 379] on button "Tiếp tục →" at bounding box center [658, 380] width 63 height 27
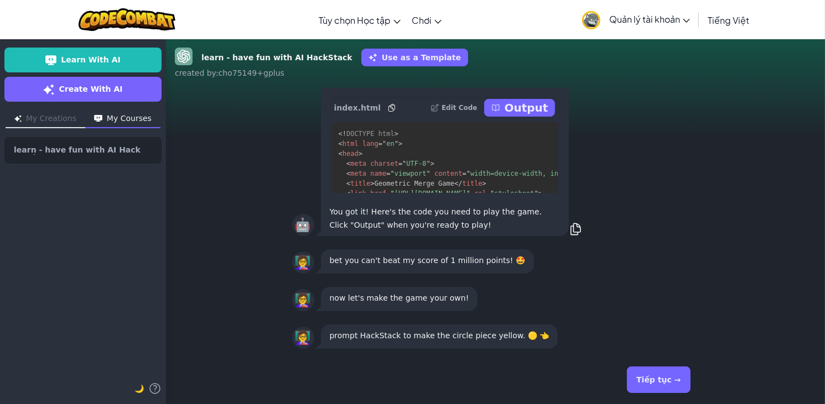
click at [670, 381] on button "Tiếp tục →" at bounding box center [658, 380] width 63 height 27
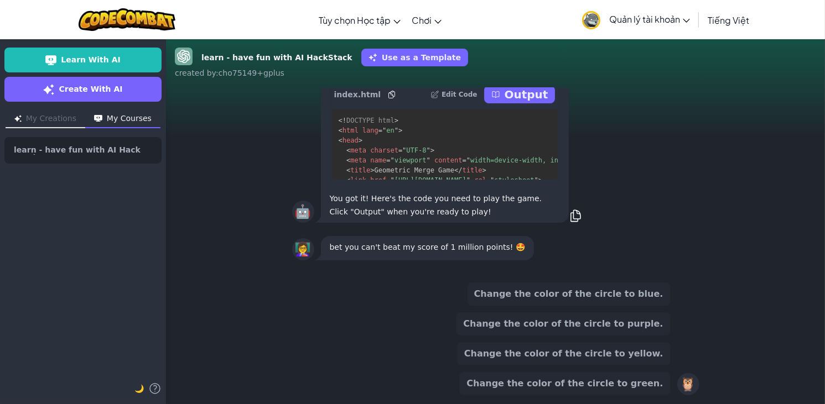
scroll to position [-9, 0]
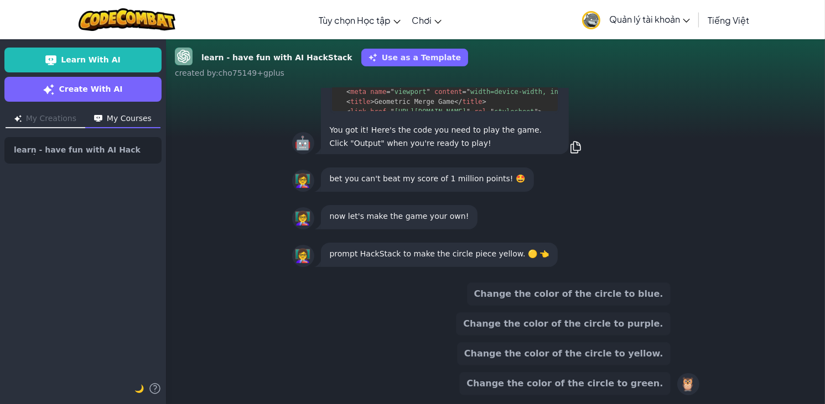
click at [642, 327] on button "Change the color of the circle to purple." at bounding box center [563, 323] width 214 height 23
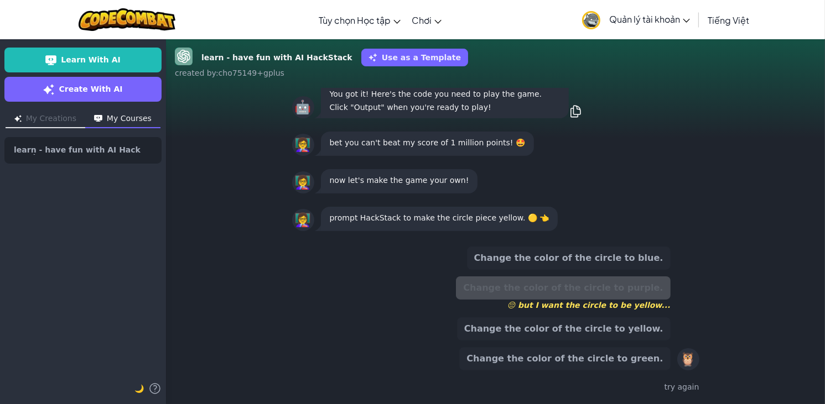
scroll to position [0, 0]
click at [659, 326] on button "Change the color of the circle to yellow." at bounding box center [563, 328] width 213 height 23
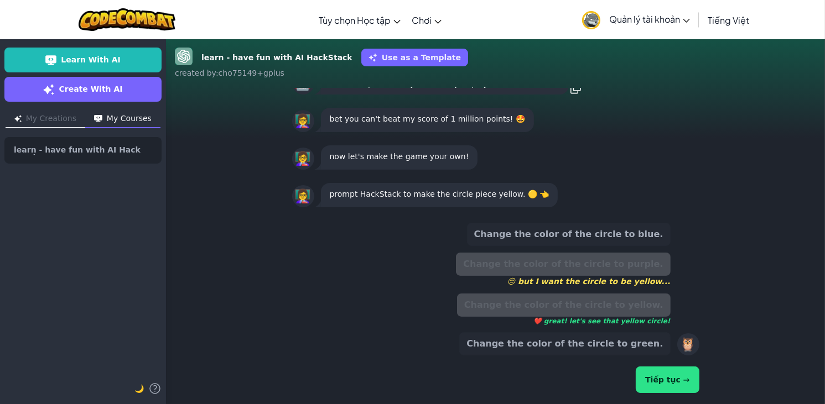
click at [670, 376] on button "Tiếp tục →" at bounding box center [666, 380] width 63 height 27
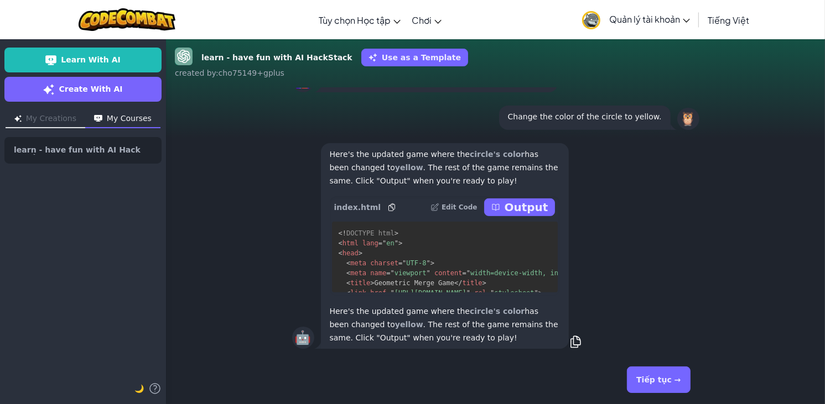
scroll to position [-79, 0]
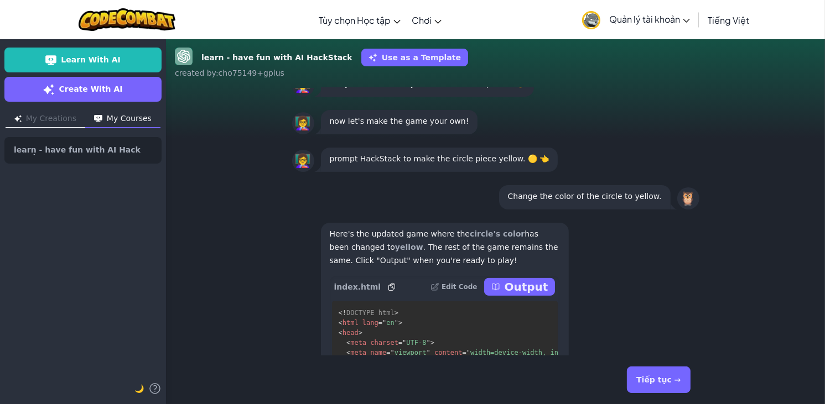
click at [387, 287] on icon at bounding box center [391, 287] width 9 height 9
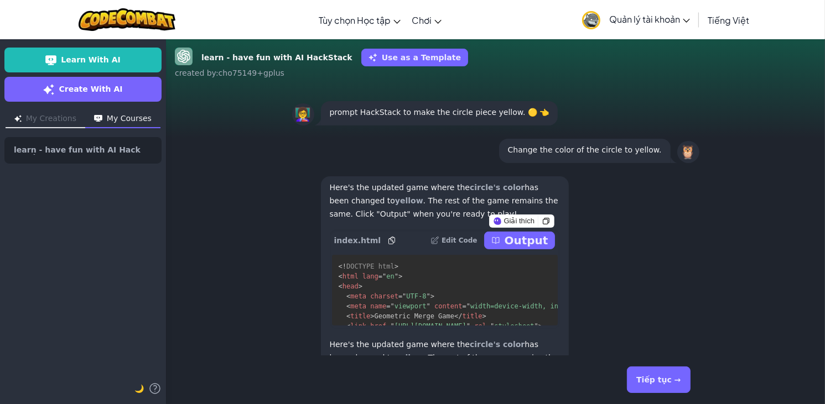
scroll to position [0, 0]
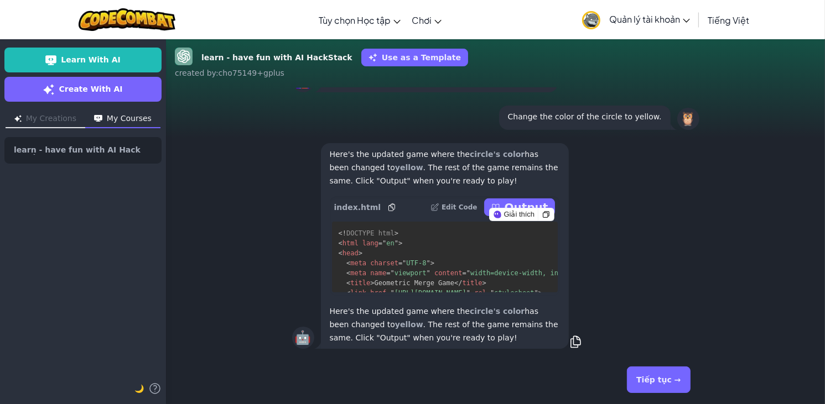
drag, startPoint x: 498, startPoint y: 384, endPoint x: 491, endPoint y: 389, distance: 8.4
click at [493, 391] on div "Tiếp tục →" at bounding box center [495, 380] width 407 height 40
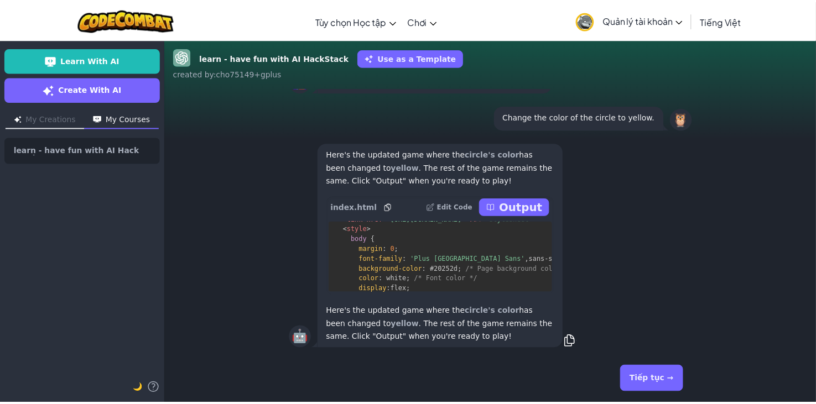
scroll to position [147, 0]
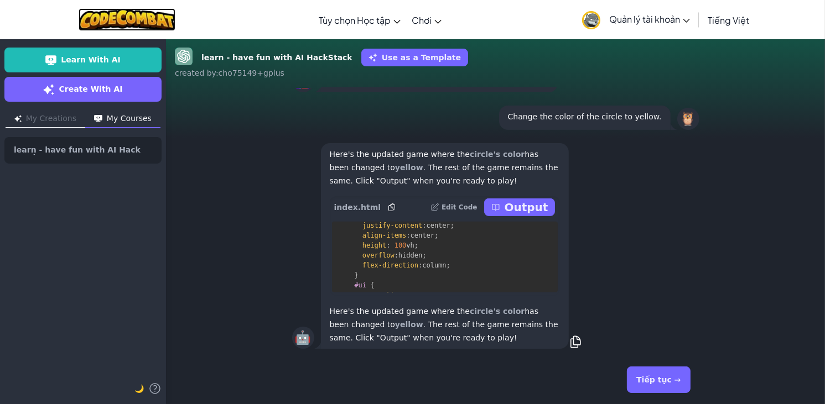
click at [124, 25] on img at bounding box center [127, 19] width 97 height 23
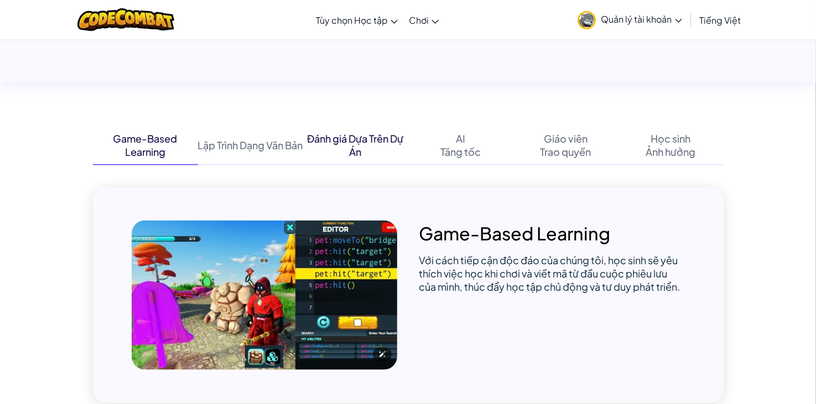
scroll to position [664, 0]
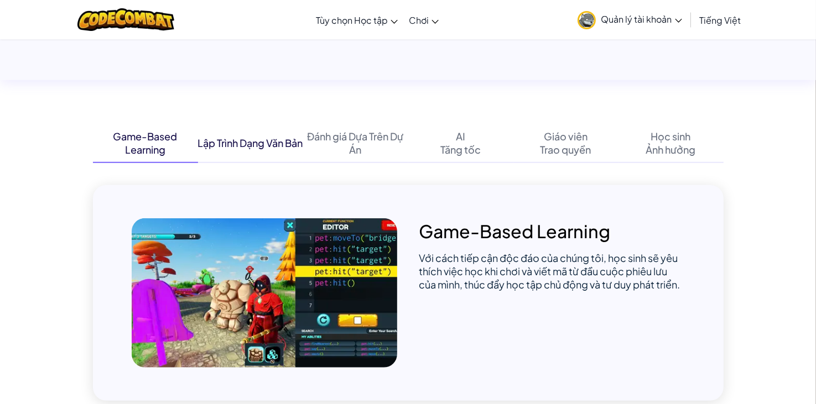
click at [260, 143] on div "Lập Trình Dạng Văn Bản" at bounding box center [250, 143] width 105 height 13
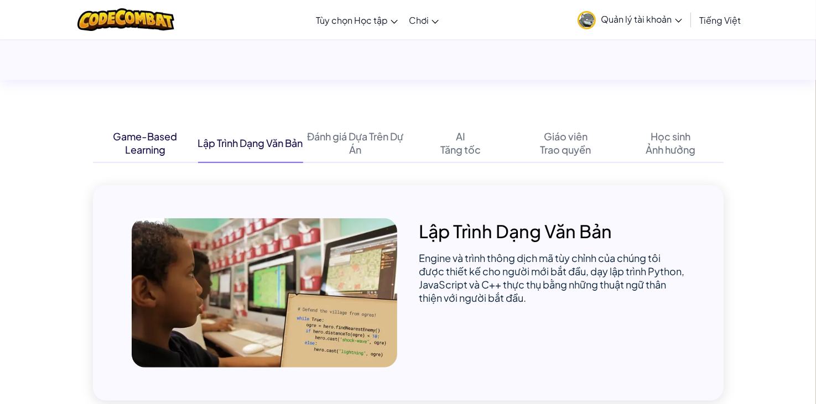
click at [149, 159] on div "Game-Based Learning" at bounding box center [145, 143] width 105 height 39
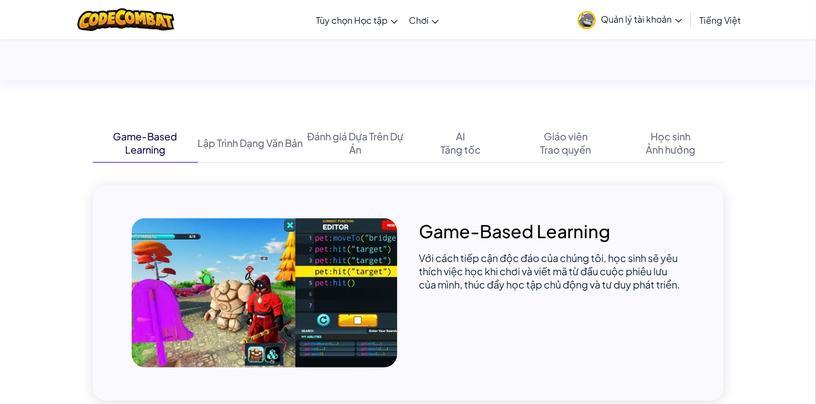
scroll to position [811, 0]
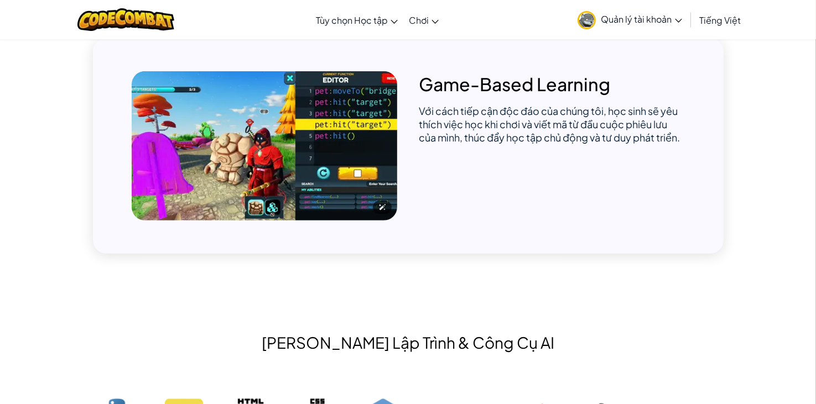
click at [352, 141] on img at bounding box center [264, 145] width 265 height 149
click at [545, 123] on span "Với cách tiếp cận độc đáo của chúng tôi, học sinh sẽ yêu thích việc học khi chơ…" at bounding box center [549, 124] width 261 height 39
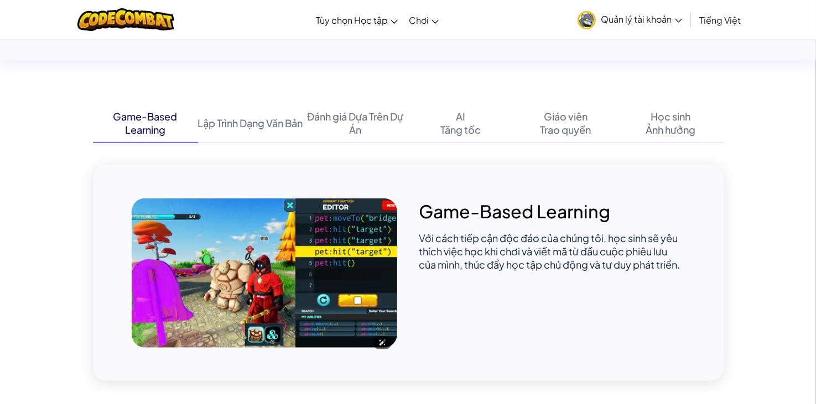
scroll to position [664, 0]
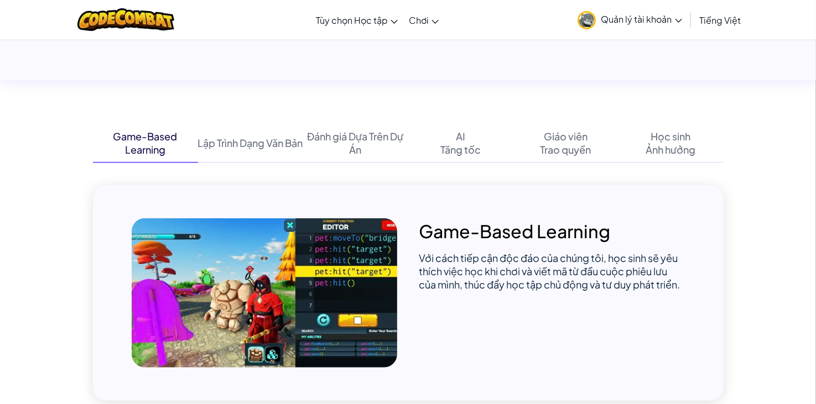
click at [132, 138] on div "Game-Based" at bounding box center [145, 136] width 64 height 13
click at [261, 243] on img at bounding box center [264, 292] width 265 height 149
click at [430, 232] on p "Game-Based Learning" at bounding box center [551, 230] width 265 height 25
click at [518, 258] on span "Với cách tiếp cận độc đáo của chúng tôi, học sinh sẽ yêu thích việc học khi chơ…" at bounding box center [549, 271] width 261 height 39
click at [360, 263] on img at bounding box center [264, 292] width 265 height 149
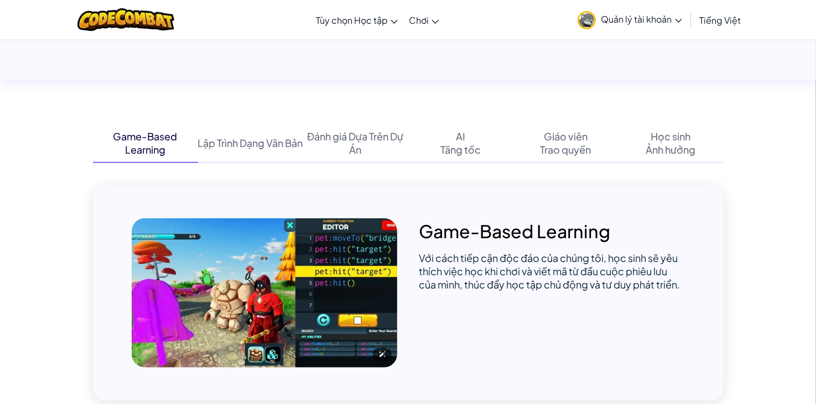
click at [360, 263] on img at bounding box center [264, 292] width 265 height 149
click at [361, 264] on img at bounding box center [264, 292] width 265 height 149
click at [361, 265] on img at bounding box center [264, 292] width 265 height 149
click at [496, 267] on span "Với cách tiếp cận độc đáo của chúng tôi, học sinh sẽ yêu thích việc học khi chơ…" at bounding box center [549, 271] width 261 height 39
drag, startPoint x: 214, startPoint y: 125, endPoint x: 228, endPoint y: 139, distance: 20.3
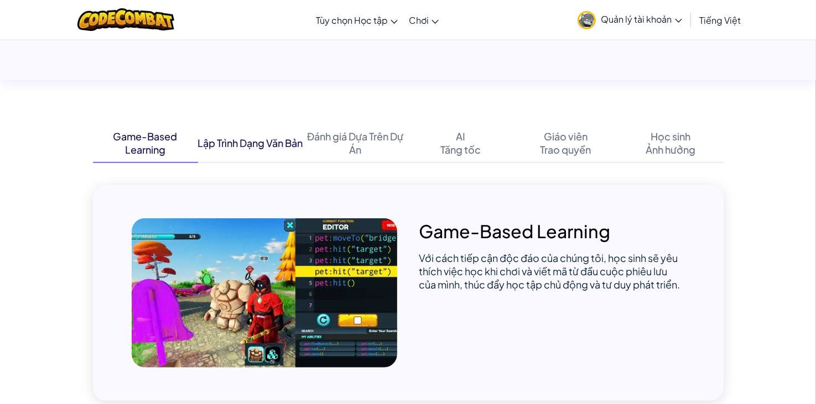
click at [215, 126] on div "Lập Trình Dạng Văn Bản" at bounding box center [250, 143] width 105 height 39
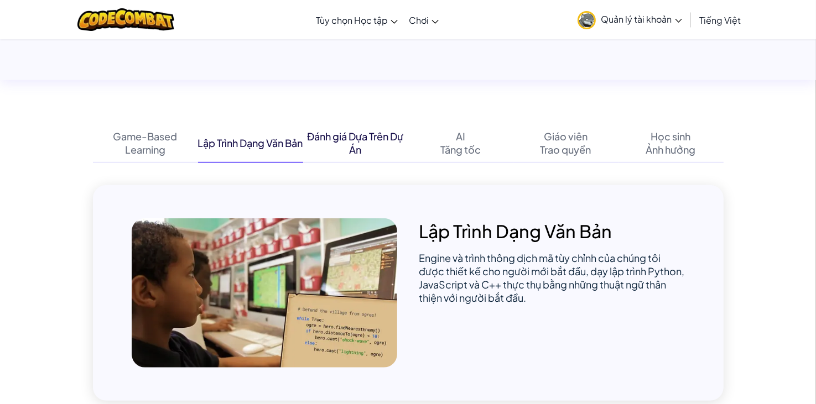
click at [350, 137] on div "Đánh giá Dựa Trên Dự Án" at bounding box center [355, 143] width 105 height 27
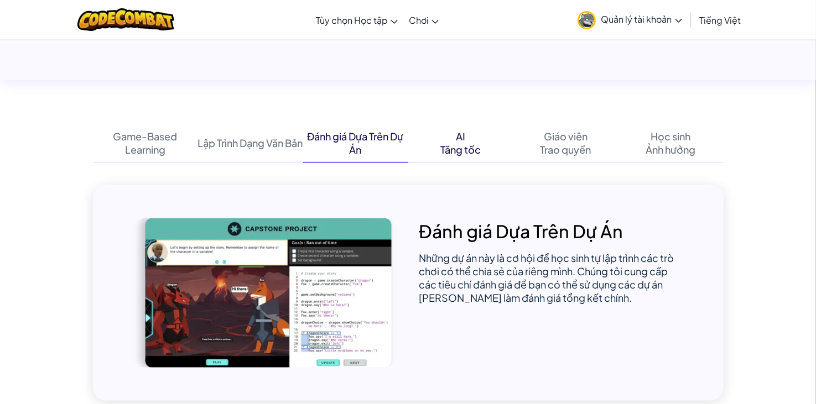
click at [454, 131] on div "AI Tăng tốc" at bounding box center [460, 143] width 105 height 39
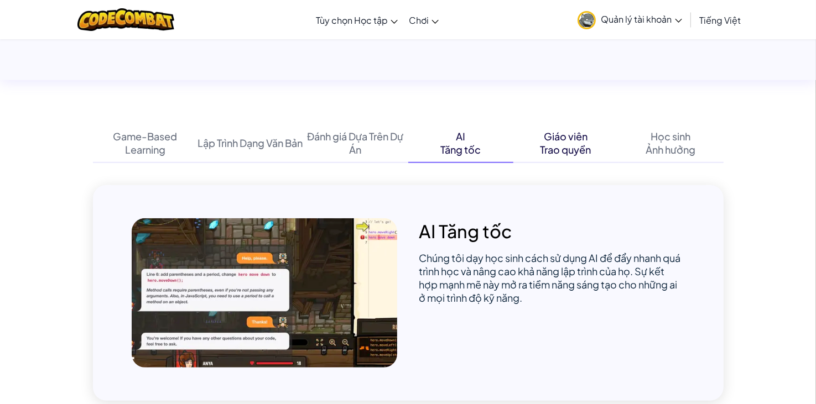
click at [576, 145] on div "Trao quyền" at bounding box center [565, 149] width 51 height 13
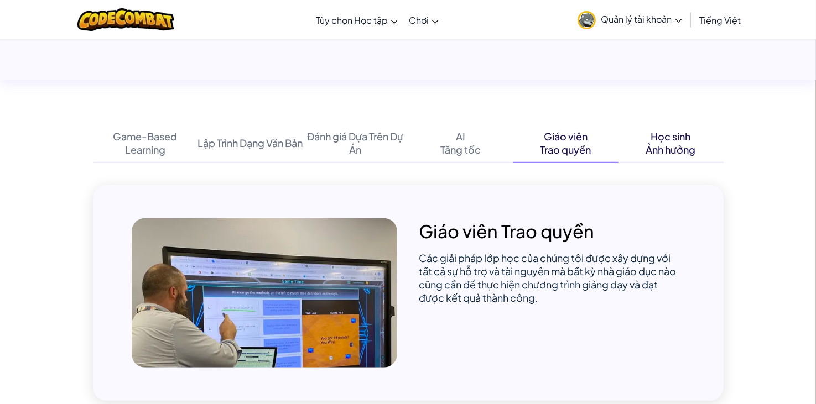
click at [686, 148] on div "Ảnh hưởng" at bounding box center [671, 149] width 50 height 13
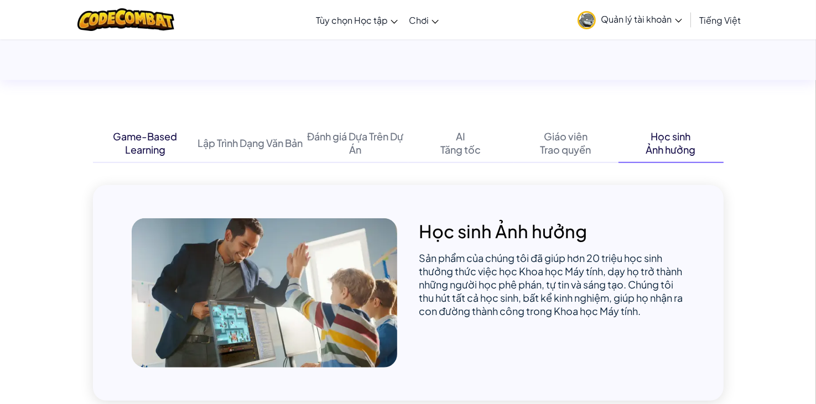
click at [165, 143] on div "Game-Based" at bounding box center [145, 136] width 64 height 13
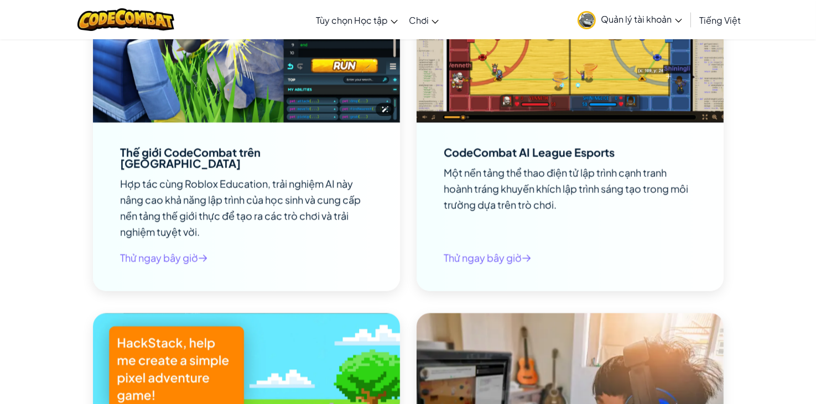
scroll to position [1622, 0]
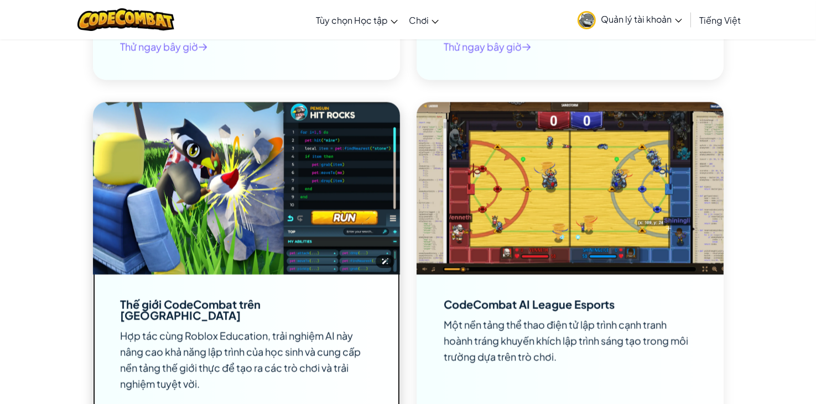
click at [267, 172] on img at bounding box center [246, 188] width 307 height 173
